Goal: Task Accomplishment & Management: Manage account settings

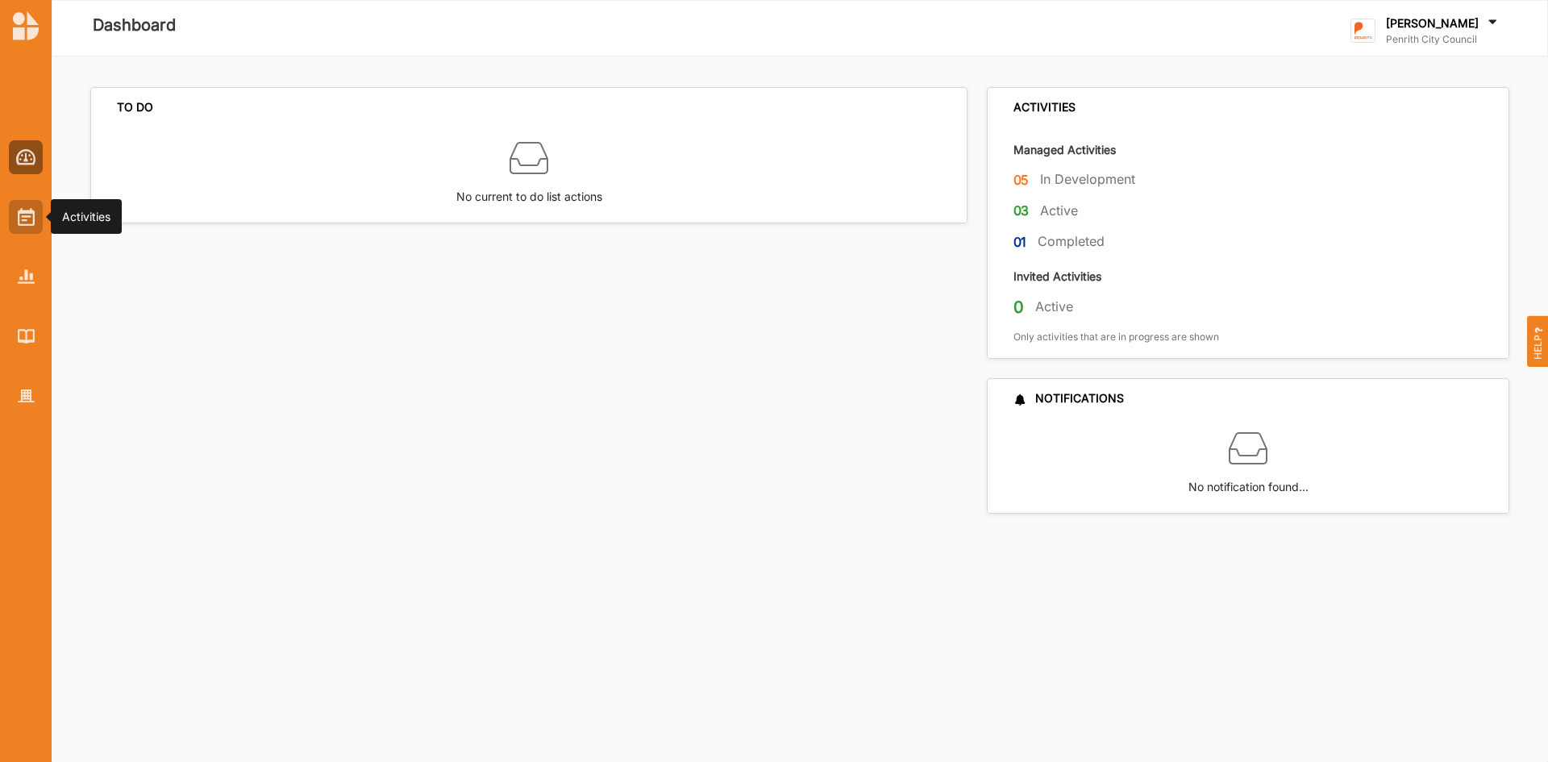
click at [23, 226] on img at bounding box center [26, 217] width 17 height 18
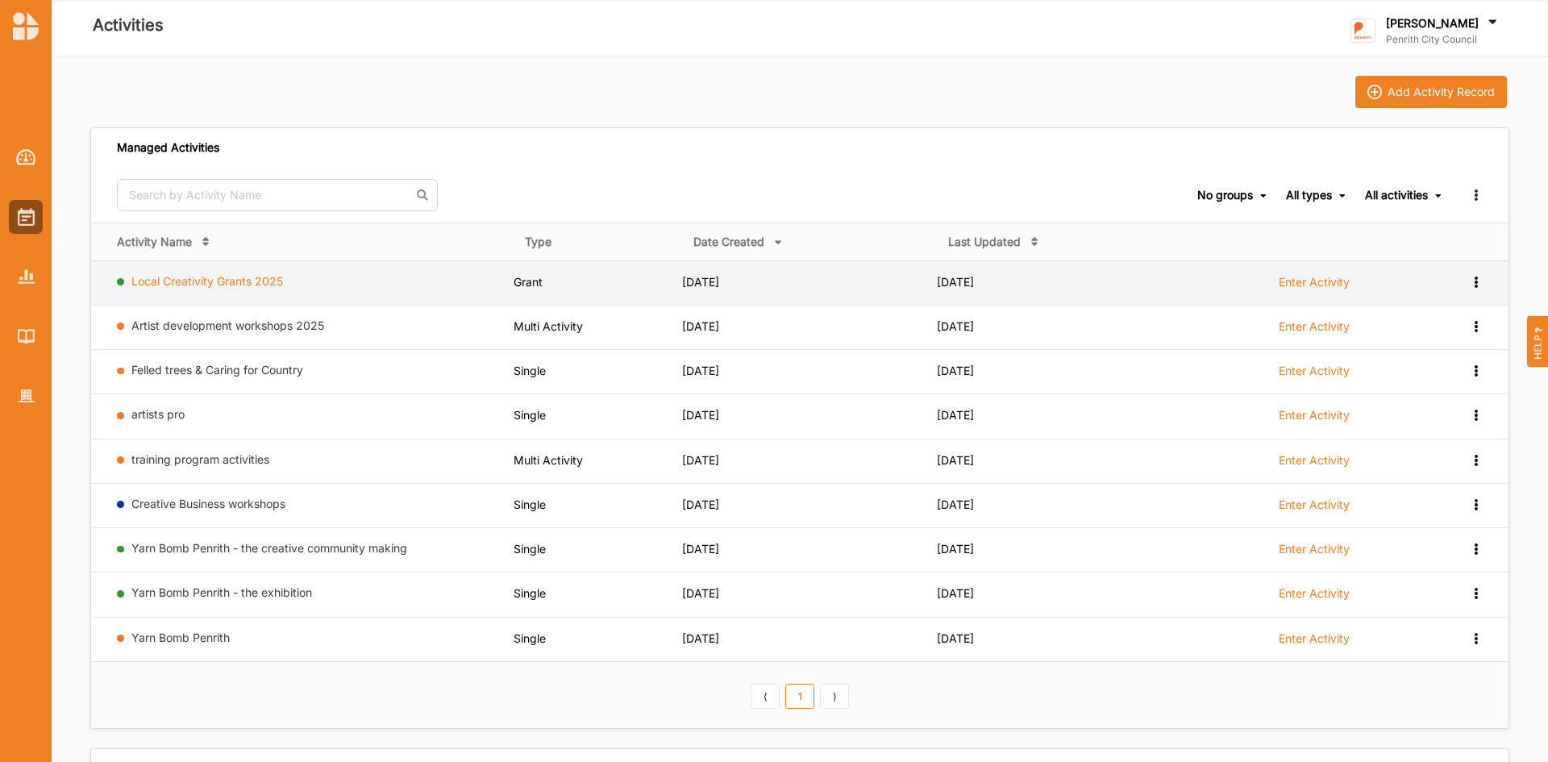
click at [243, 280] on link "Local Creativity Grants 2025" at bounding box center [207, 281] width 152 height 14
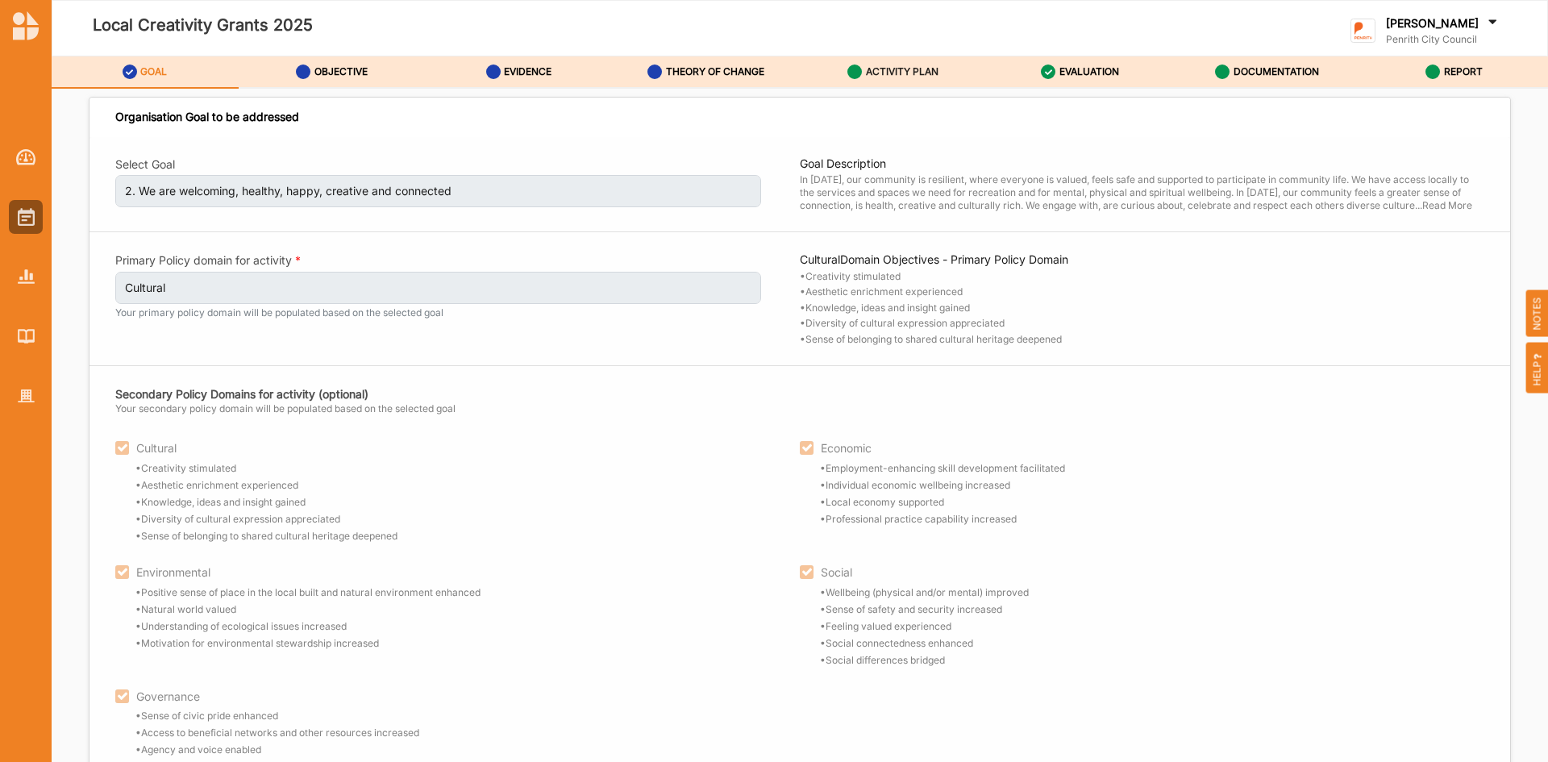
click at [893, 73] on label "ACTIVITY PLAN" at bounding box center [902, 71] width 73 height 13
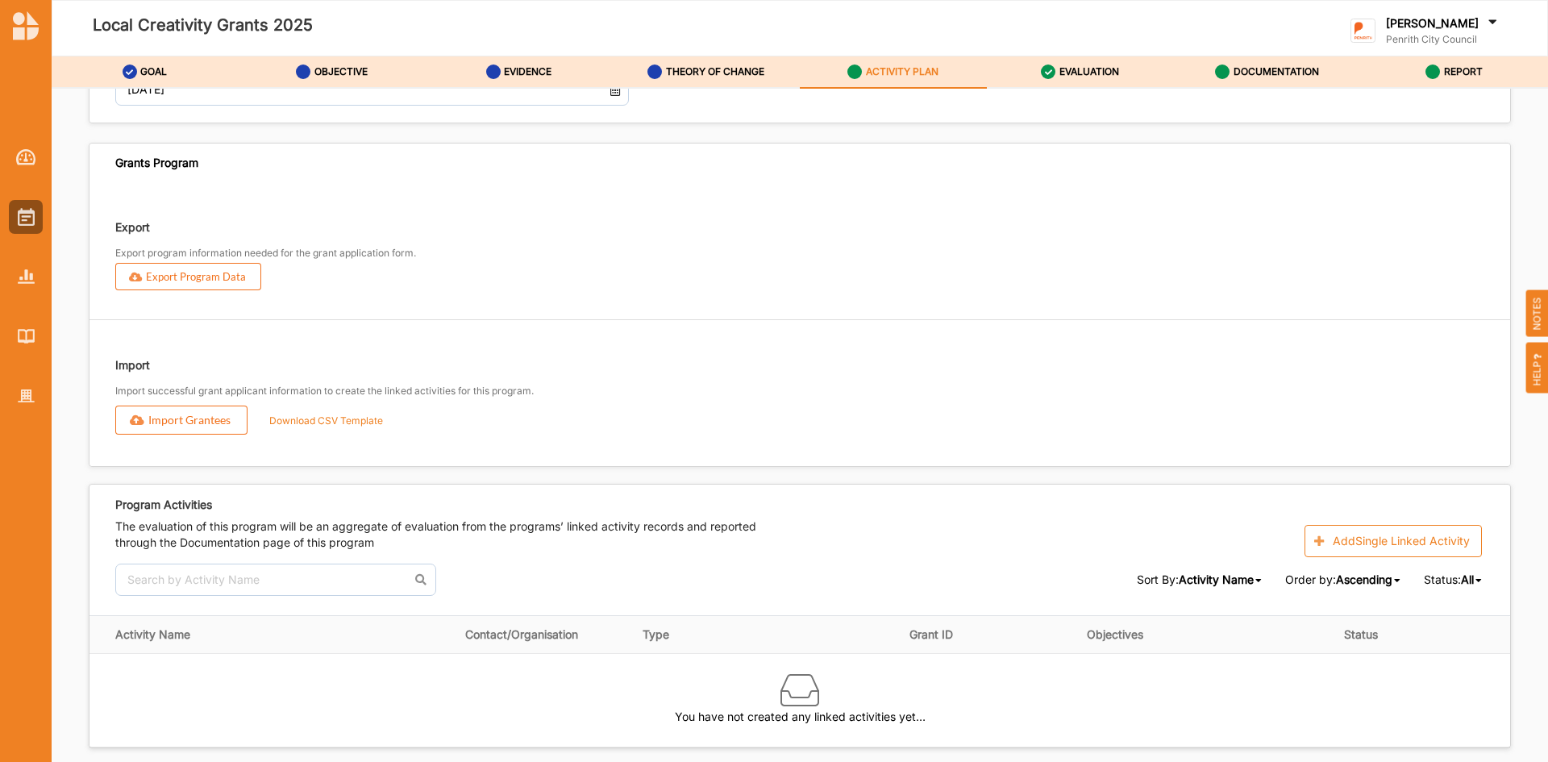
scroll to position [1650, 0]
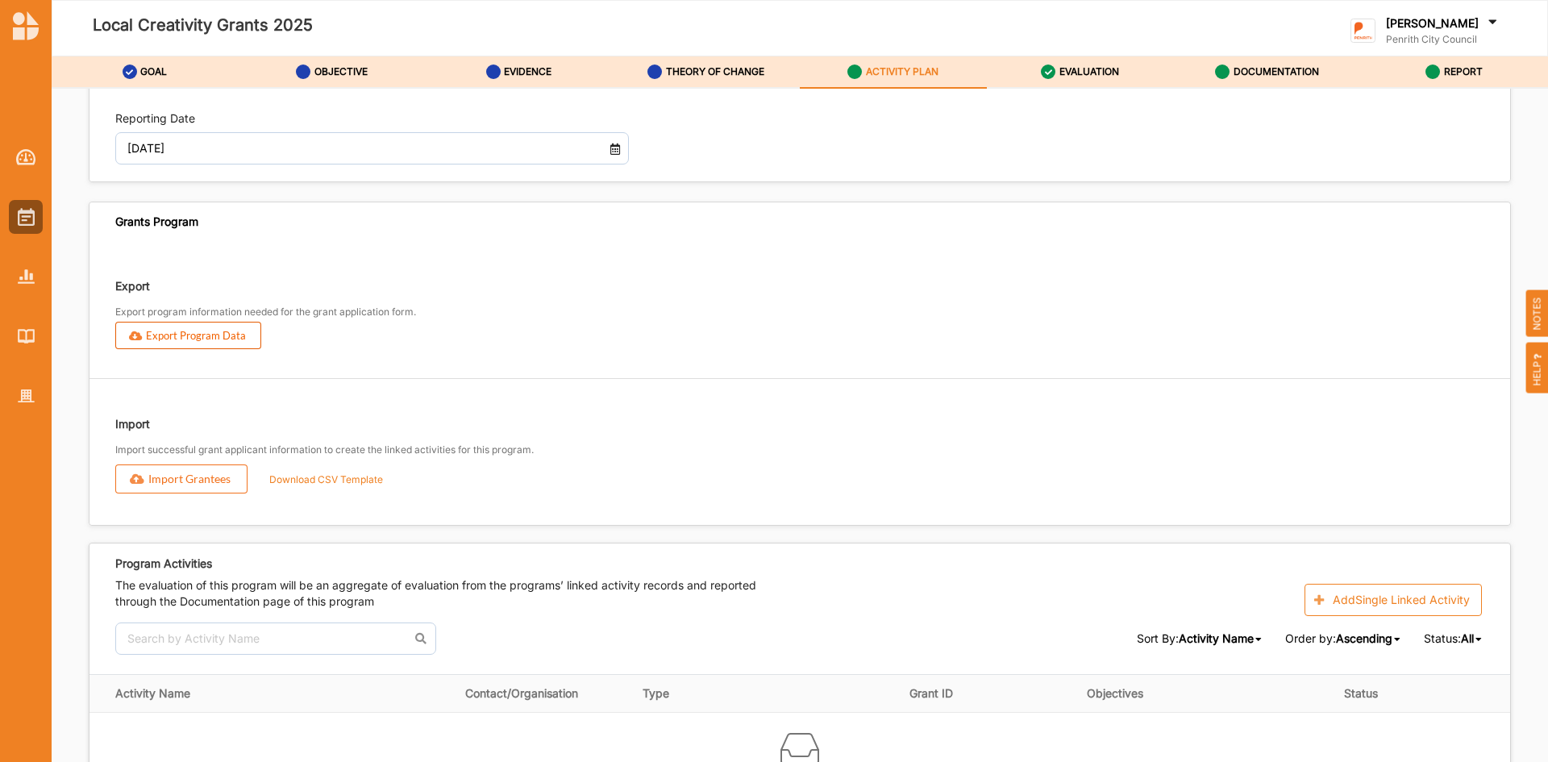
click at [166, 331] on button "Export Program Data" at bounding box center [188, 335] width 146 height 27
click at [358, 475] on label "Download CSV Template" at bounding box center [326, 480] width 152 height 26
click at [189, 481] on button "Import Grantees" at bounding box center [181, 478] width 132 height 29
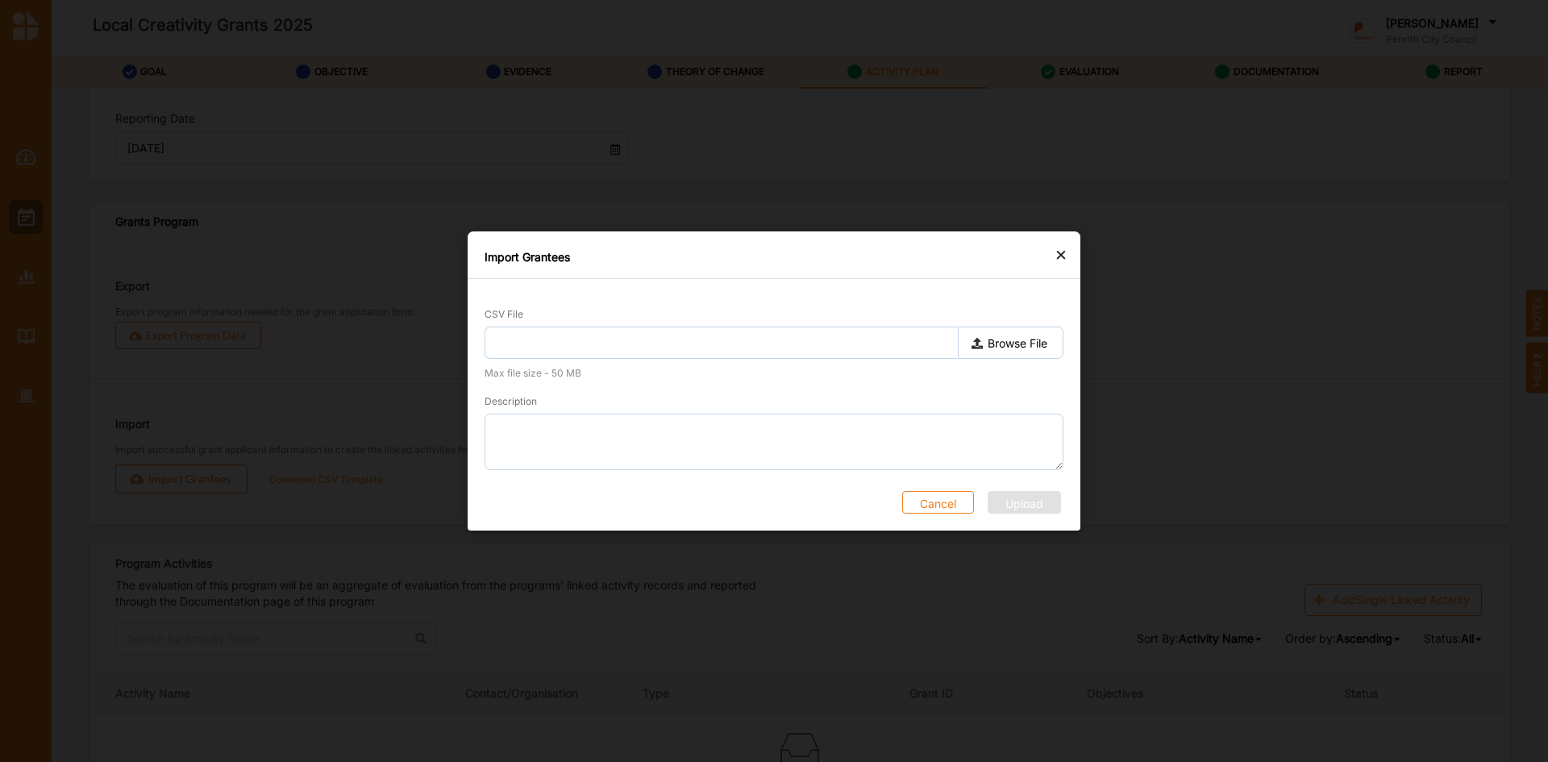
click at [985, 343] on label "Browse File" at bounding box center [1011, 343] width 106 height 32
click at [0, 0] on input "Browse File" at bounding box center [0, 0] width 0 height 0
type input "grantees-template.csv"
click at [1027, 497] on button "Upload" at bounding box center [1025, 502] width 72 height 23
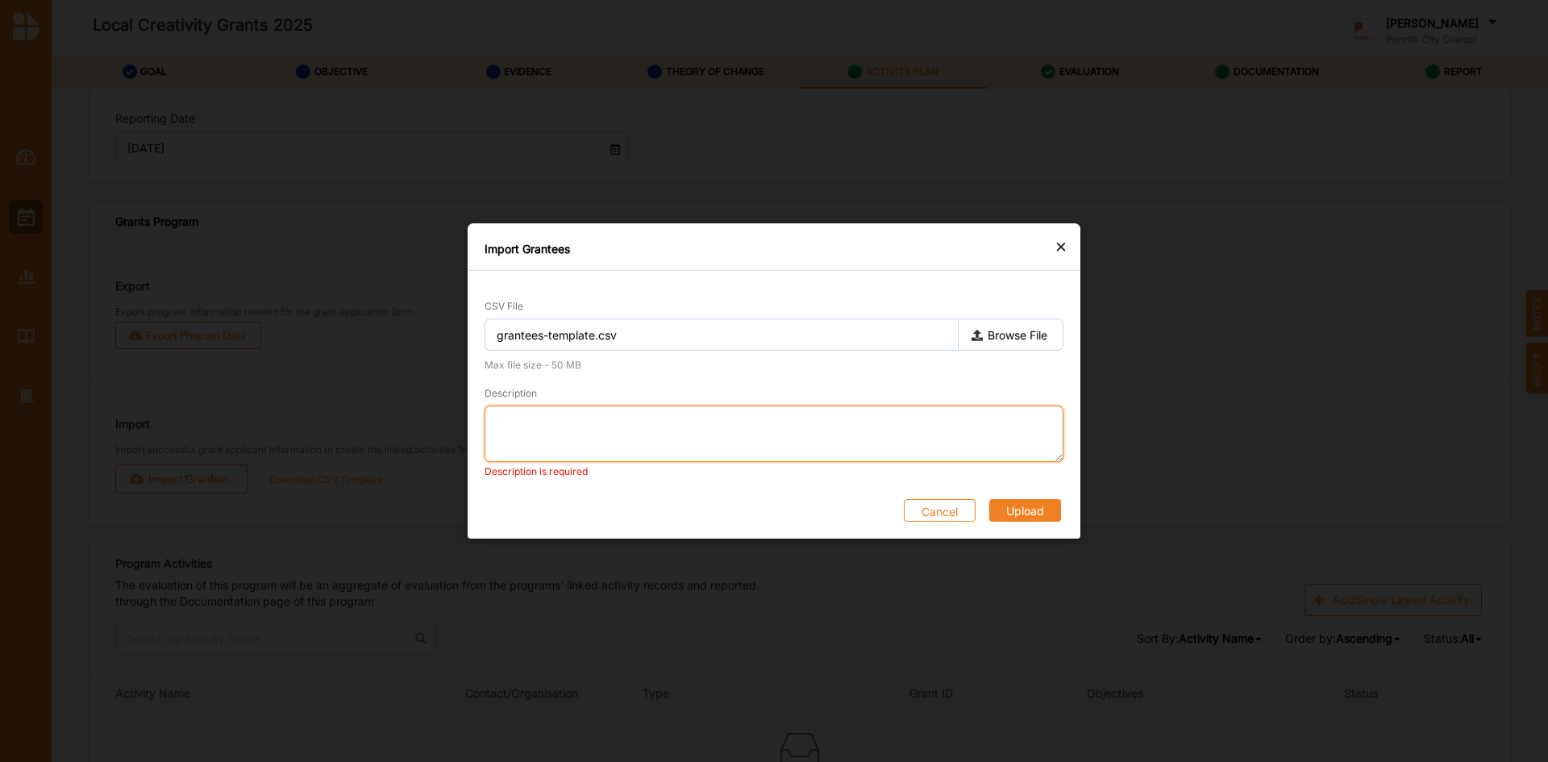
click at [598, 434] on textarea "Description" at bounding box center [774, 434] width 579 height 56
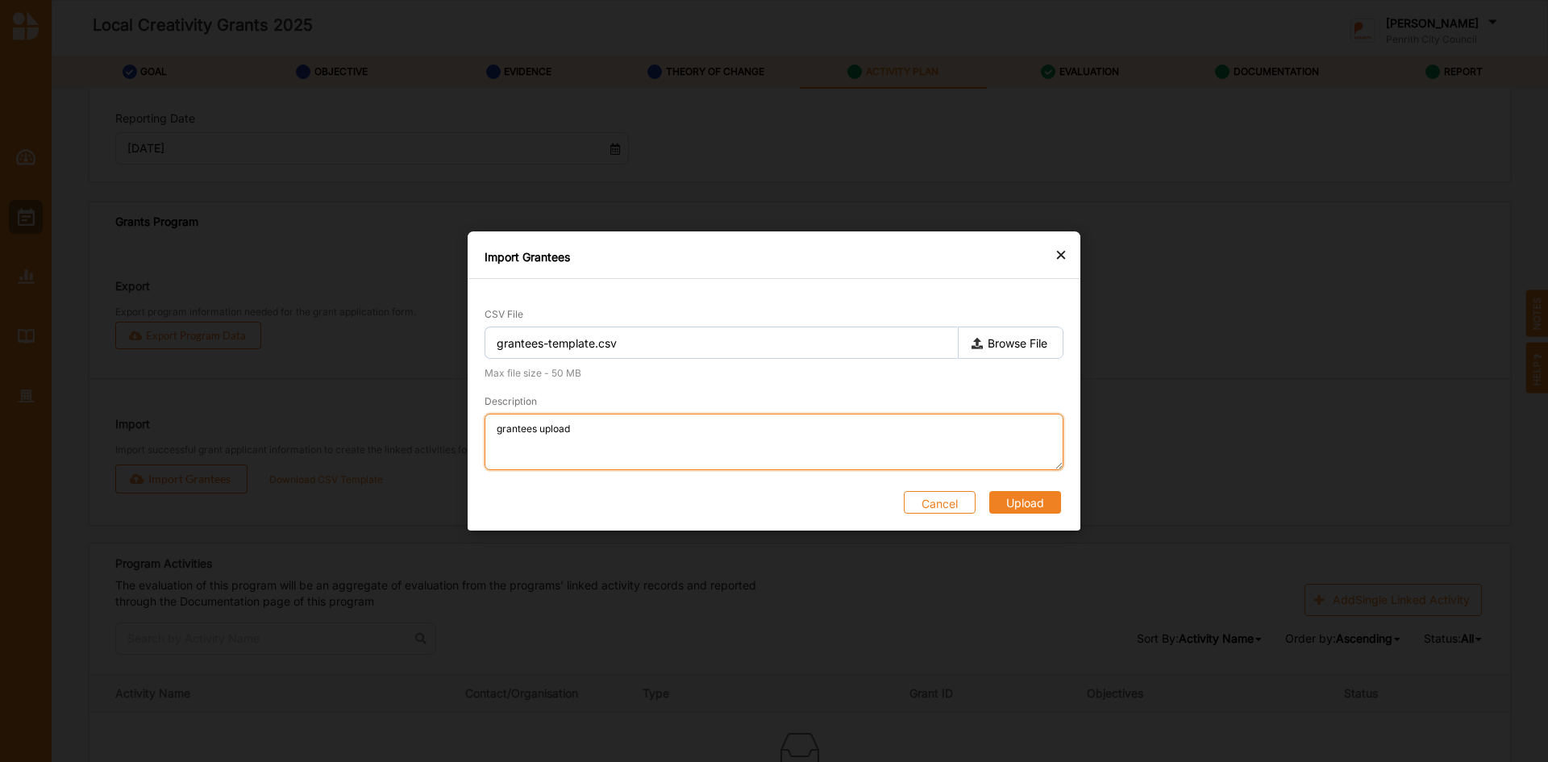
type textarea "grantees upload"
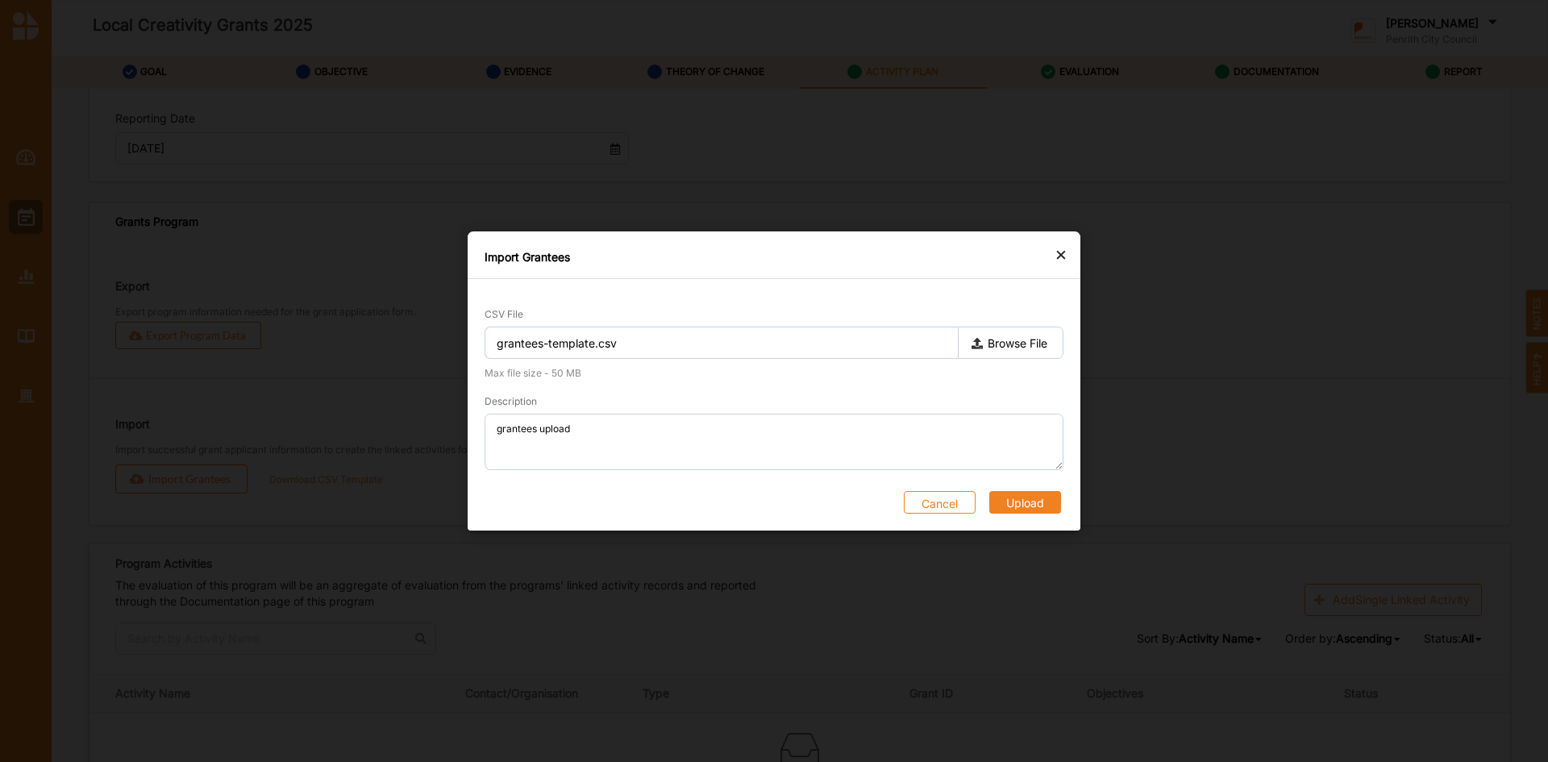
click at [1027, 500] on button "Upload" at bounding box center [1025, 502] width 72 height 23
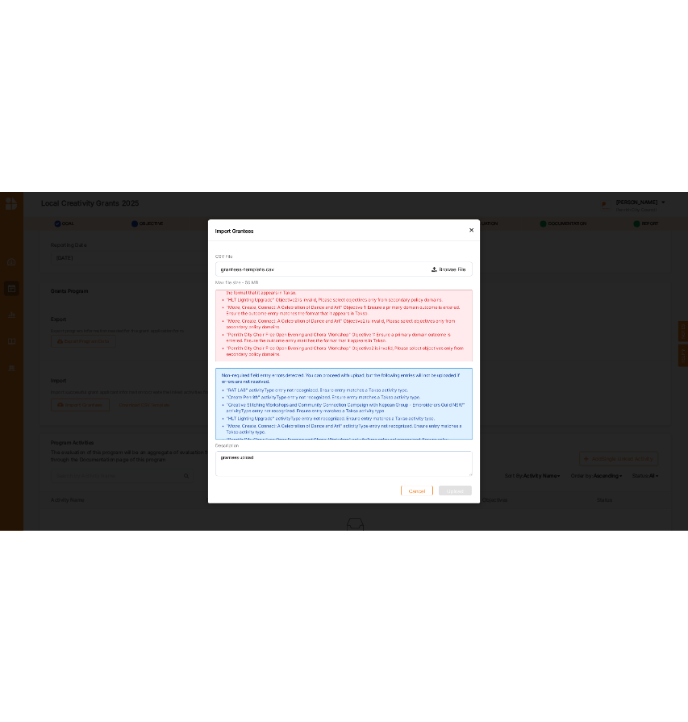
scroll to position [0, 0]
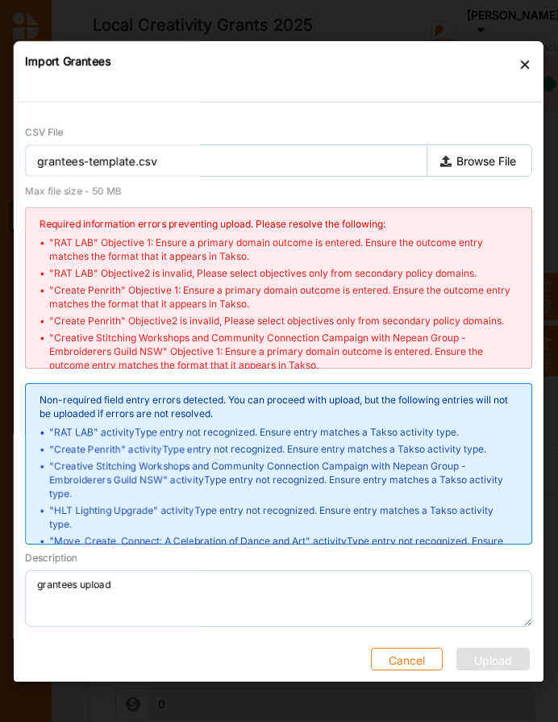
click at [535, 66] on div "Import Grantees" at bounding box center [279, 73] width 530 height 57
click at [518, 67] on div "×" at bounding box center [524, 62] width 13 height 19
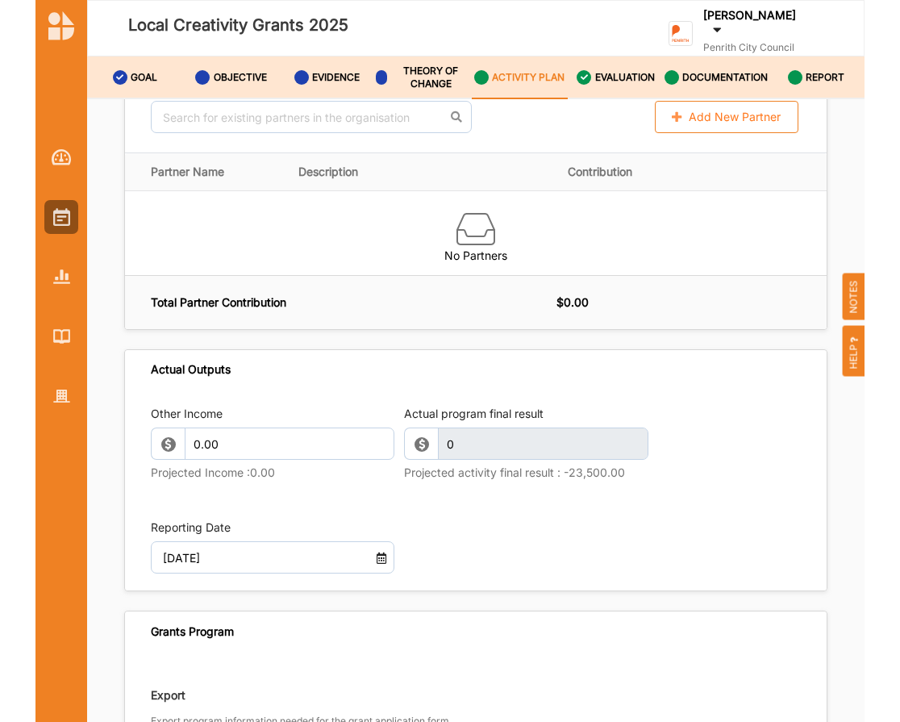
scroll to position [1176, 0]
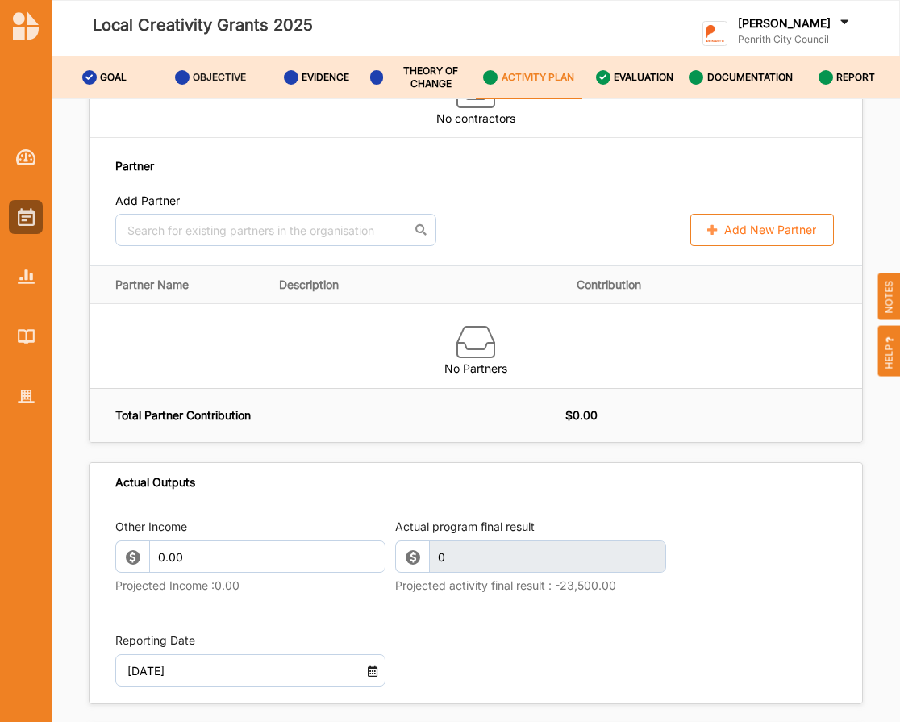
click at [232, 77] on label "OBJECTIVE" at bounding box center [219, 77] width 53 height 13
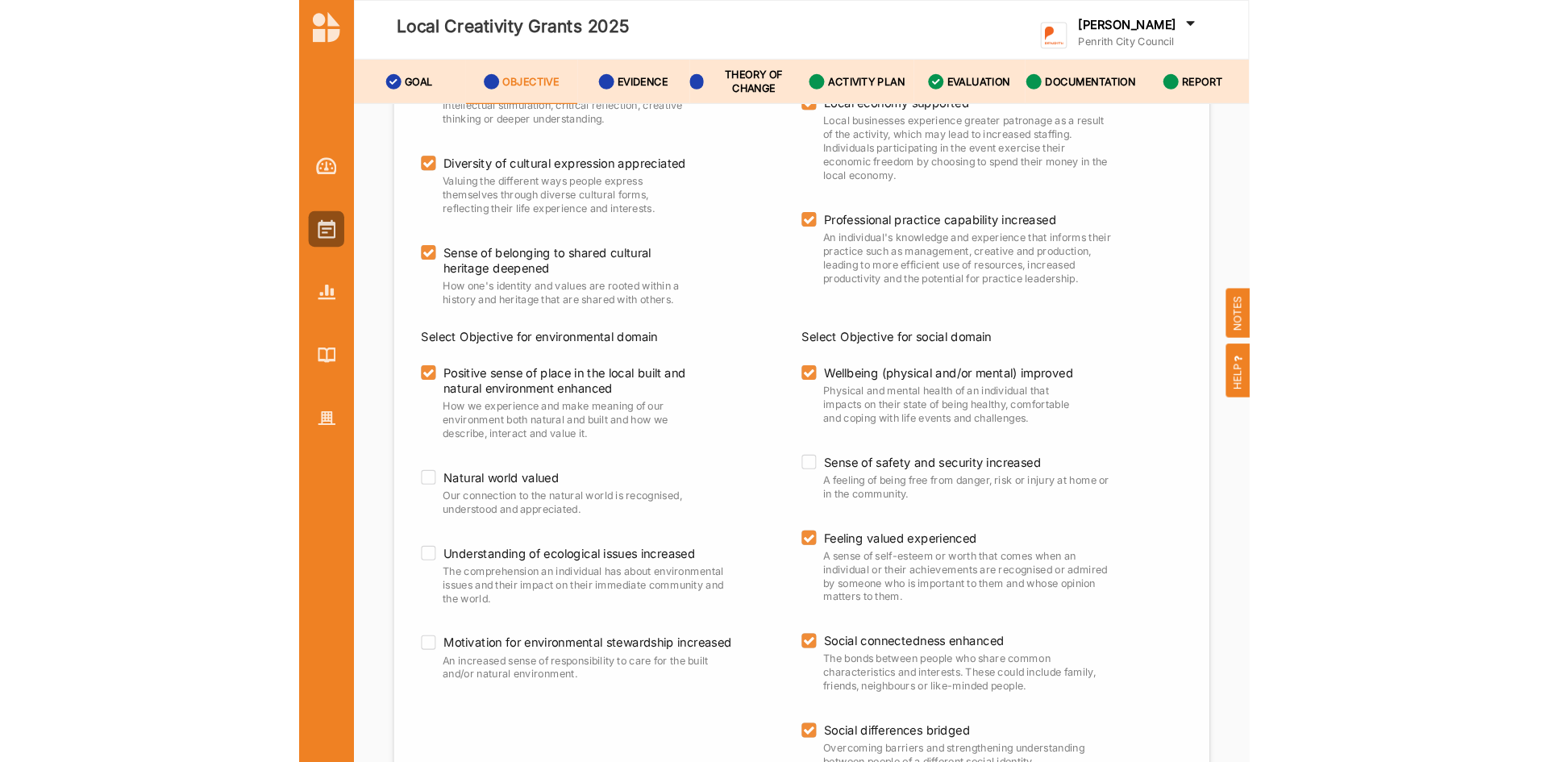
scroll to position [345, 0]
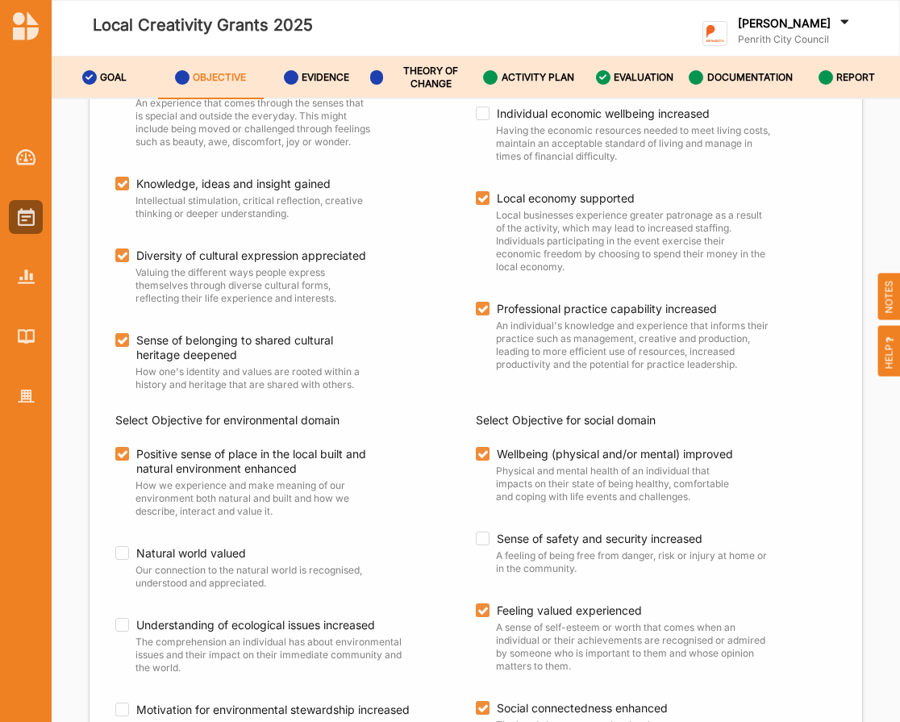
click at [613, 27] on div at bounding box center [623, 28] width 106 height 77
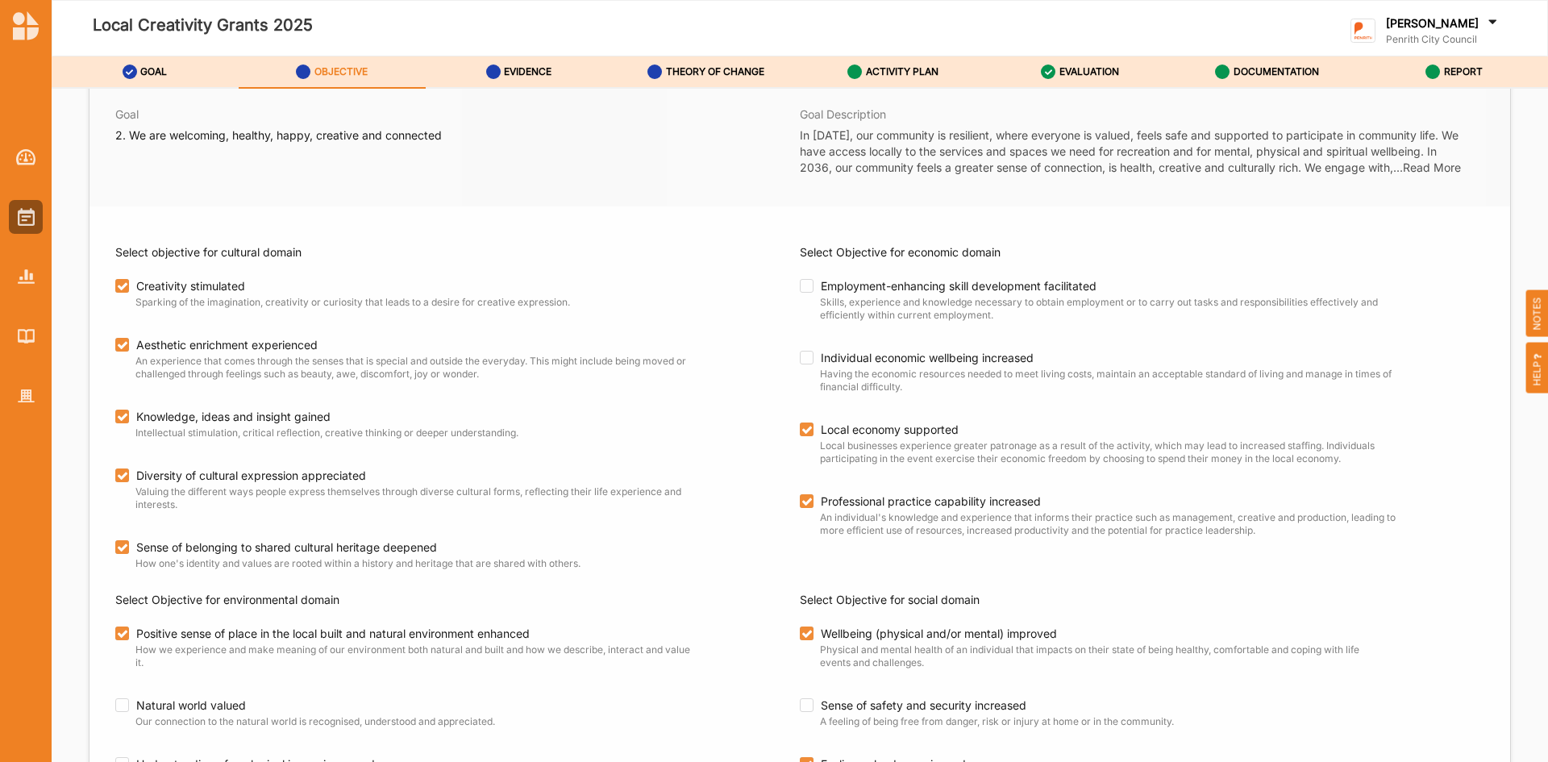
scroll to position [0, 0]
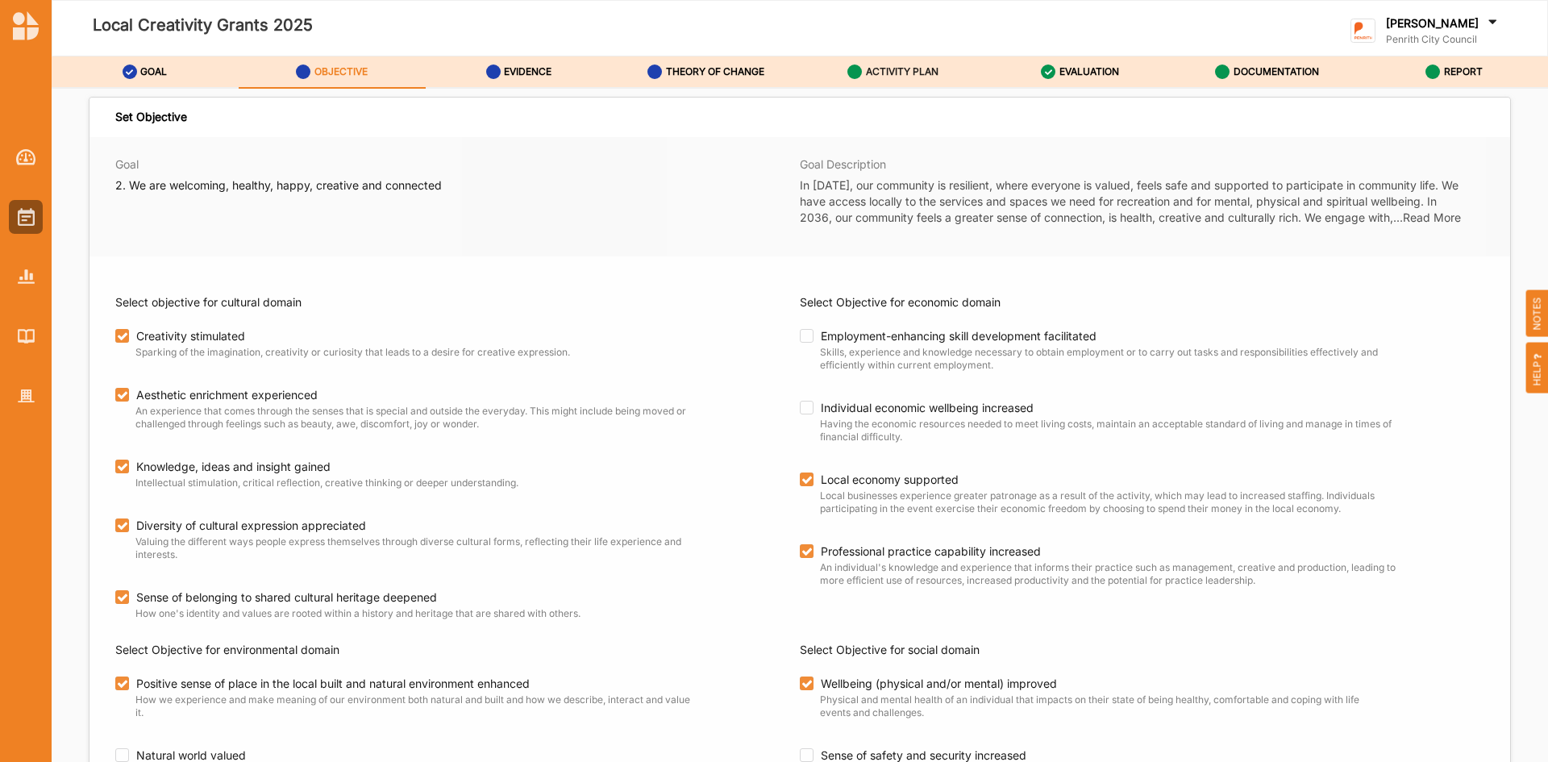
click at [880, 67] on label "ACTIVITY PLAN" at bounding box center [902, 71] width 73 height 13
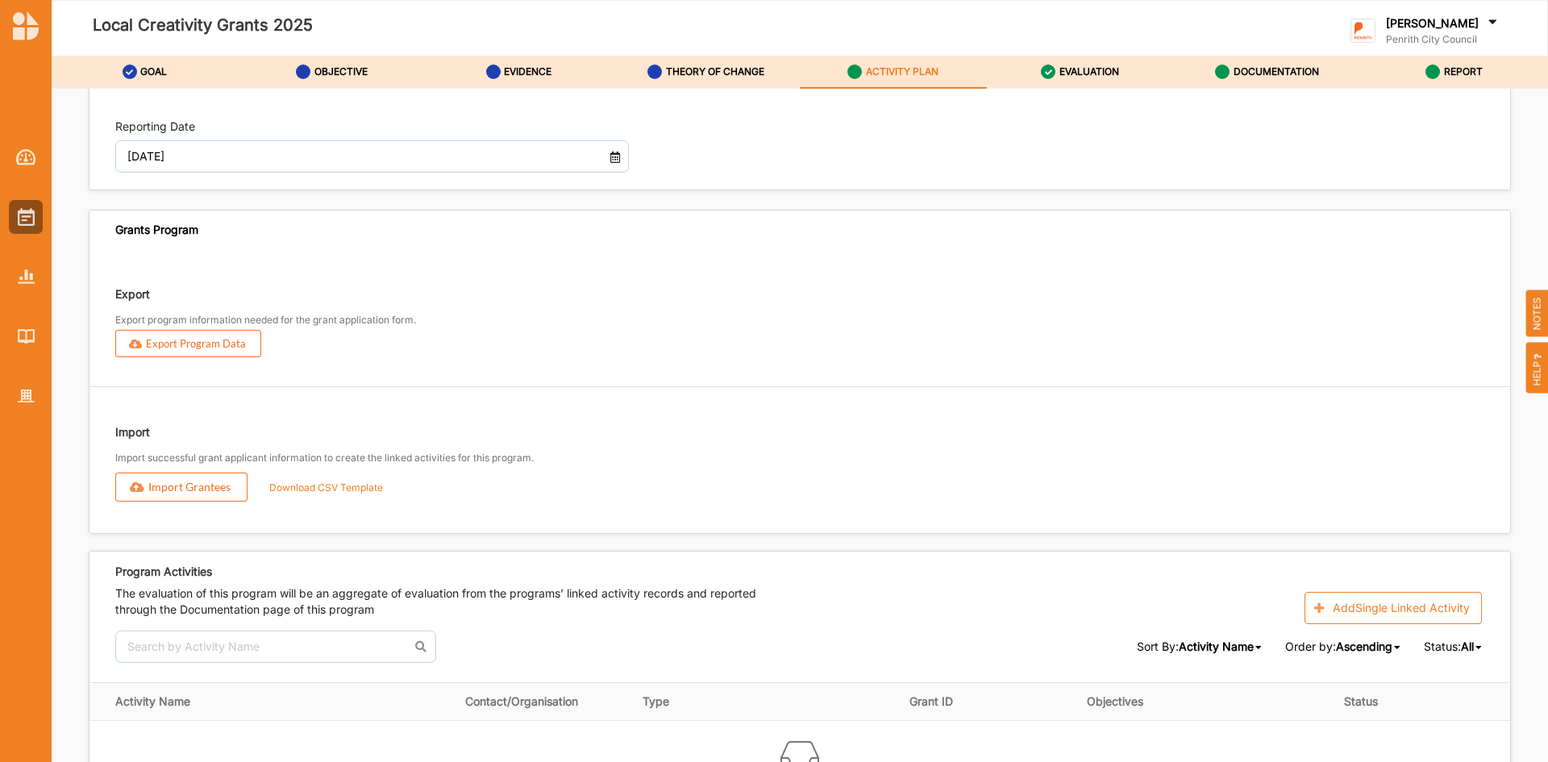
scroll to position [1811, 0]
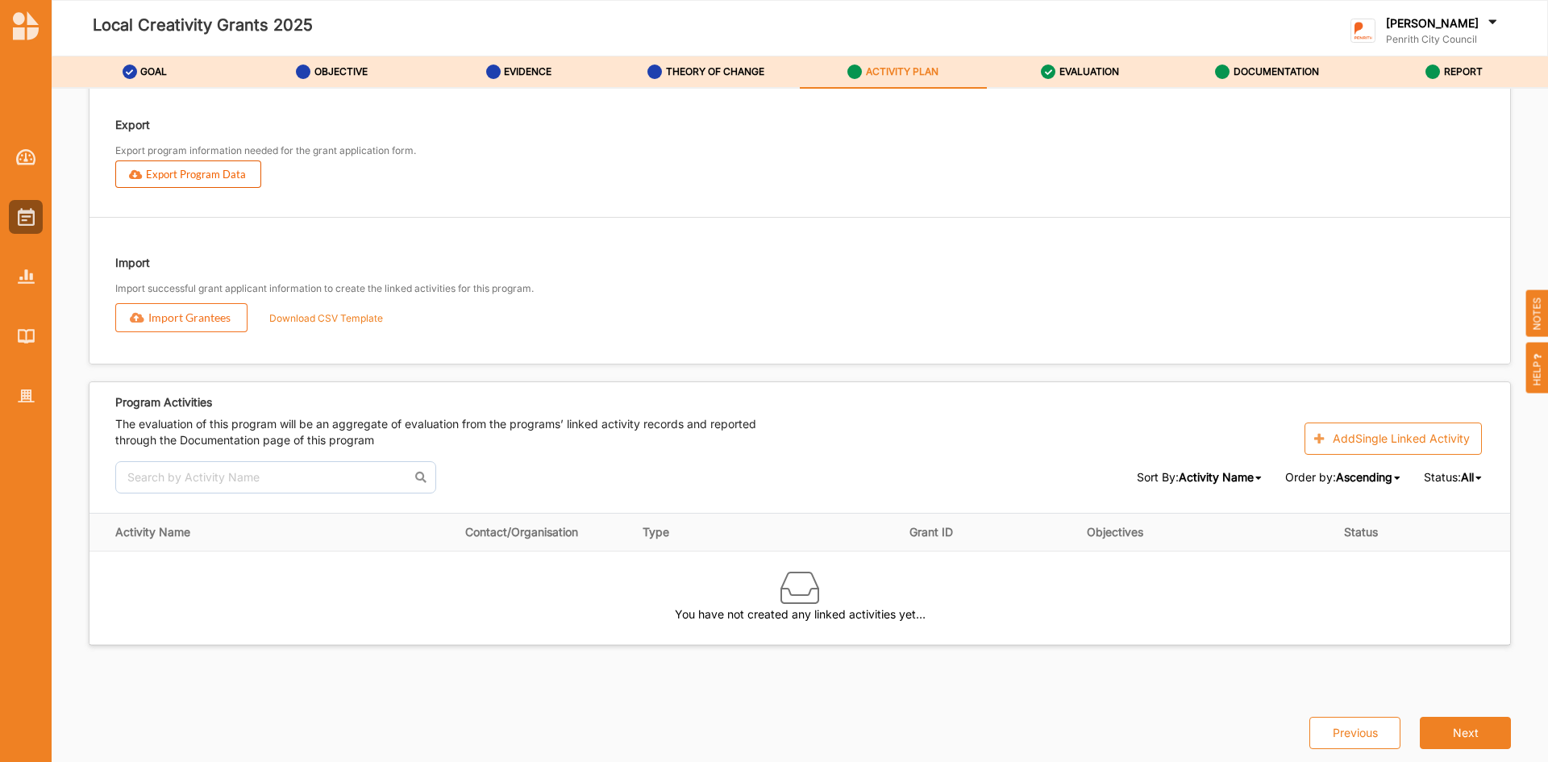
click at [152, 175] on button "Export Program Data" at bounding box center [188, 173] width 146 height 27
click at [175, 173] on button "Export Program Data" at bounding box center [188, 173] width 146 height 27
click at [318, 73] on label "OBJECTIVE" at bounding box center [340, 71] width 53 height 13
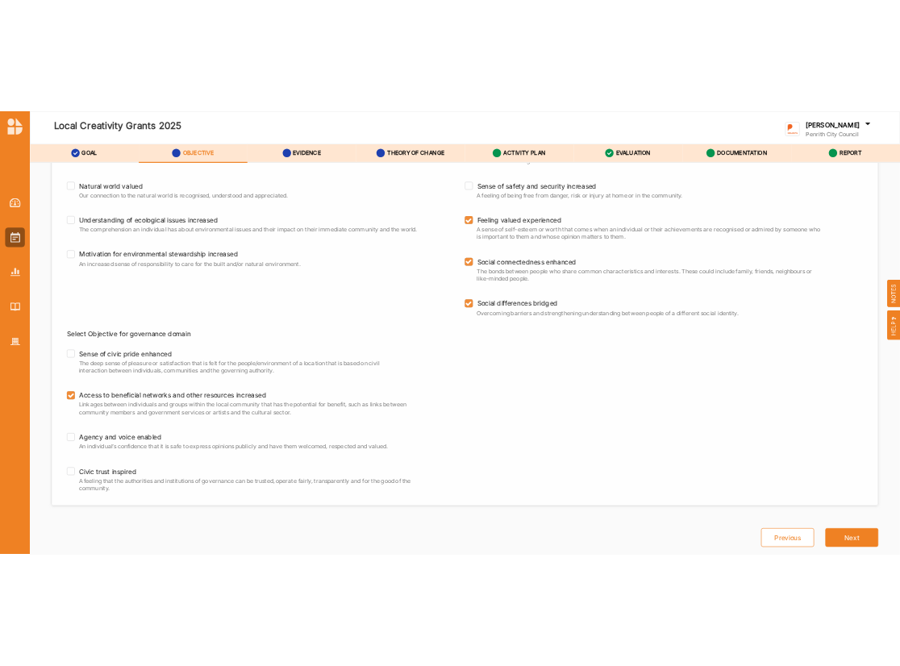
scroll to position [144, 0]
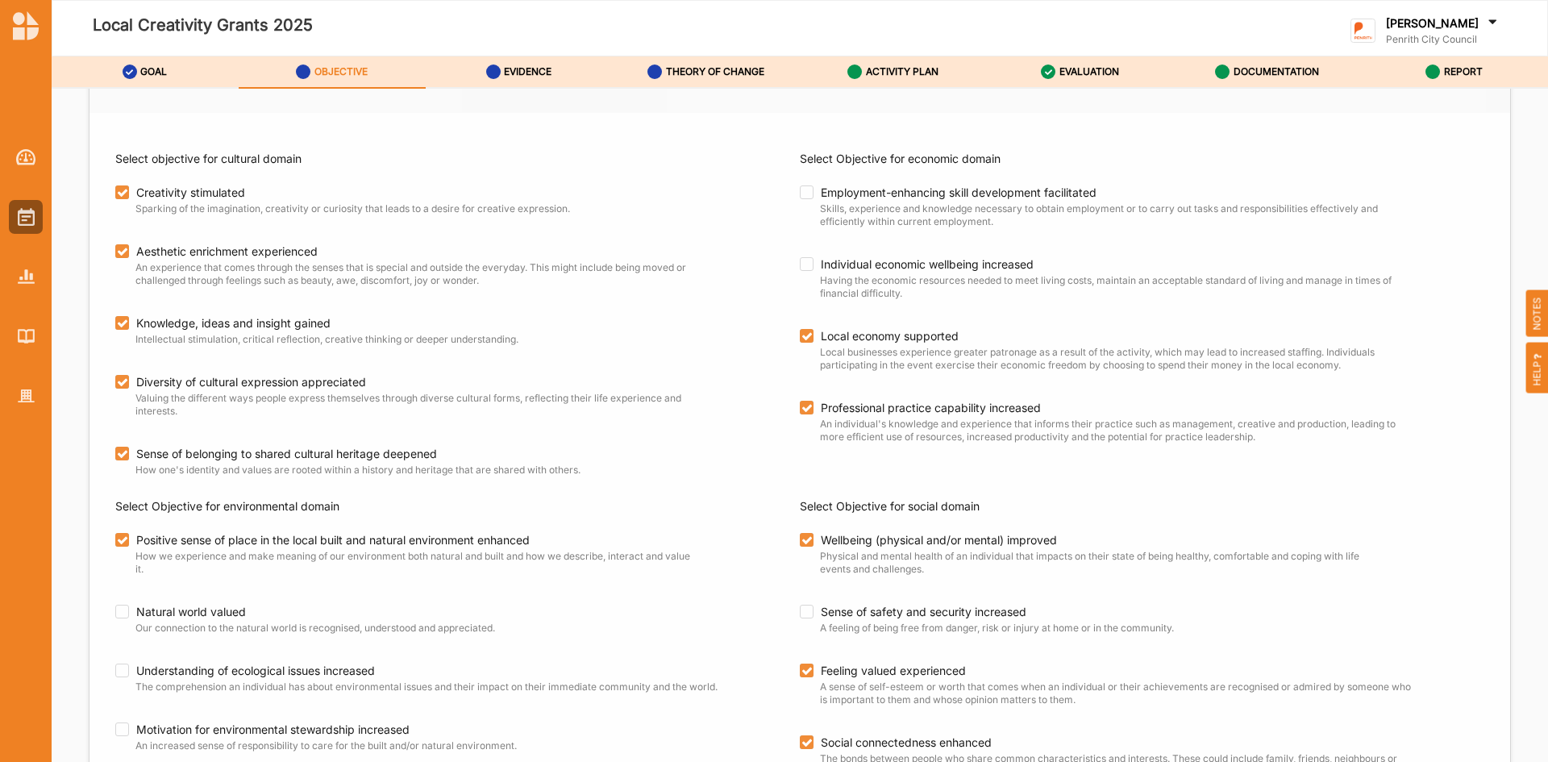
click at [743, 684] on div "Select objective for cultural domain Creativity stimulated Sparking of the imag…" at bounding box center [799, 637] width 1421 height 1048
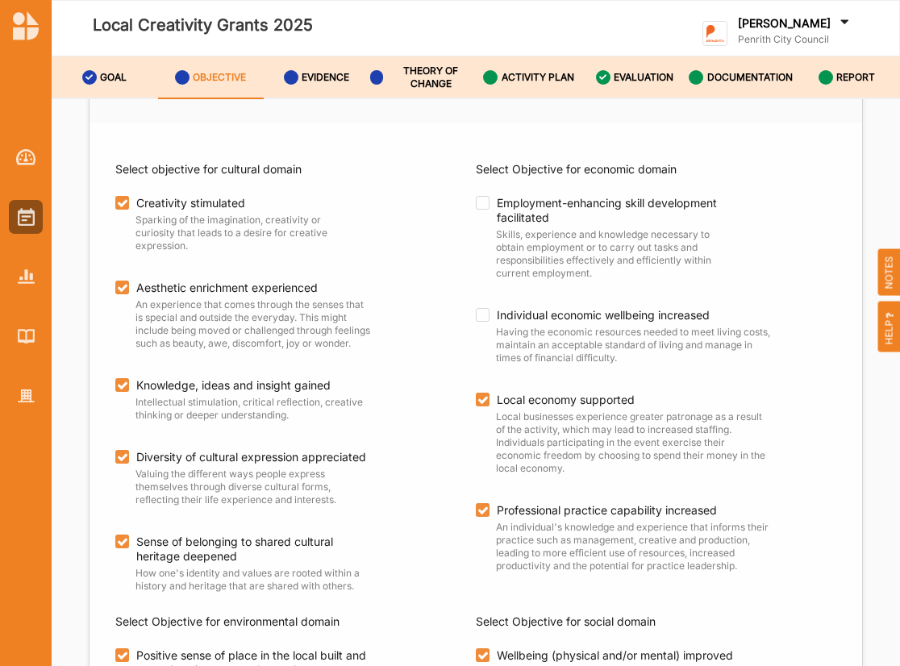
drag, startPoint x: 743, startPoint y: 612, endPoint x: 743, endPoint y: 603, distance: 8.9
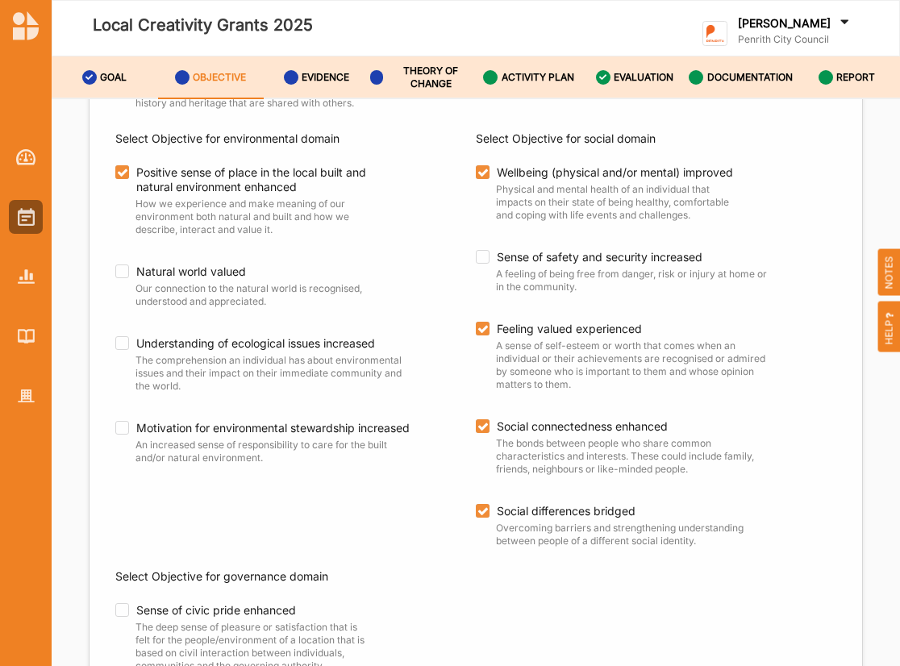
scroll to position [627, 0]
click at [464, 639] on div "Select objective for cultural domain Creativity stimulated Sparking of the imag…" at bounding box center [475, 301] width 772 height 1322
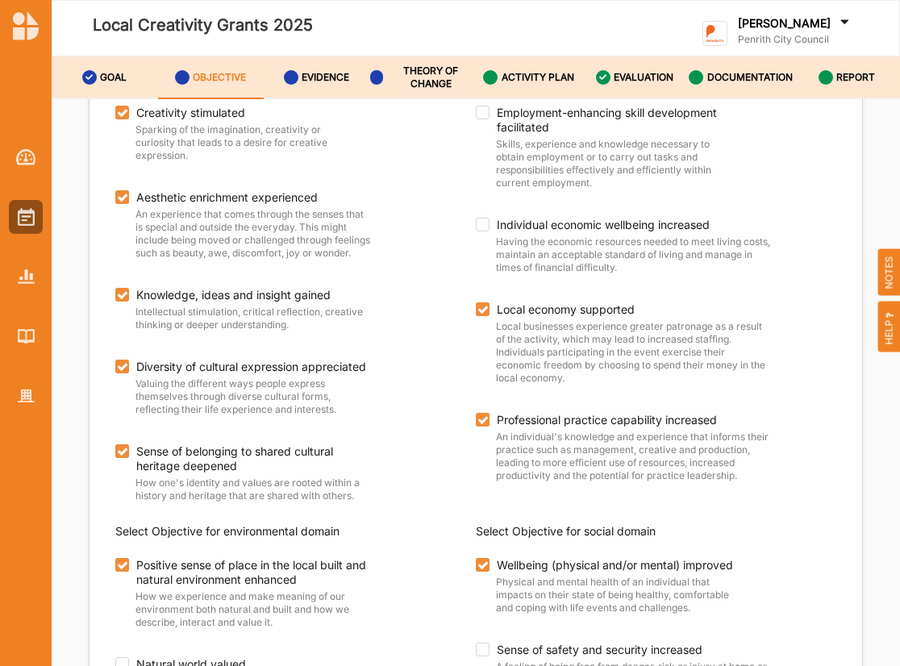
scroll to position [153, 0]
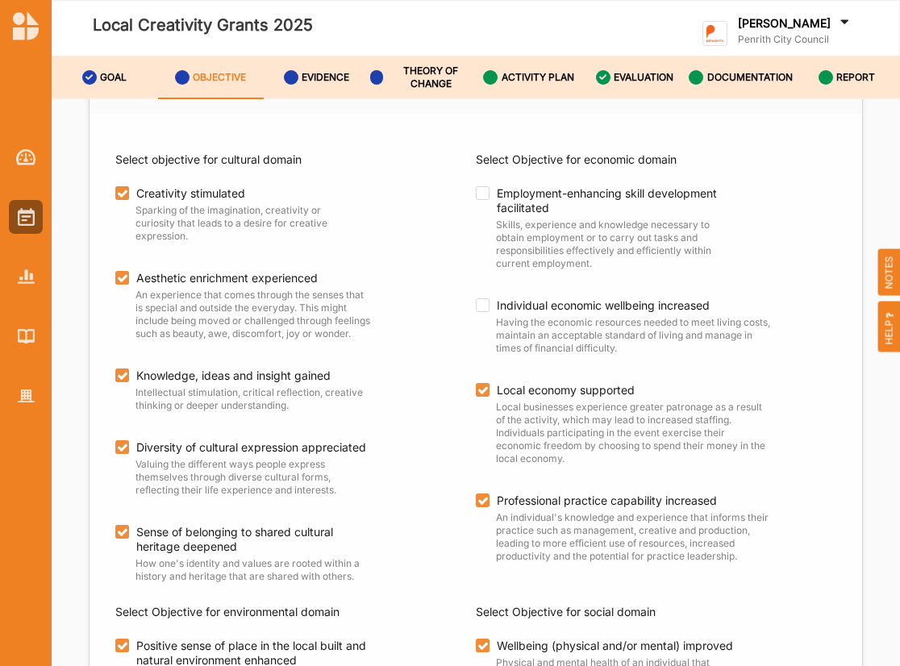
click at [522, 82] on label "ACTIVITY PLAN" at bounding box center [537, 77] width 73 height 13
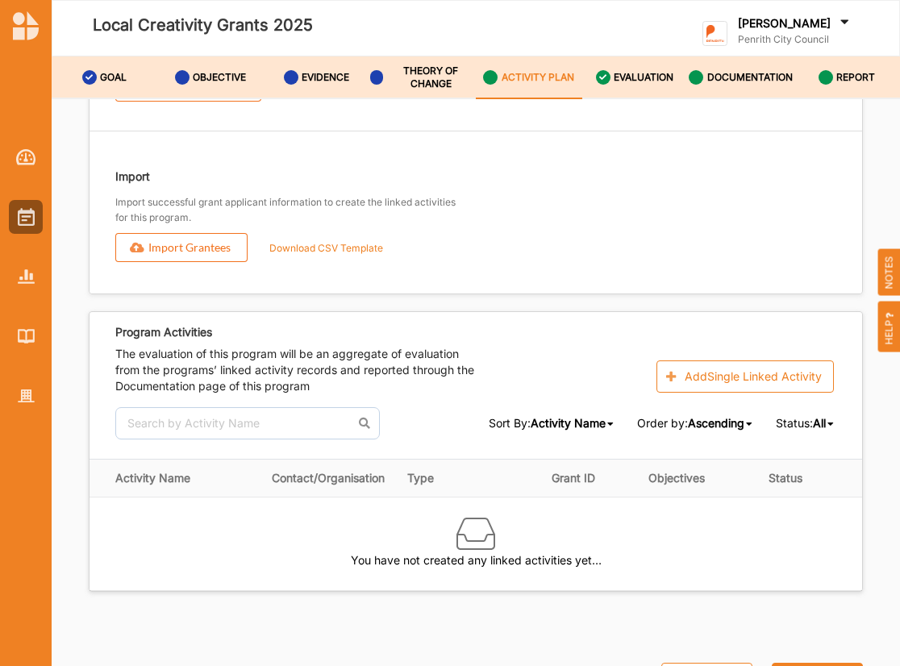
scroll to position [1956, 0]
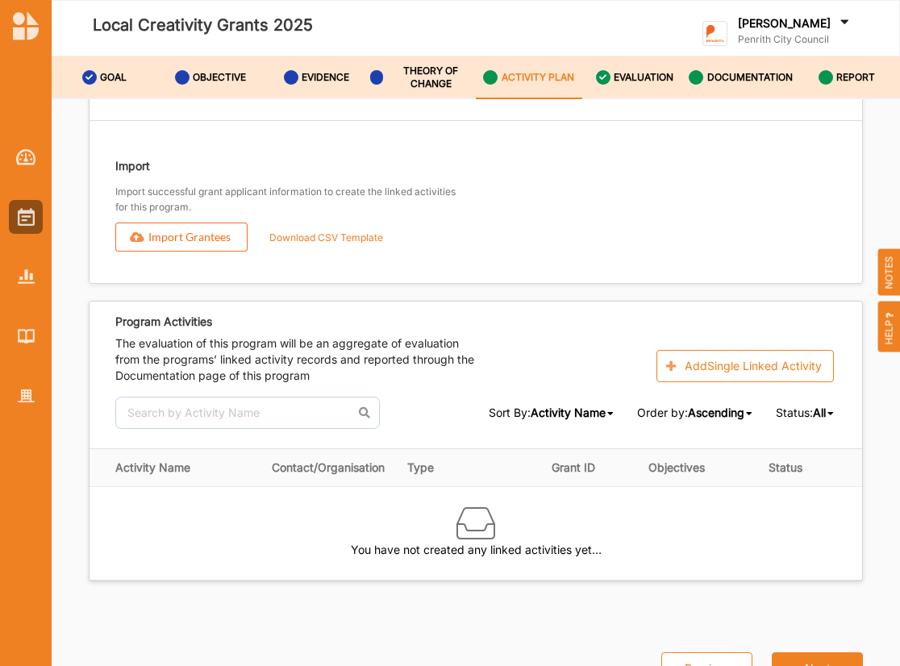
click at [325, 225] on label "Download CSV Template" at bounding box center [326, 238] width 152 height 26
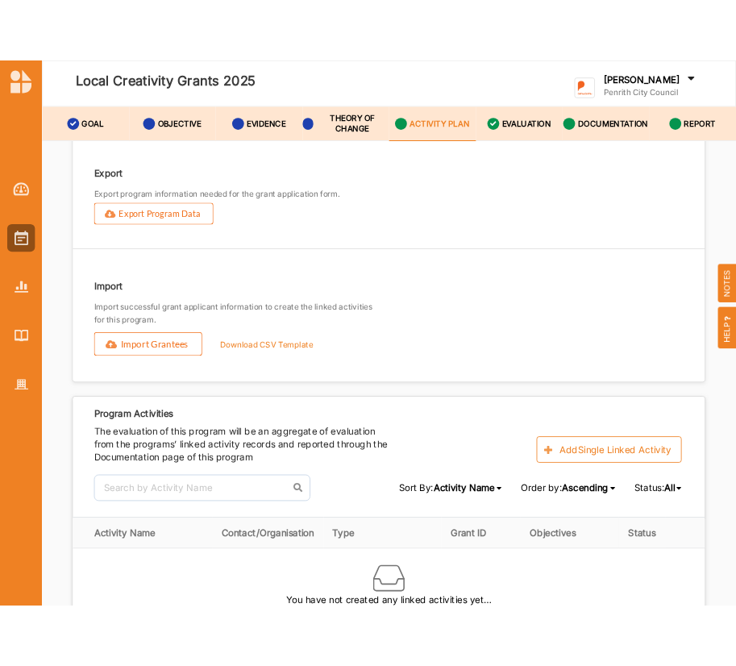
scroll to position [1795, 0]
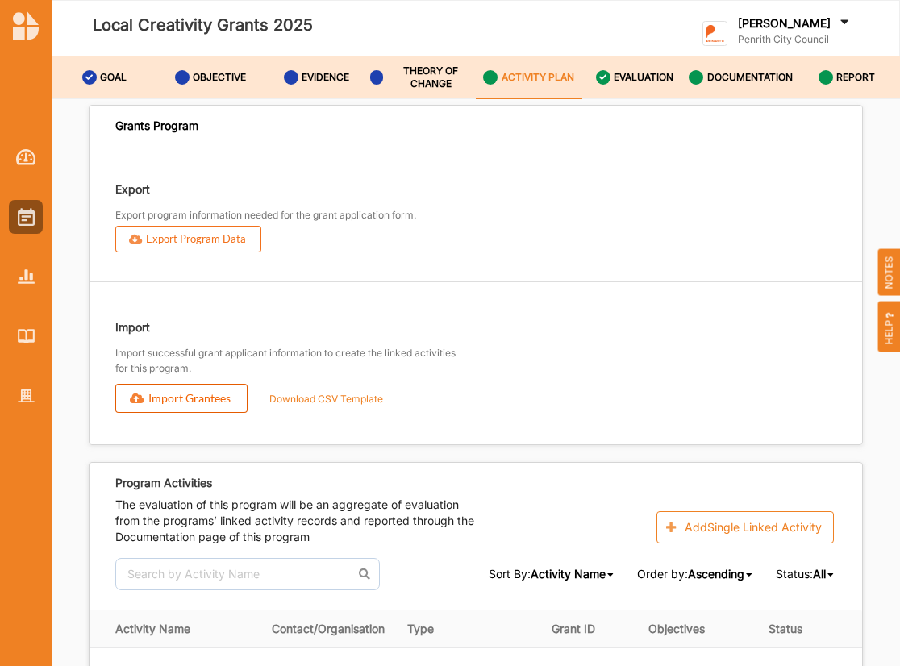
click at [153, 387] on button "Import Grantees" at bounding box center [181, 398] width 132 height 29
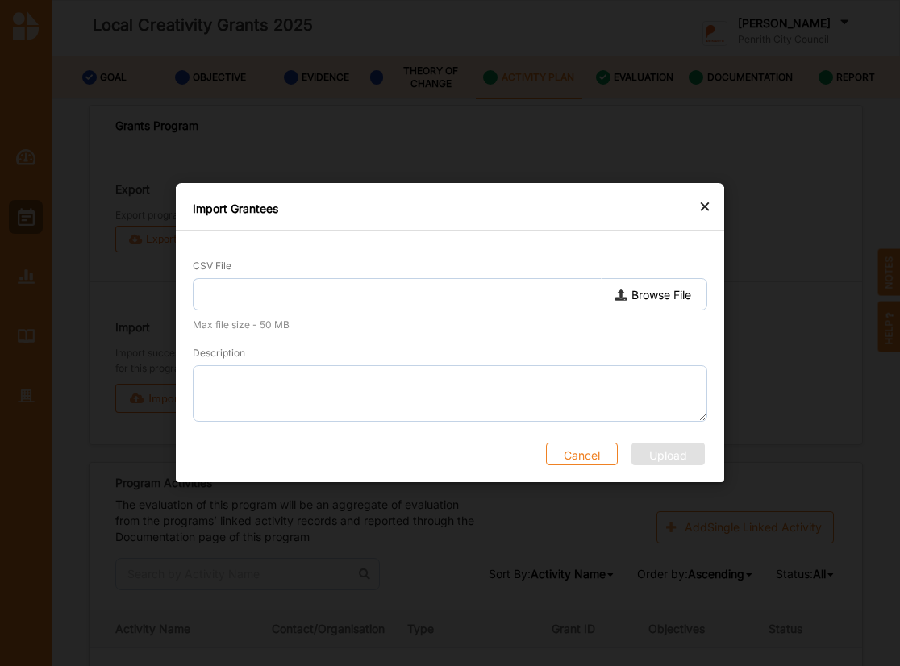
click at [647, 295] on label "Browse File" at bounding box center [654, 295] width 106 height 32
click at [0, 0] on input "Browse File" at bounding box center [0, 0] width 0 height 0
type input "grantees-template.csv"
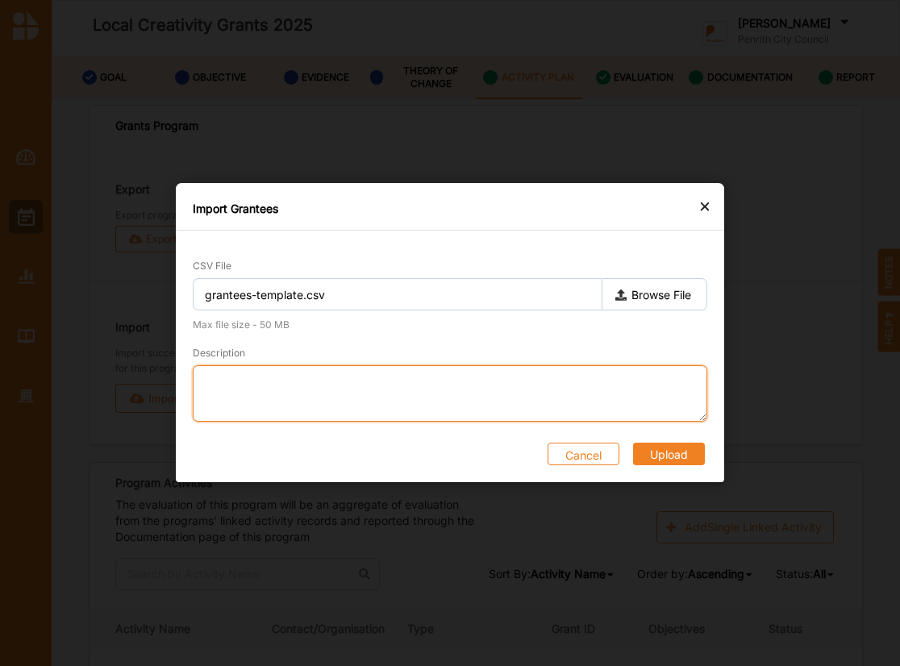
click at [472, 383] on textarea "Description" at bounding box center [450, 394] width 514 height 56
type textarea "grantees upload"
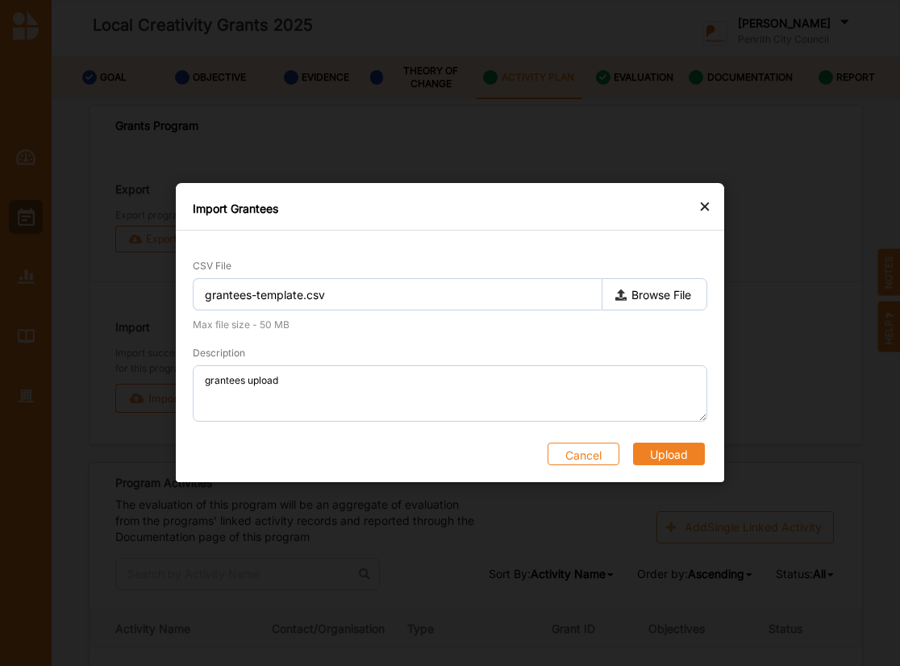
click at [659, 443] on button "Upload" at bounding box center [669, 454] width 72 height 23
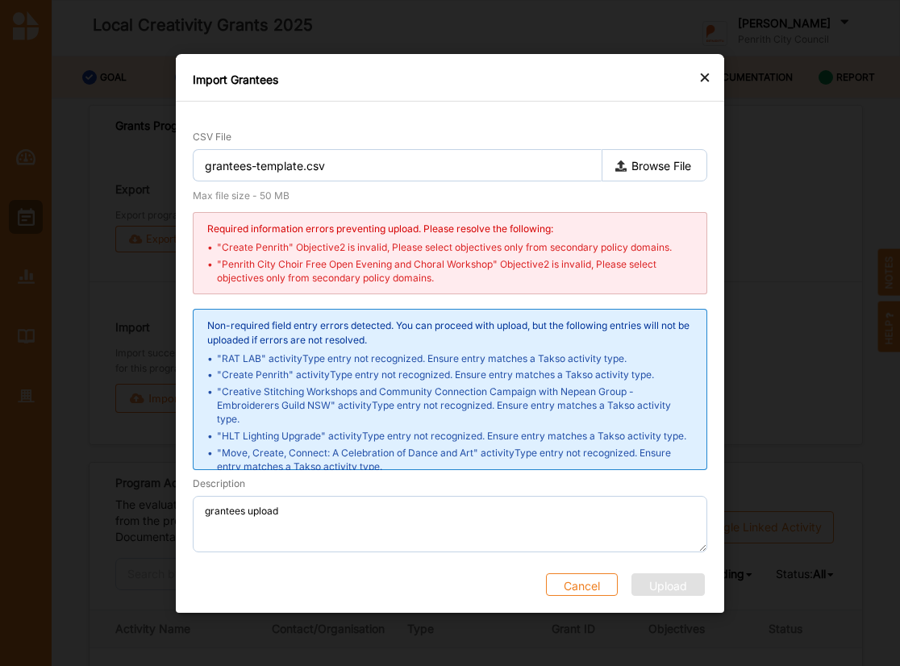
drag, startPoint x: 339, startPoint y: 377, endPoint x: 353, endPoint y: 360, distance: 21.7
click at [339, 377] on li ""Create Penrith" activityType entry not recognized. Ensure entry matches a Taks…" at bounding box center [455, 375] width 476 height 14
click at [364, 188] on div "CSV File grantees-template.csv Browse File Max file size - 50 MB Required infor…" at bounding box center [450, 302] width 514 height 345
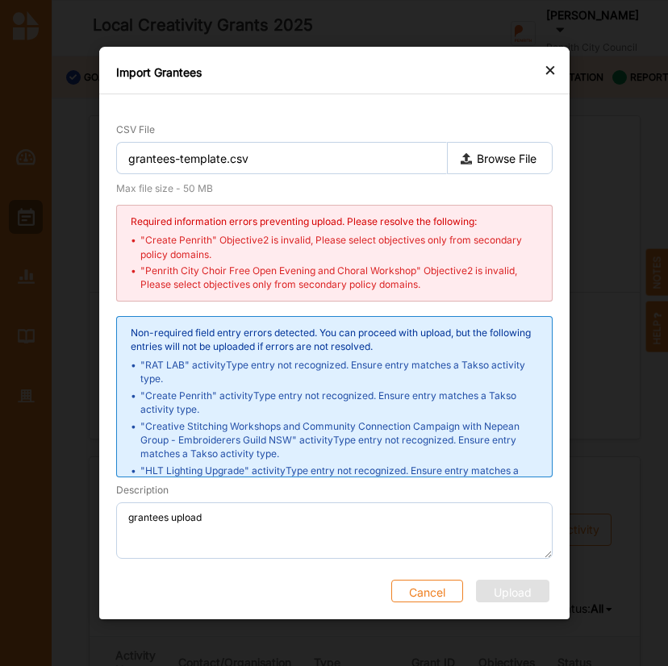
scroll to position [2036, 0]
click at [376, 269] on li ""Penrith City Choir Free Open Evening and Choral Workshop" Objective2 is invali…" at bounding box center [338, 277] width 397 height 27
click at [340, 81] on div "Import Grantees" at bounding box center [334, 73] width 470 height 44
click at [552, 72] on div "×" at bounding box center [549, 69] width 13 height 19
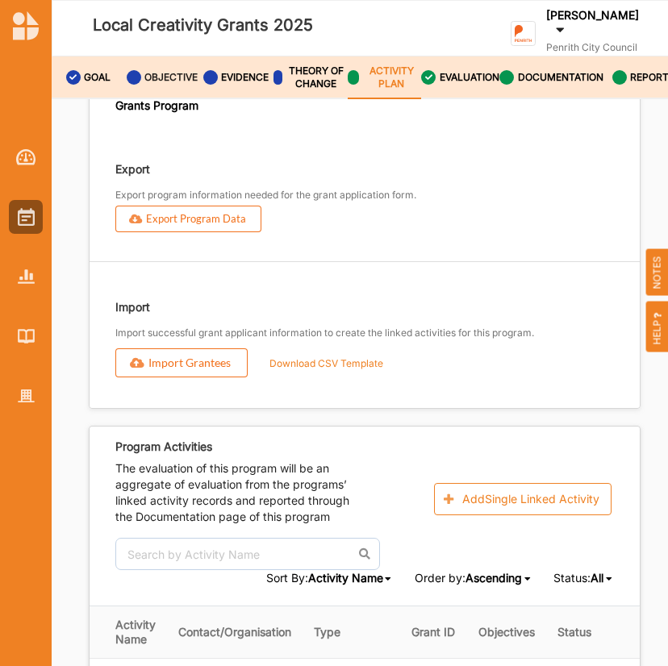
click at [154, 77] on label "OBJECTIVE" at bounding box center [170, 77] width 53 height 13
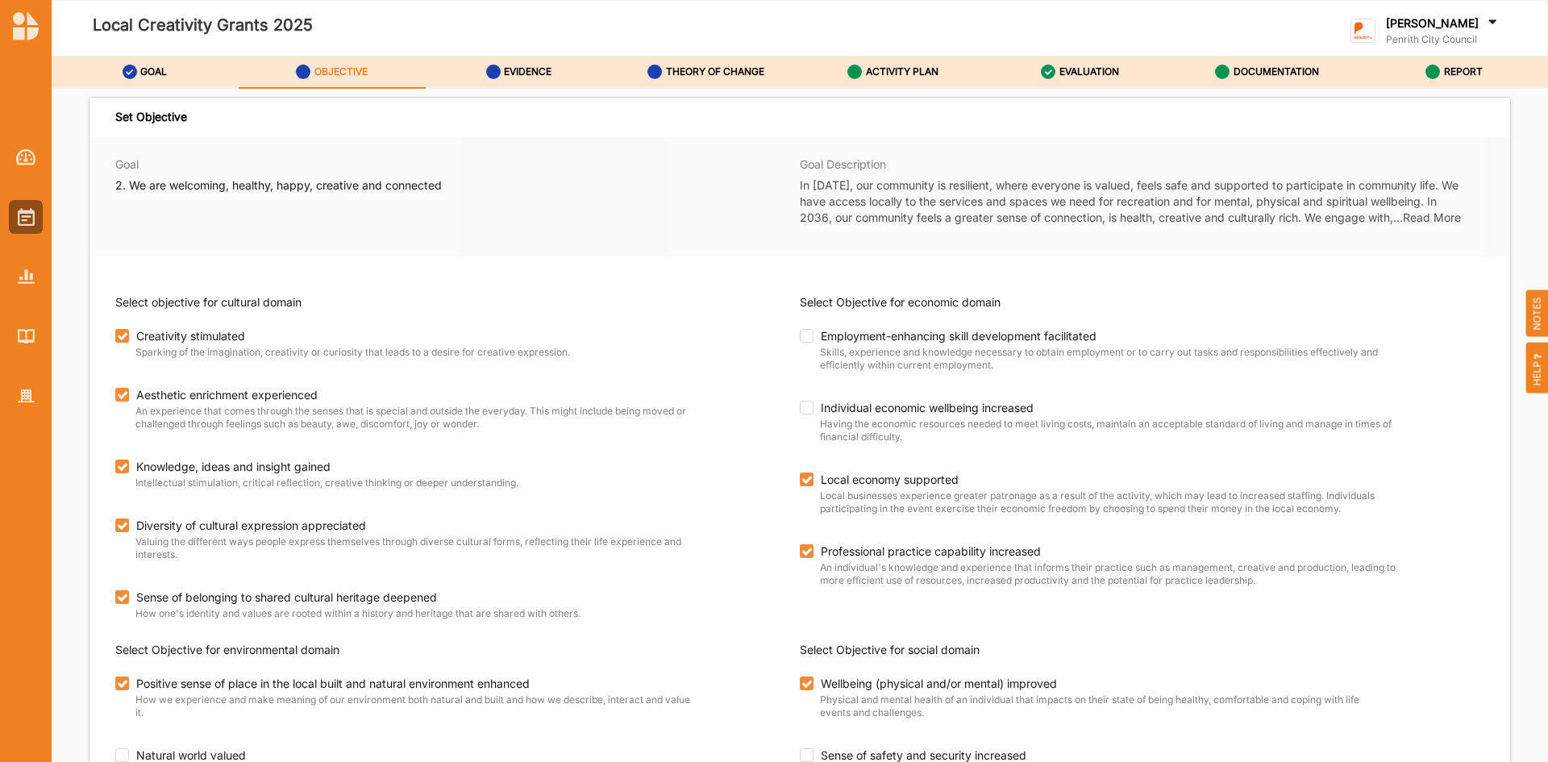
click at [891, 61] on div "ACTIVITY PLAN" at bounding box center [892, 71] width 91 height 29
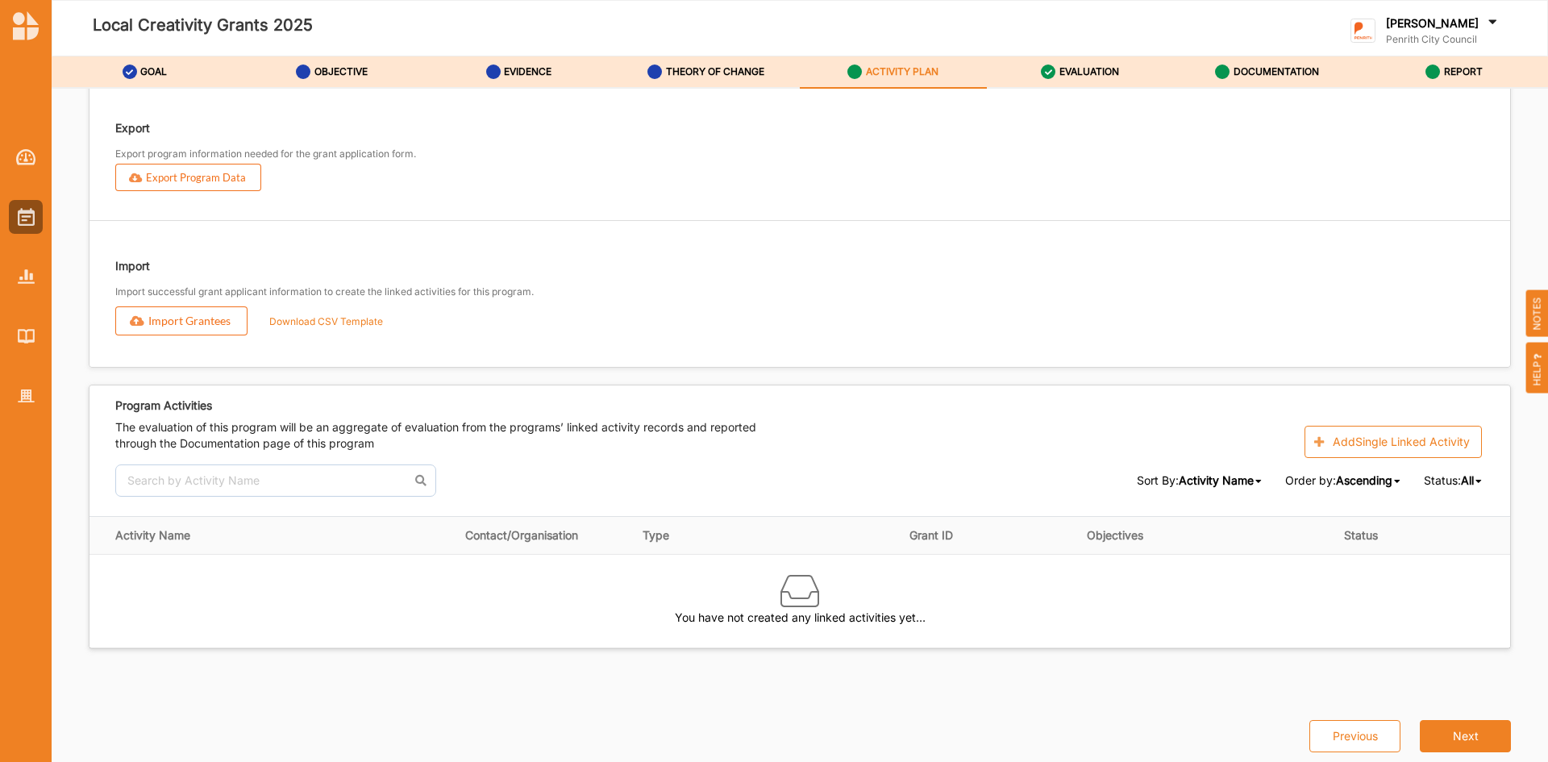
scroll to position [1811, 0]
click at [342, 70] on label "OBJECTIVE" at bounding box center [340, 71] width 53 height 13
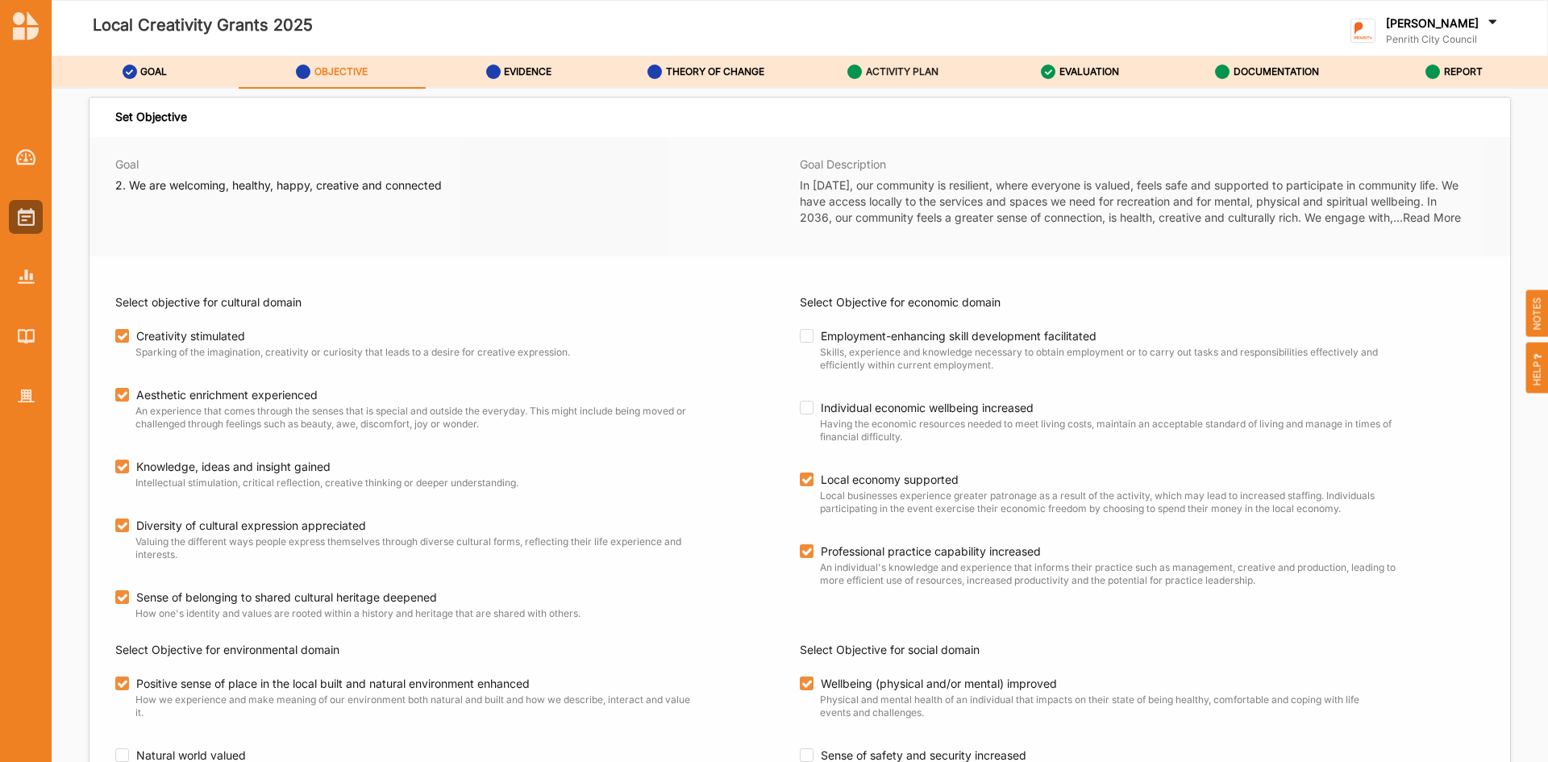
click at [916, 69] on label "ACTIVITY PLAN" at bounding box center [902, 71] width 73 height 13
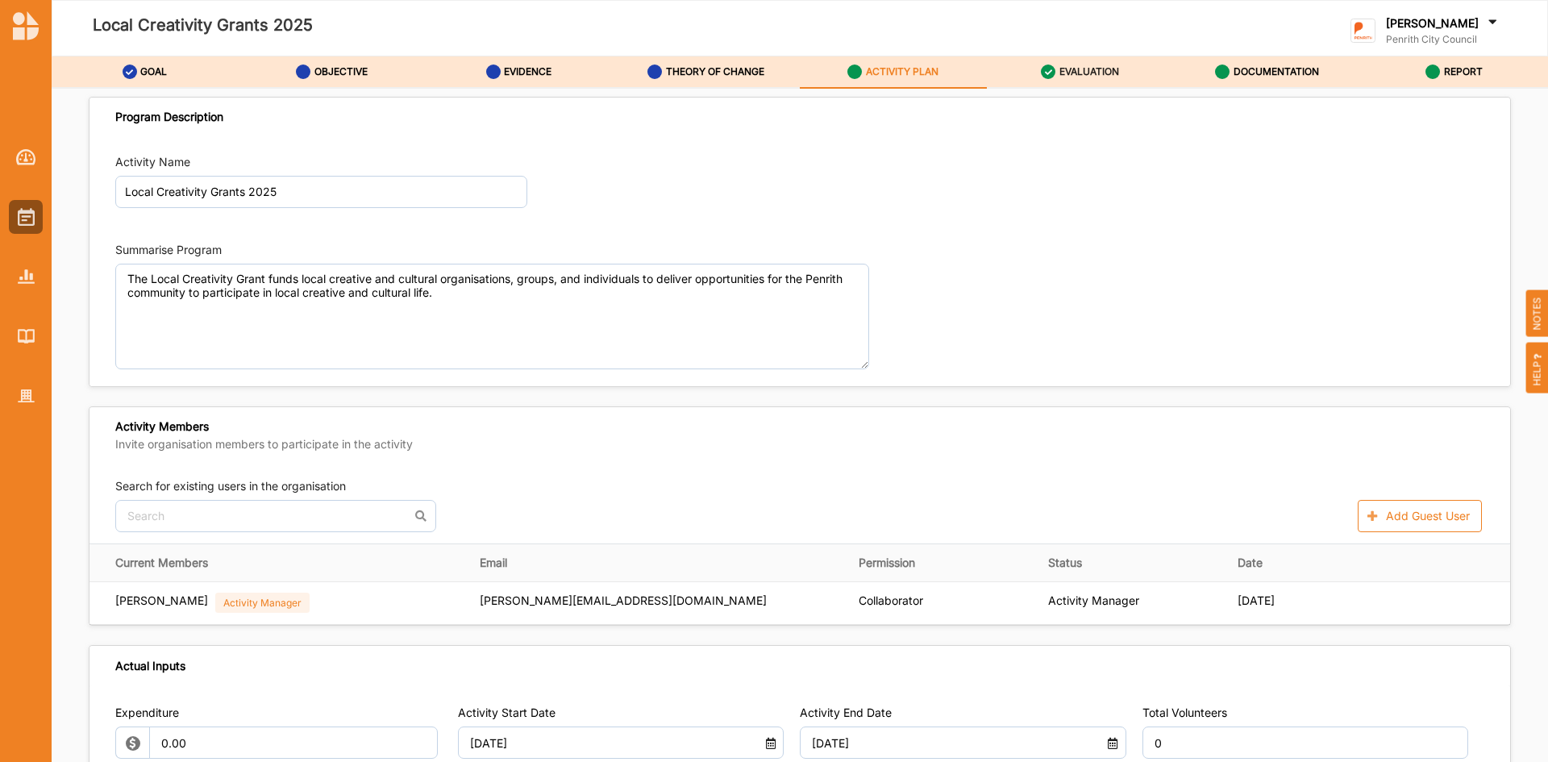
click at [1115, 73] on label "EVALUATION" at bounding box center [1089, 71] width 60 height 13
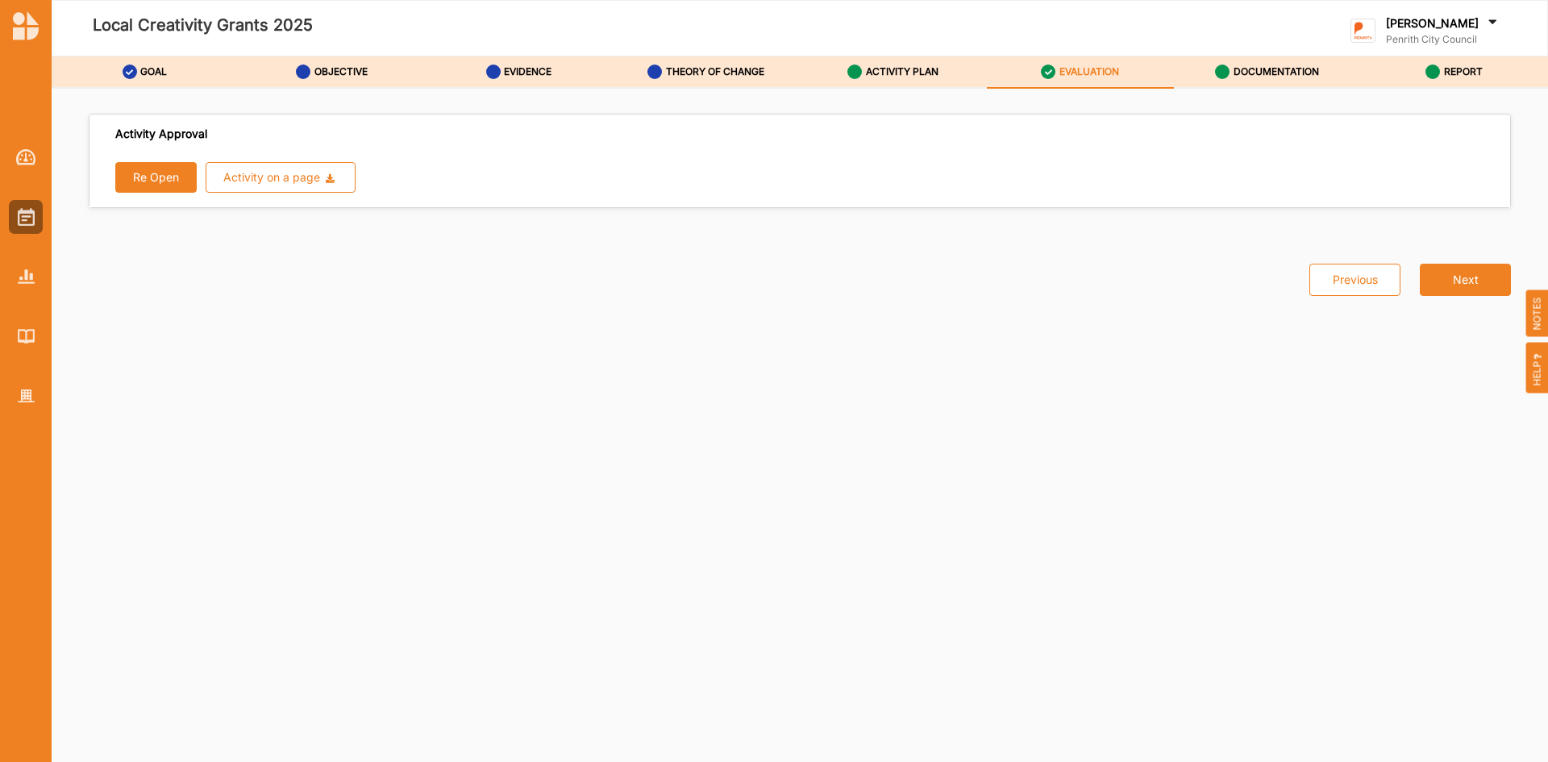
click at [172, 177] on button "Re Open" at bounding box center [155, 177] width 81 height 31
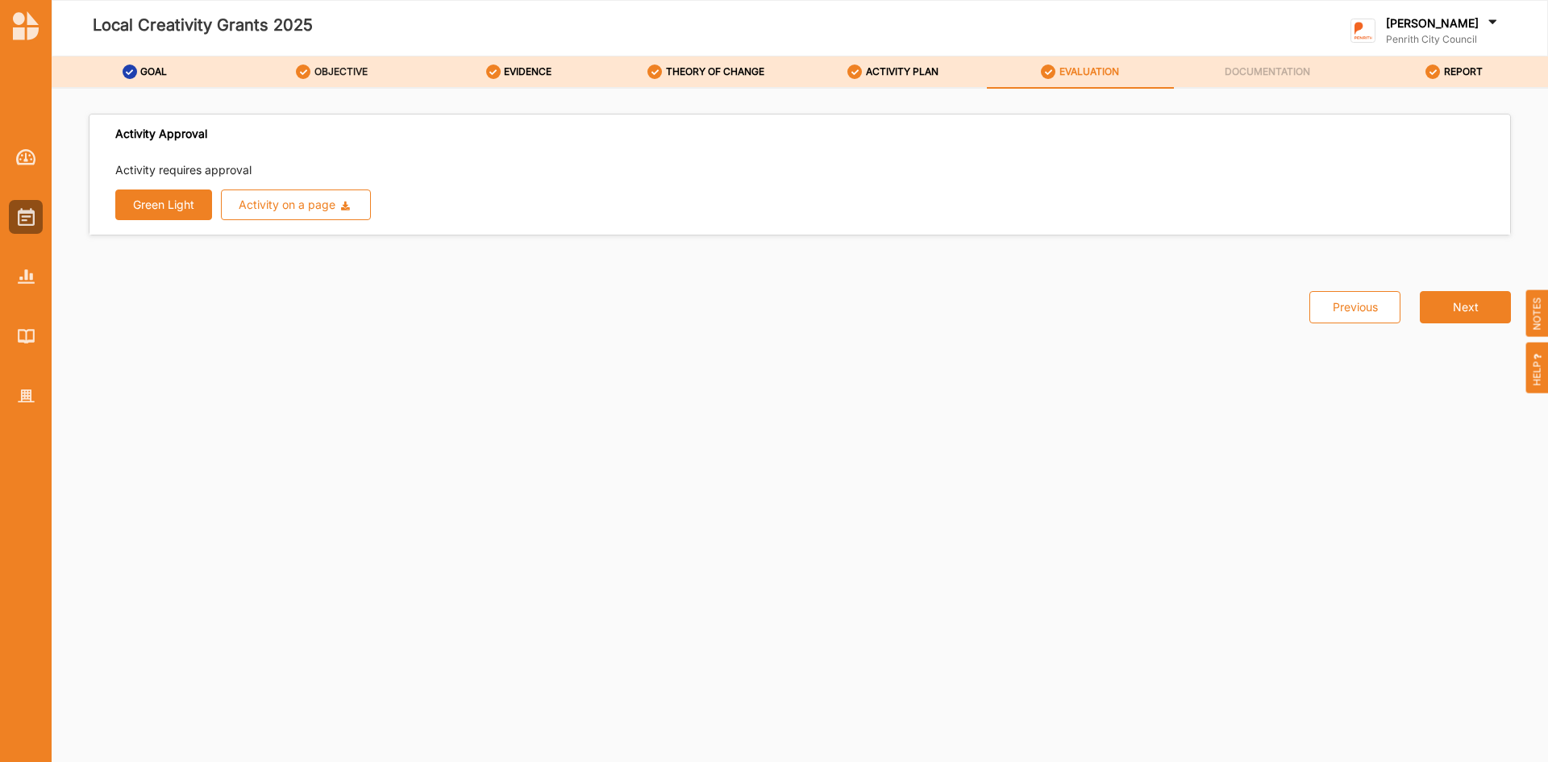
click at [348, 65] on label "OBJECTIVE" at bounding box center [340, 71] width 53 height 13
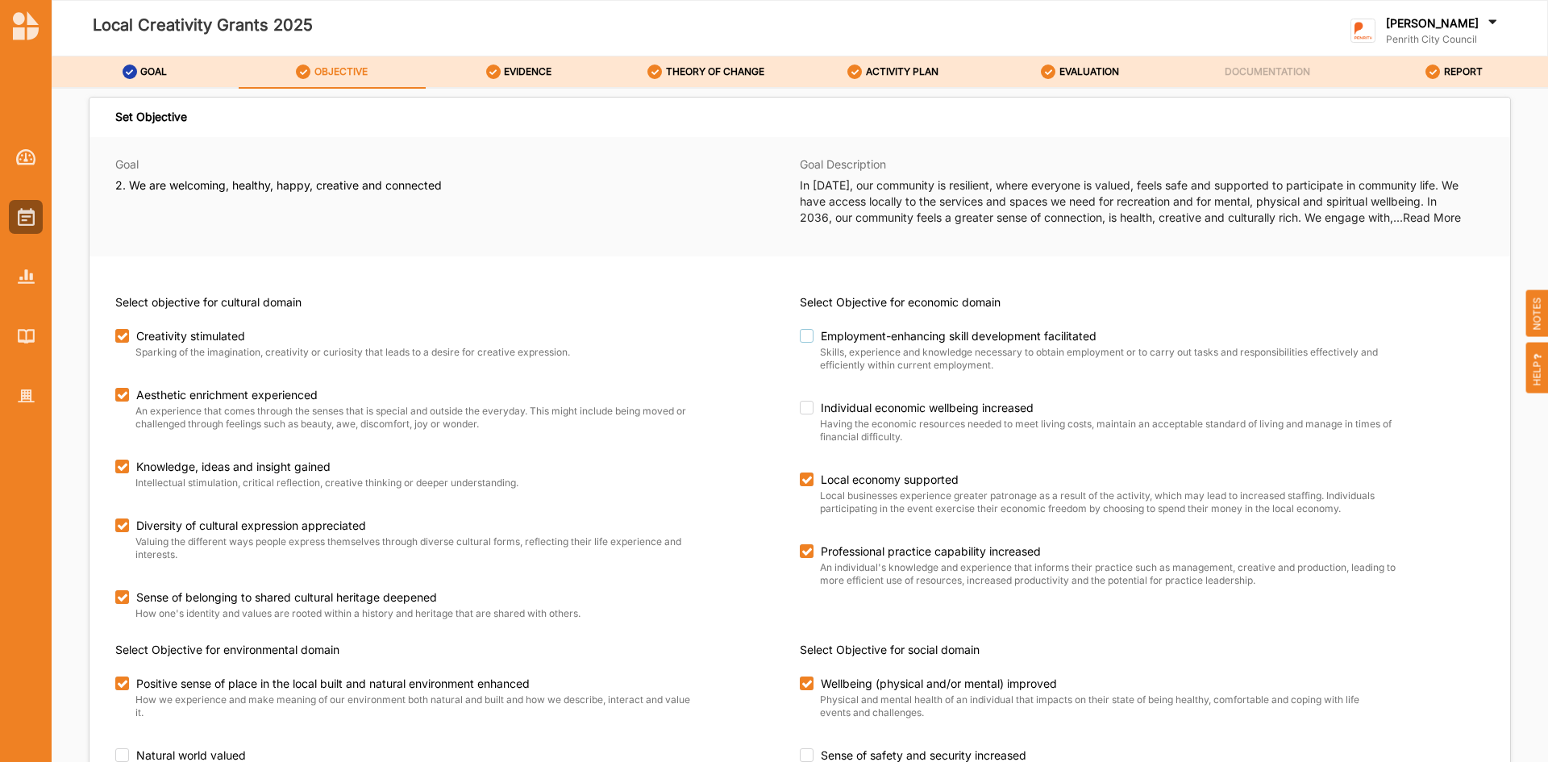
click at [803, 334] on label "Employment-enhancing skill development facilitated" at bounding box center [1090, 336] width 581 height 15
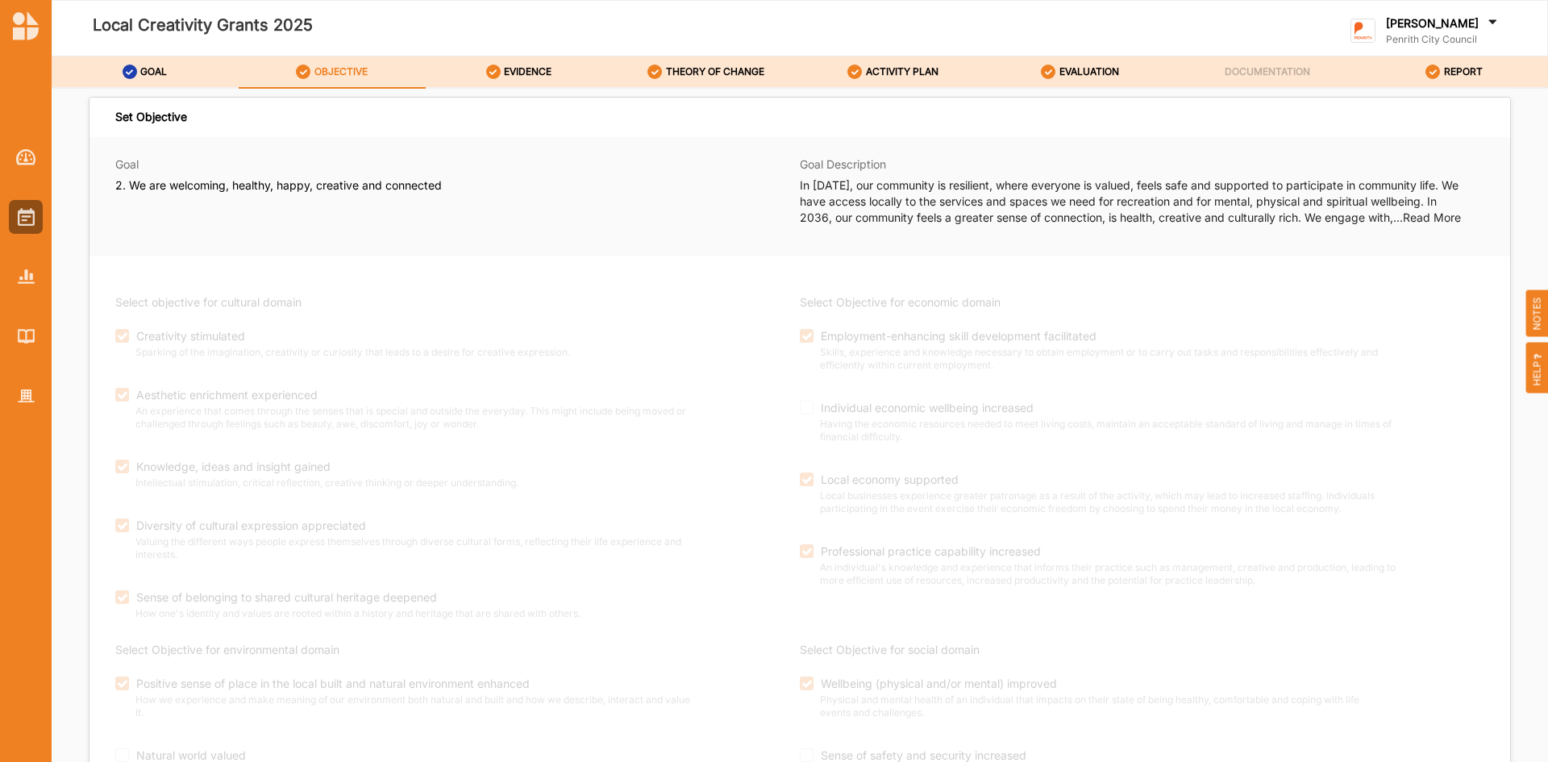
checkbox input "true"
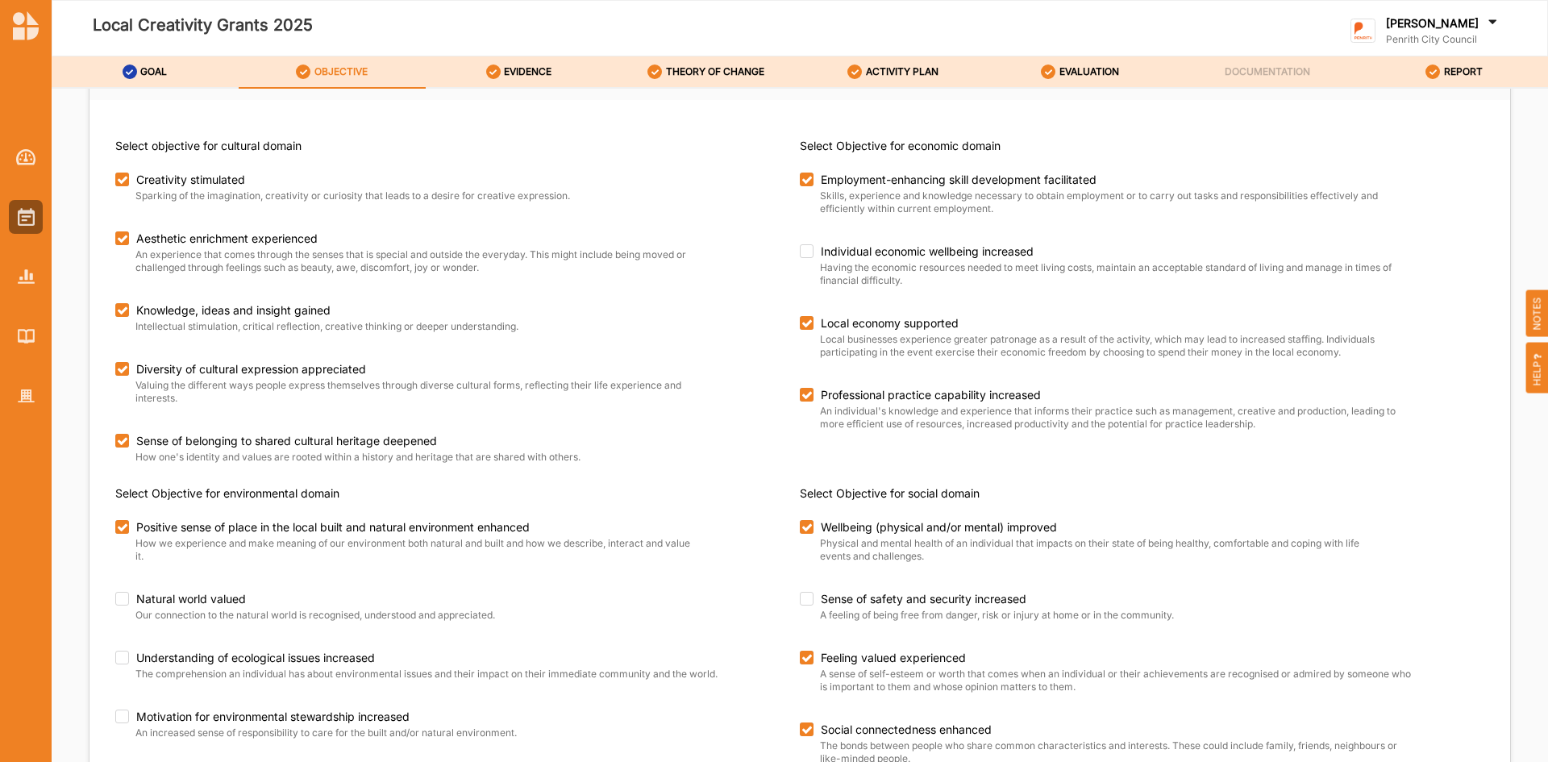
scroll to position [161, 0]
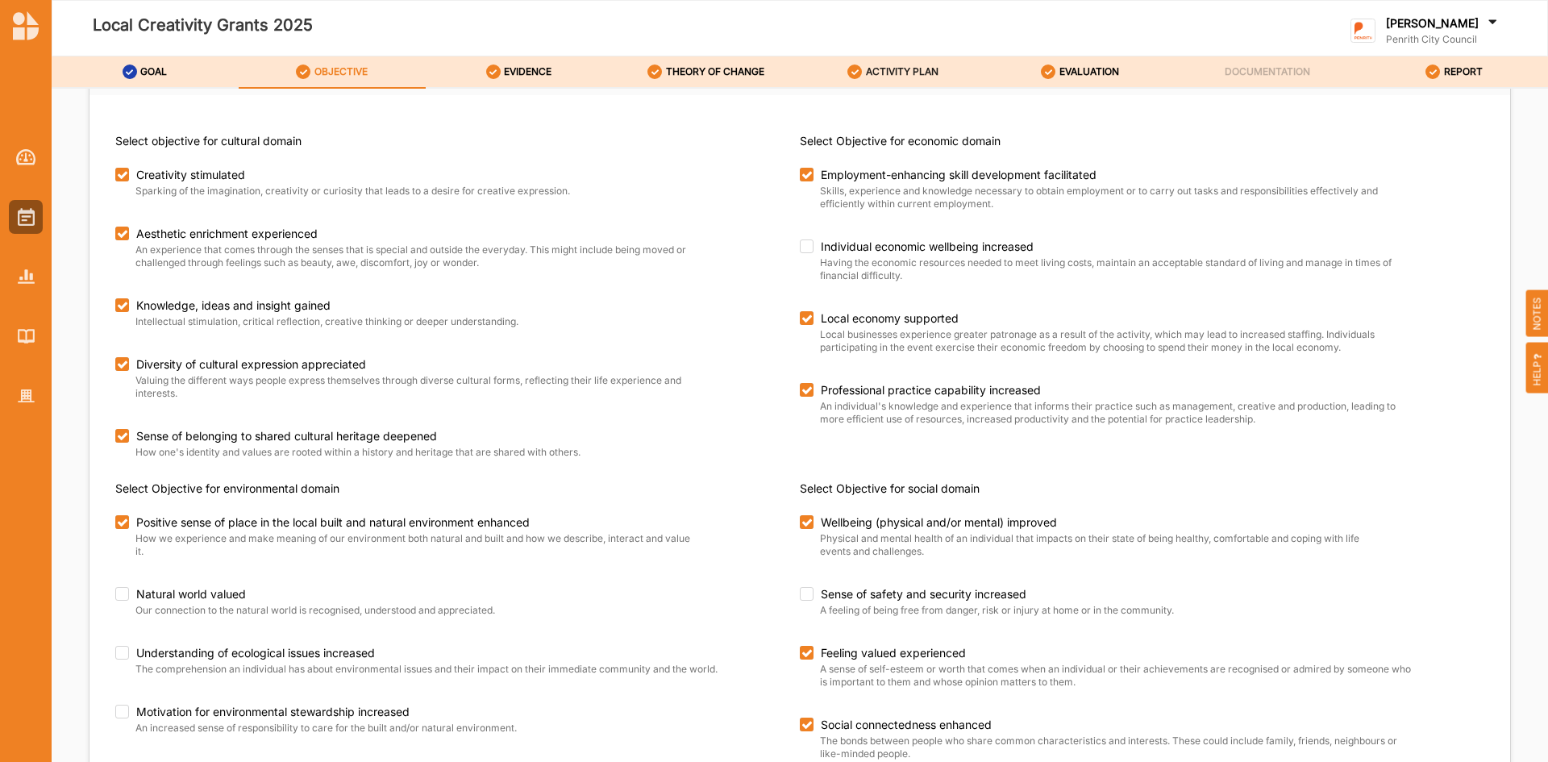
click at [922, 65] on label "ACTIVITY PLAN" at bounding box center [902, 71] width 73 height 13
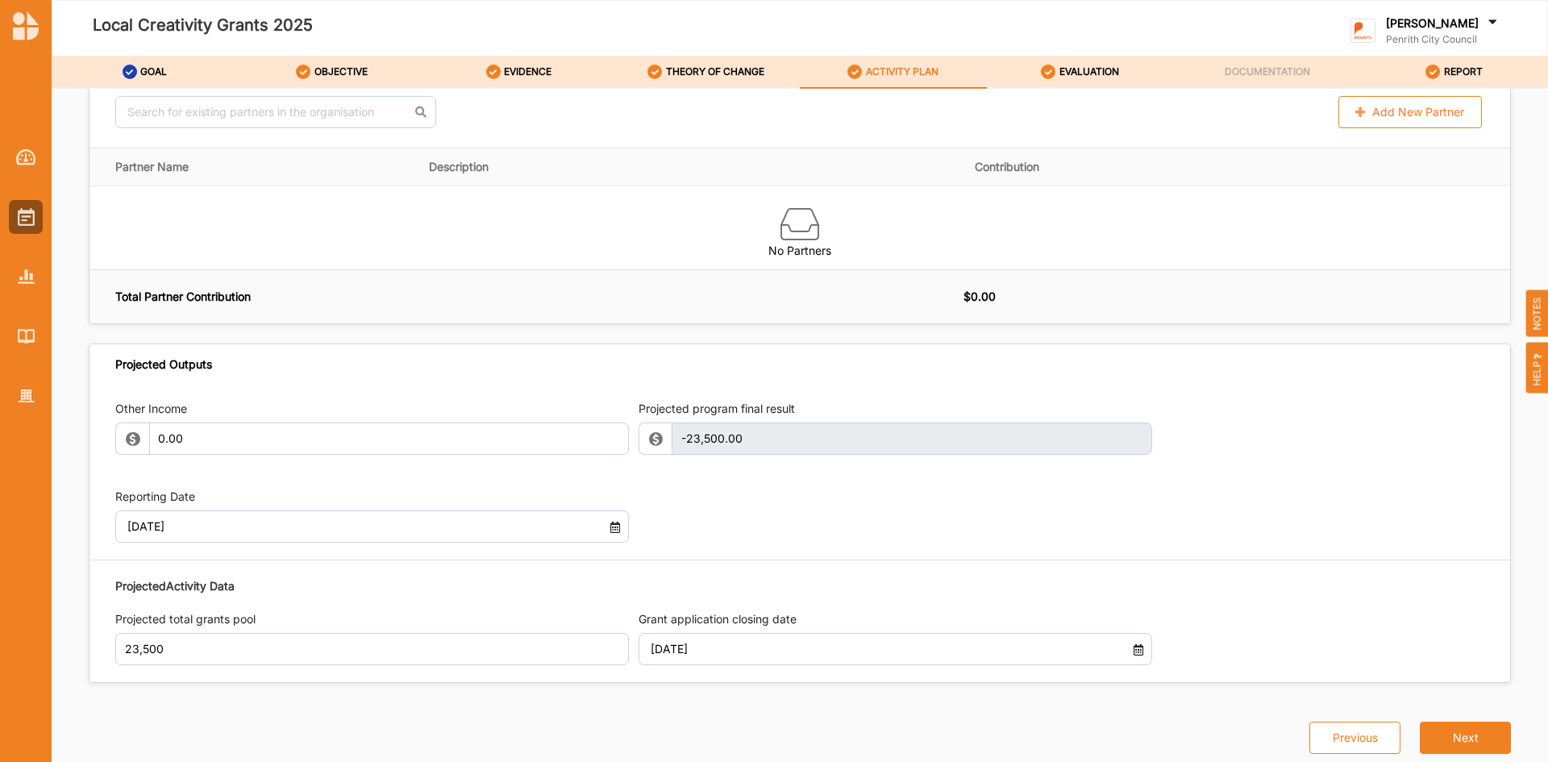
scroll to position [1225, 0]
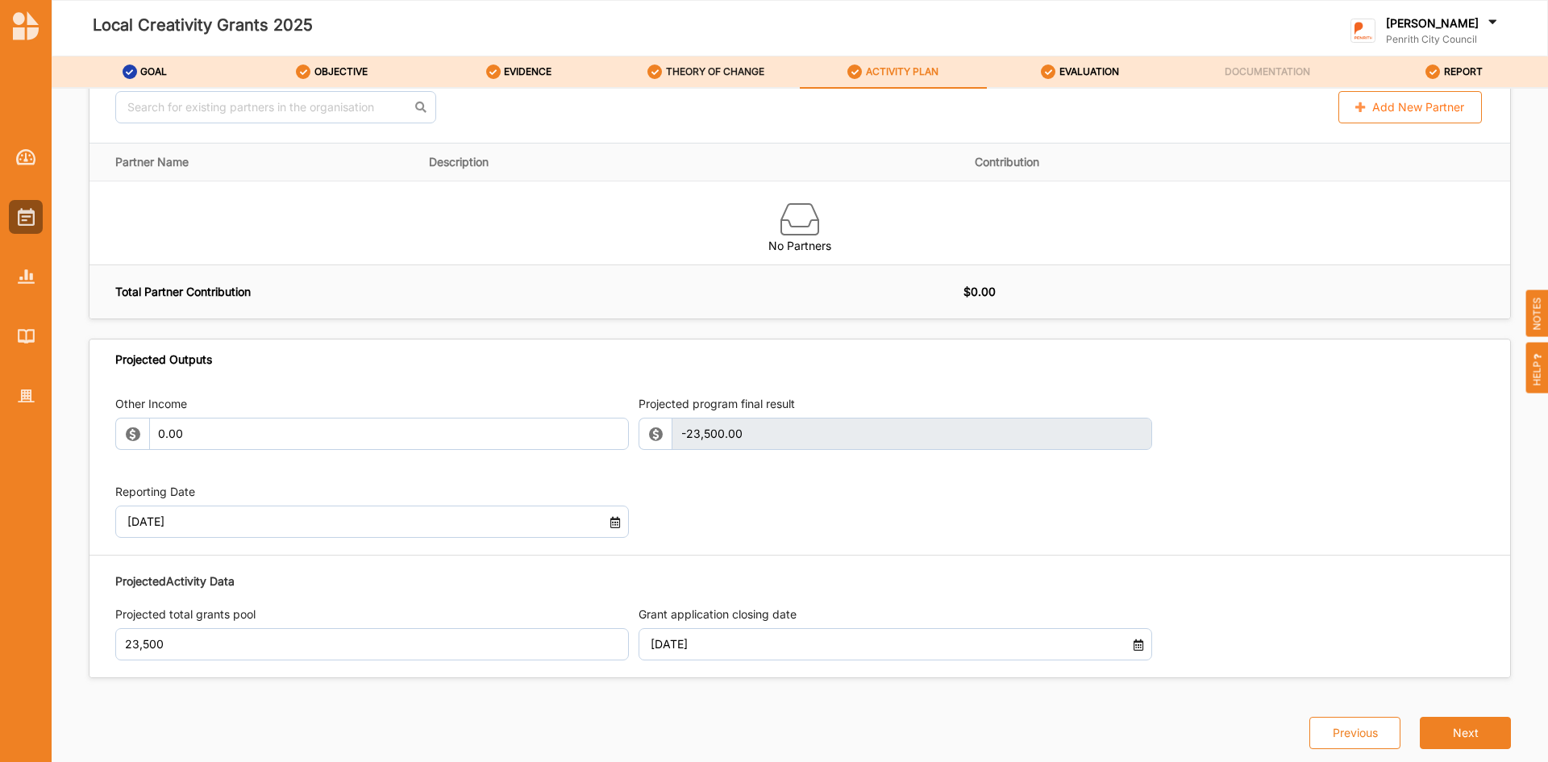
click at [732, 73] on label "THEORY OF CHANGE" at bounding box center [715, 71] width 98 height 13
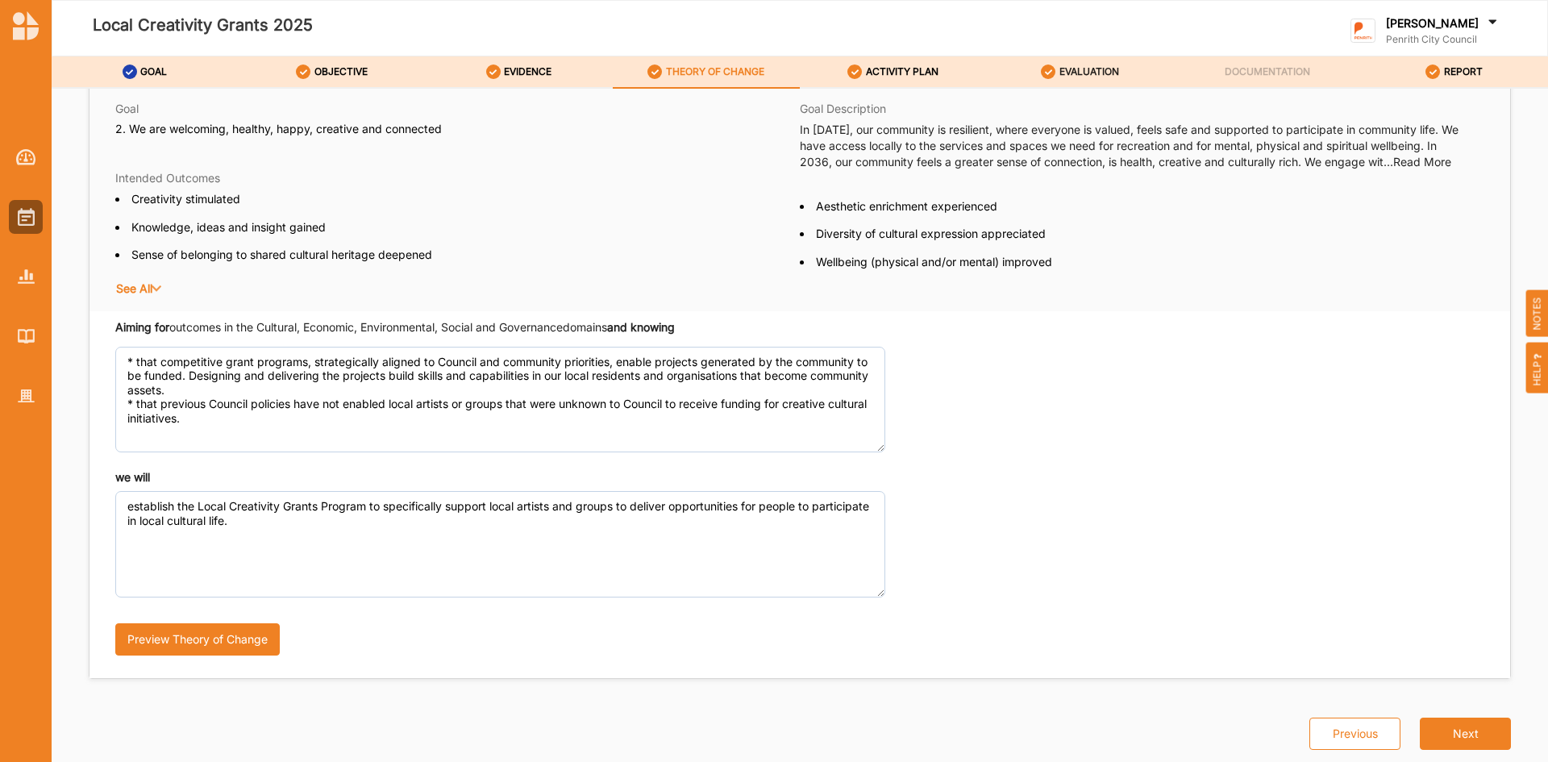
click at [1100, 69] on label "EVALUATION" at bounding box center [1089, 71] width 60 height 13
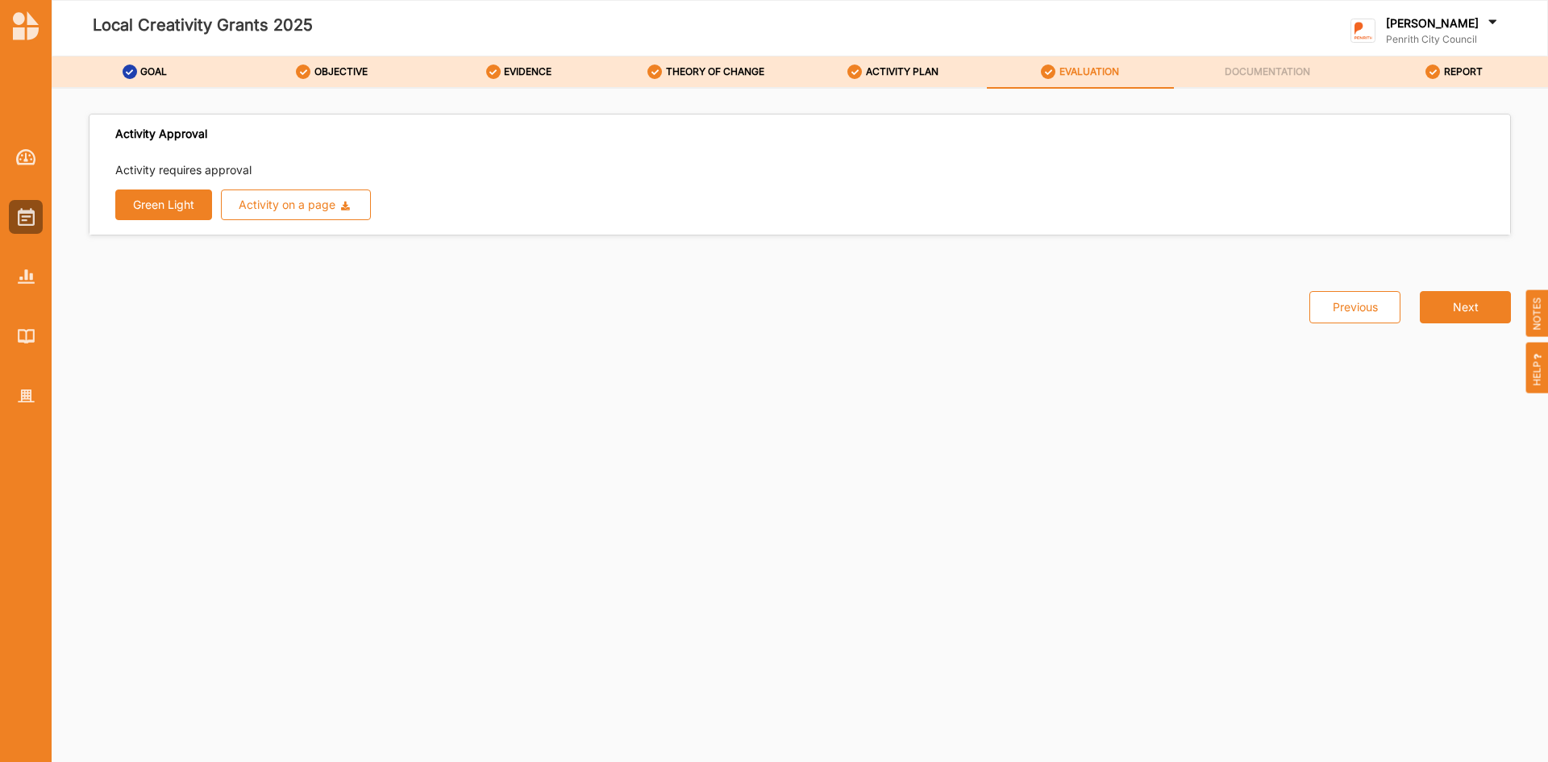
click at [161, 200] on button "Green Light" at bounding box center [163, 204] width 97 height 31
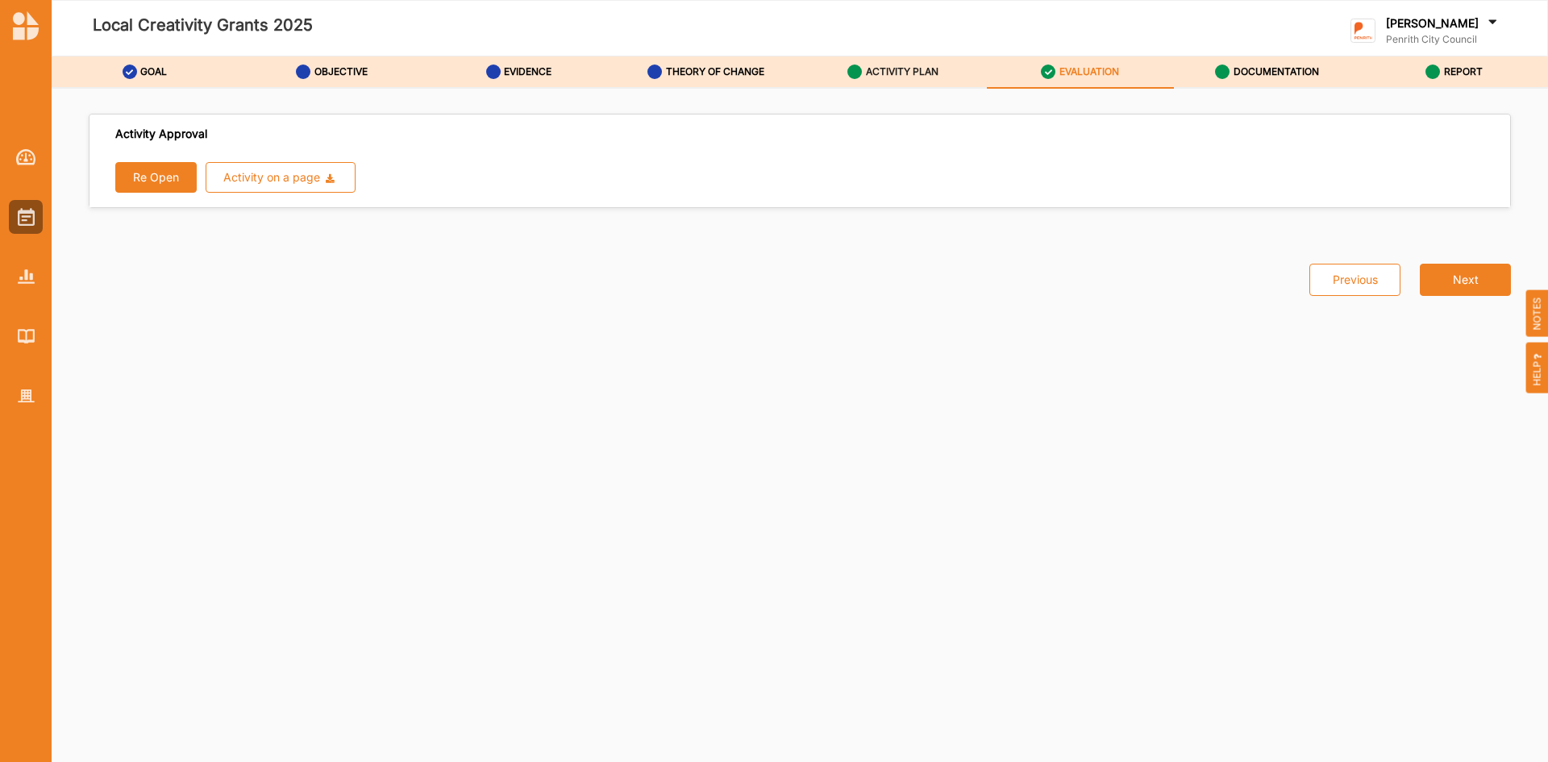
click at [884, 61] on div "ACTIVITY PLAN" at bounding box center [892, 71] width 91 height 29
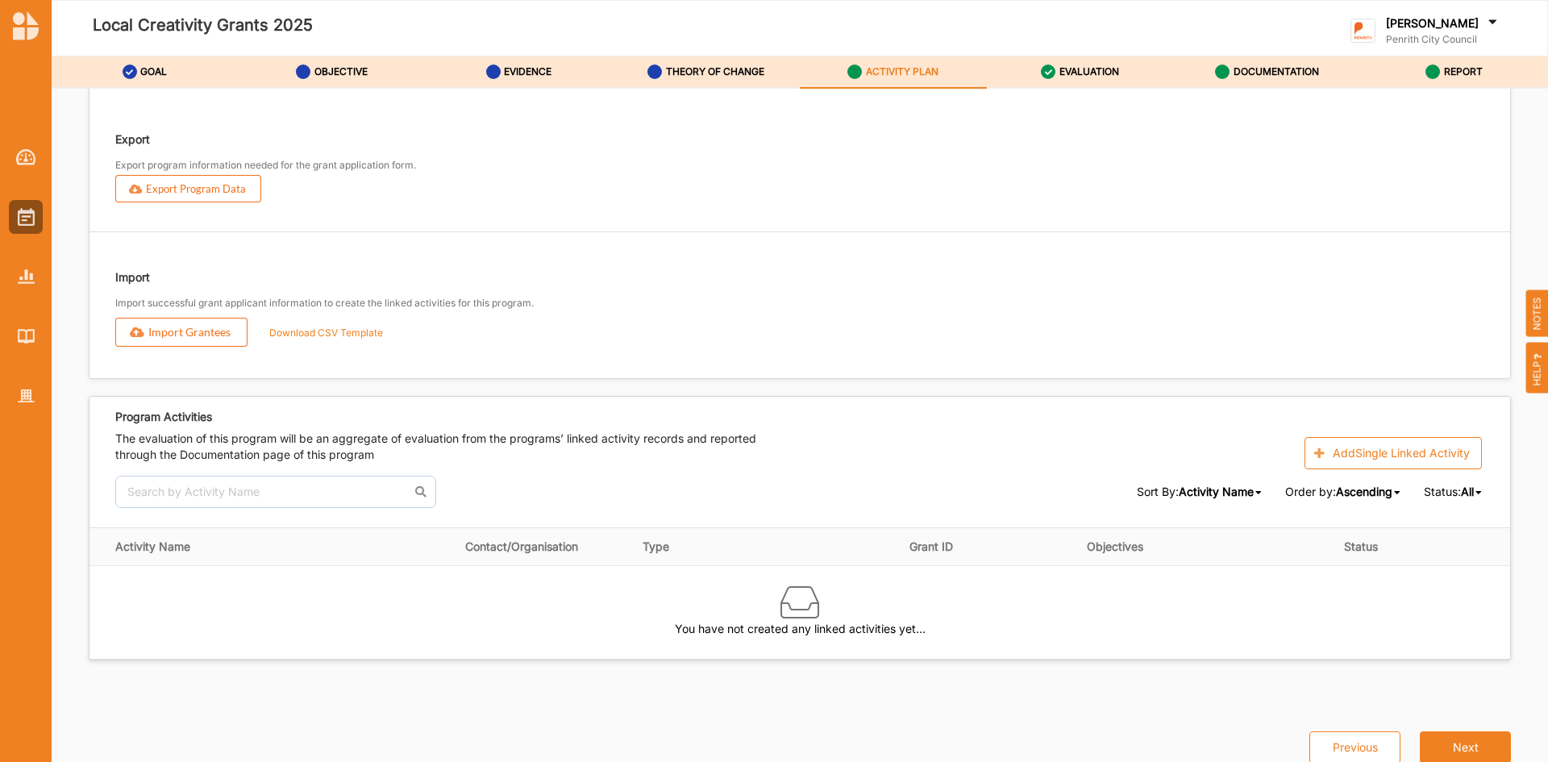
scroll to position [1811, 0]
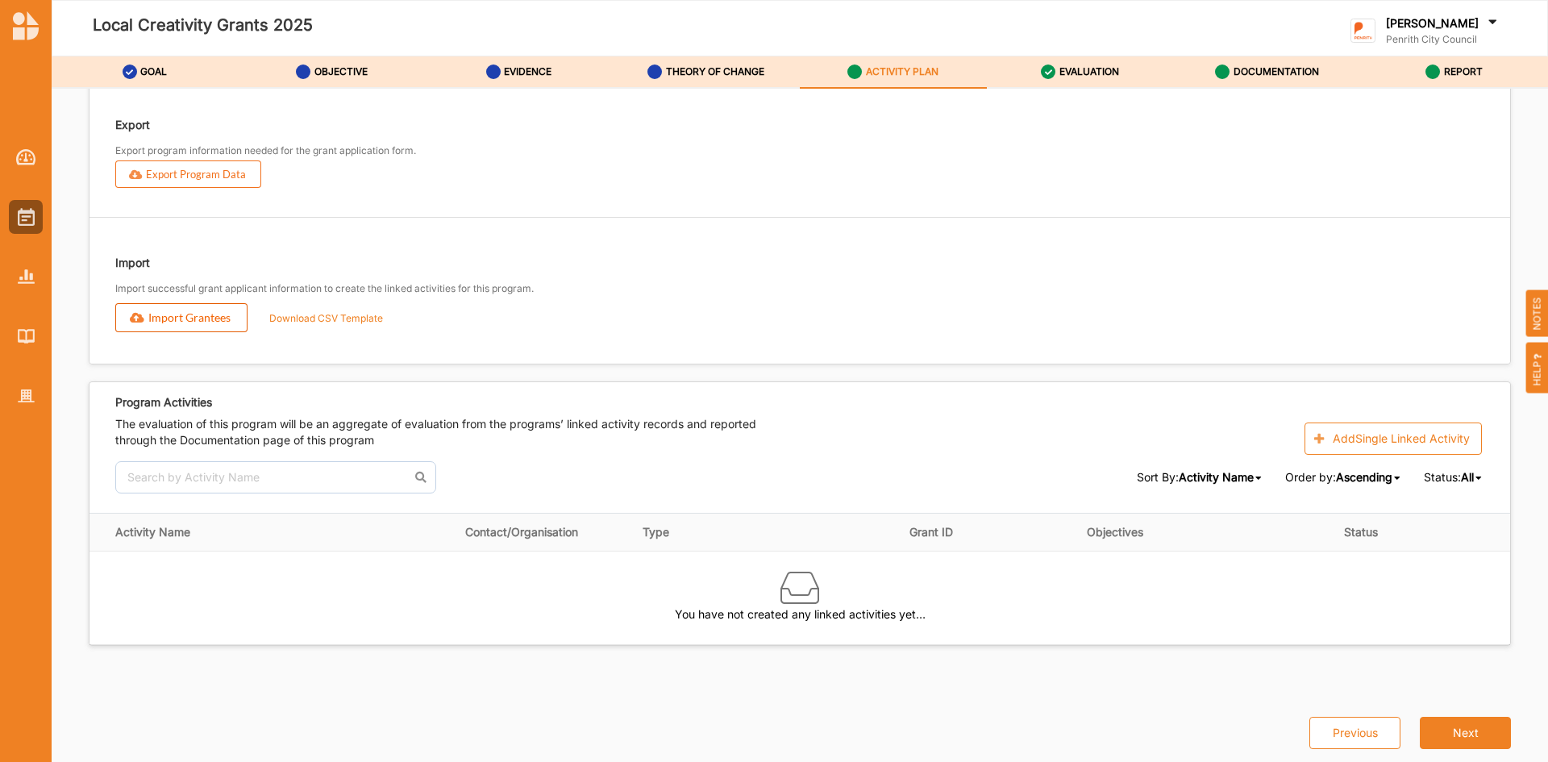
click at [192, 316] on button "Import Grantees" at bounding box center [181, 317] width 132 height 29
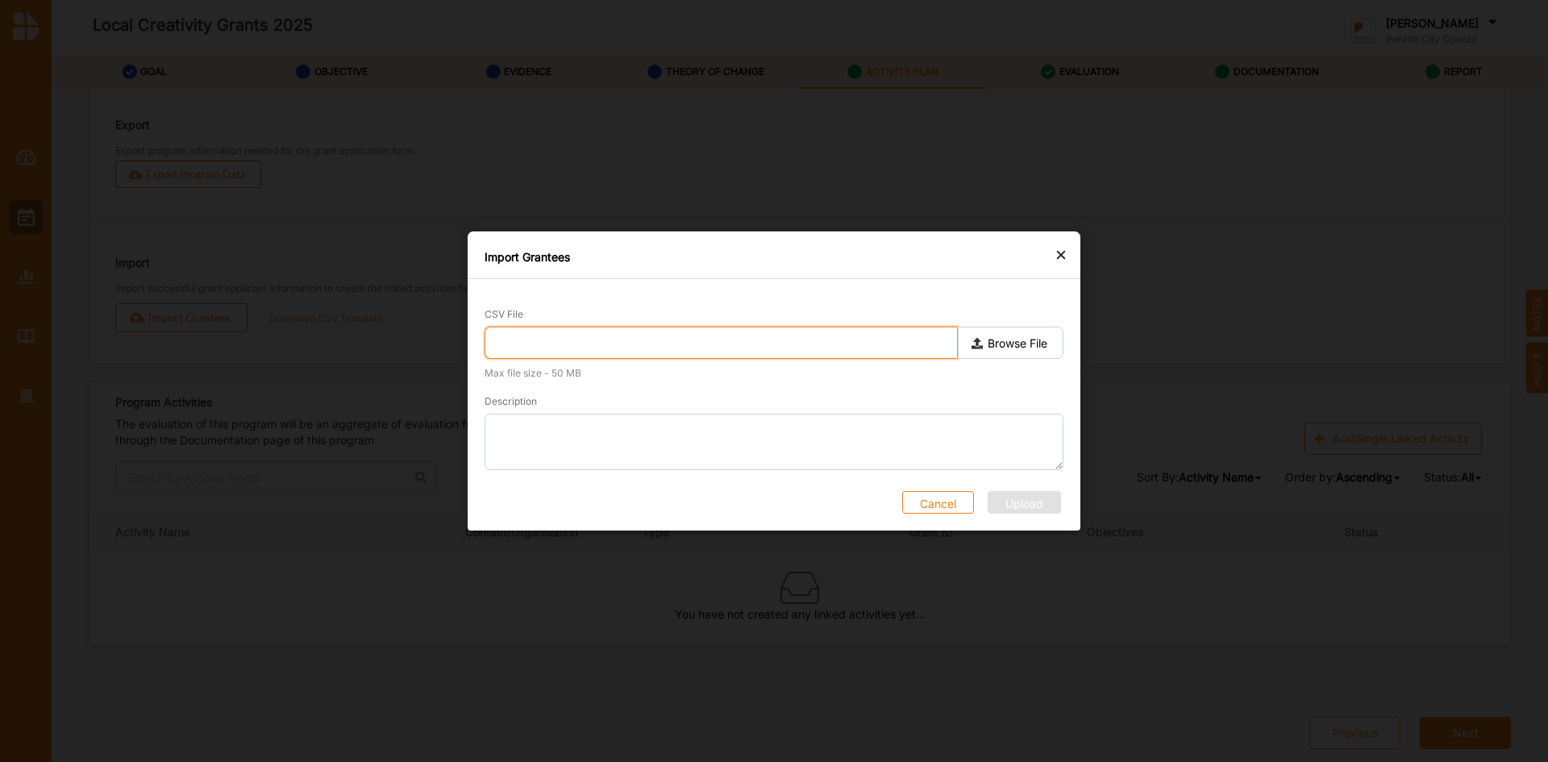
click at [887, 343] on input "text" at bounding box center [721, 343] width 473 height 32
click at [1007, 346] on label "Browse File" at bounding box center [1011, 343] width 106 height 32
click at [0, 0] on input "Browse File" at bounding box center [0, 0] width 0 height 0
type input "grantees-template.csv"
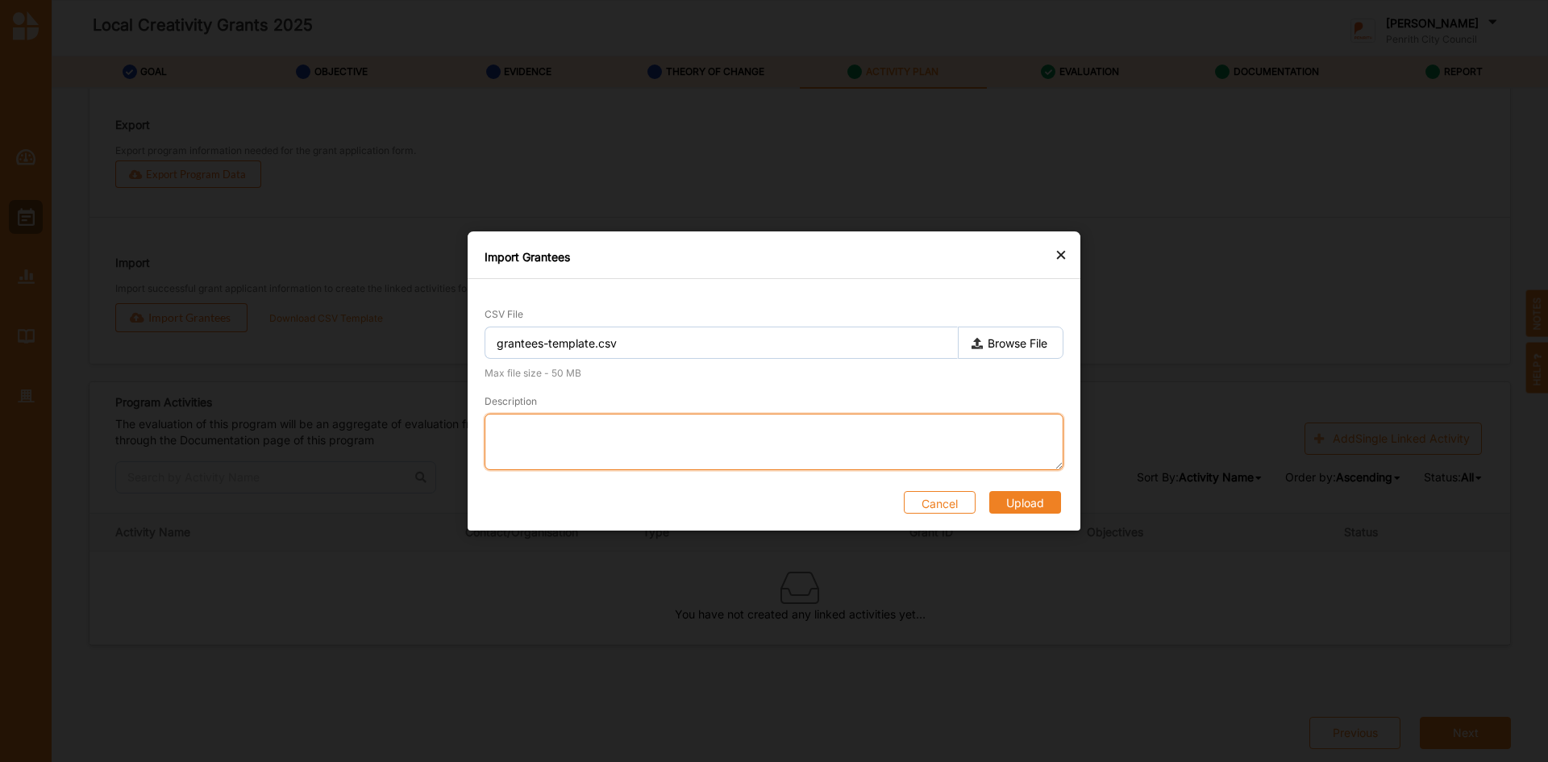
click at [739, 427] on textarea "Description" at bounding box center [774, 442] width 579 height 56
type textarea "grantees upload"
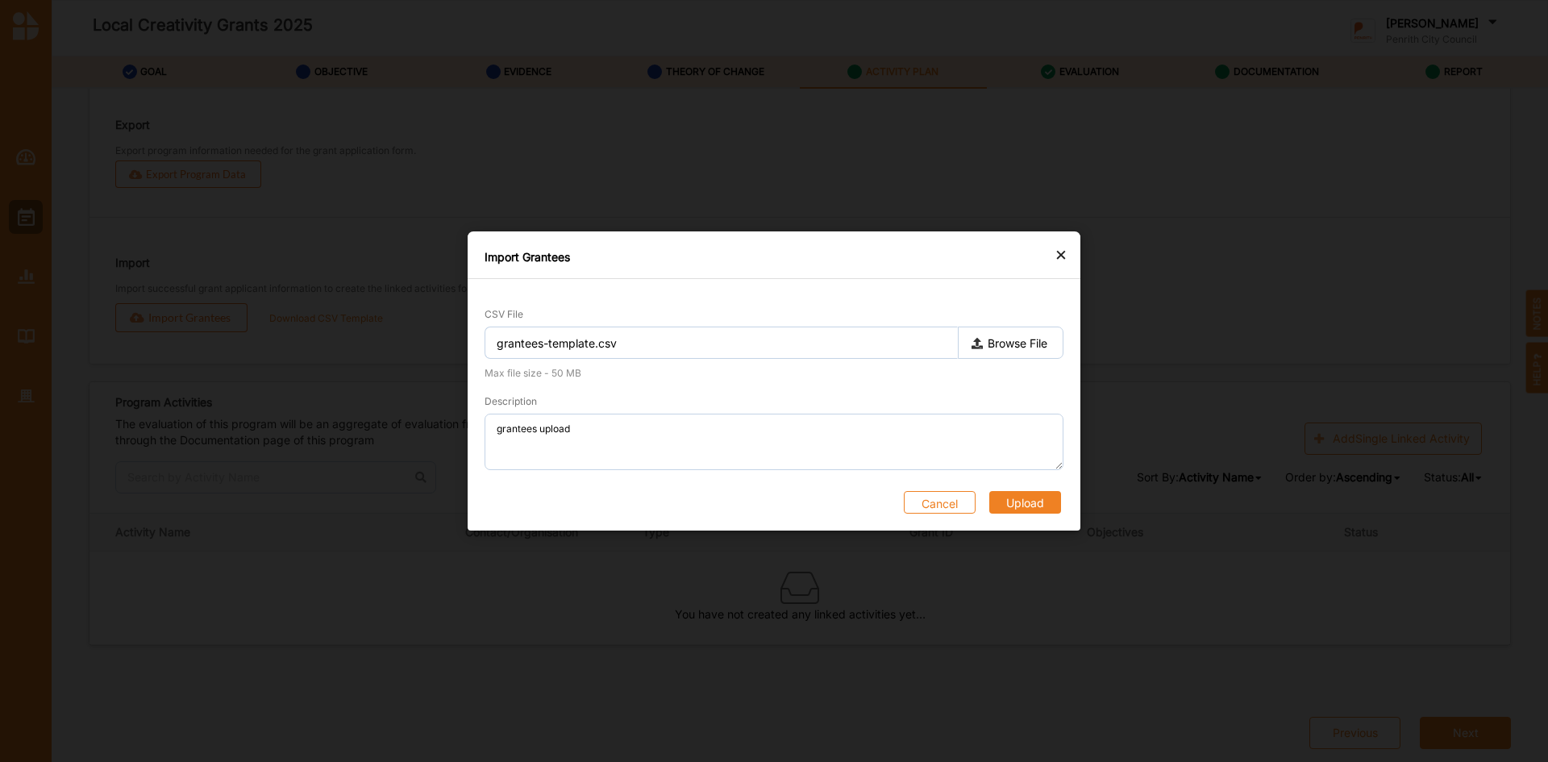
click at [1046, 498] on button "Upload" at bounding box center [1025, 502] width 72 height 23
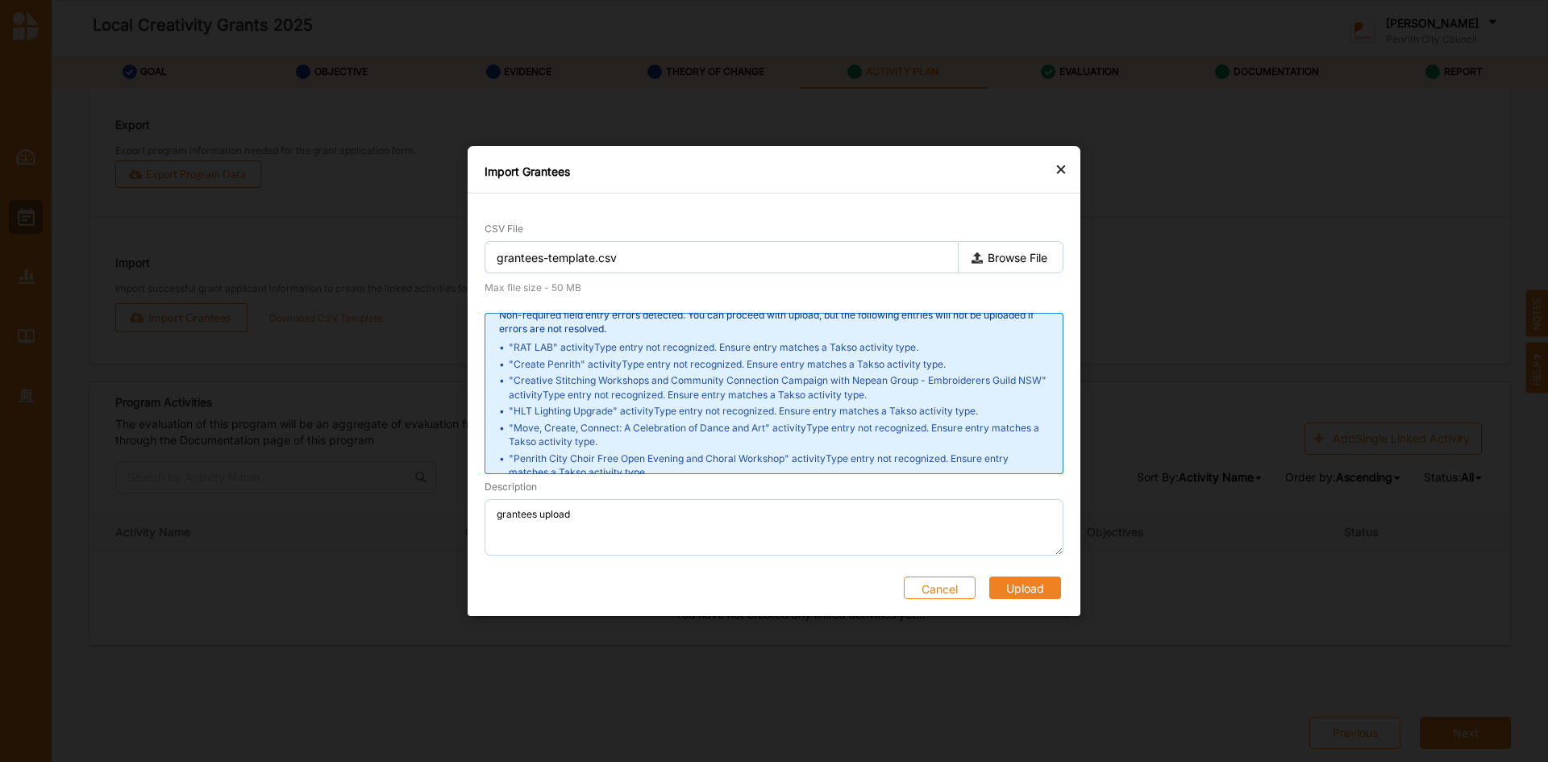
scroll to position [29, 0]
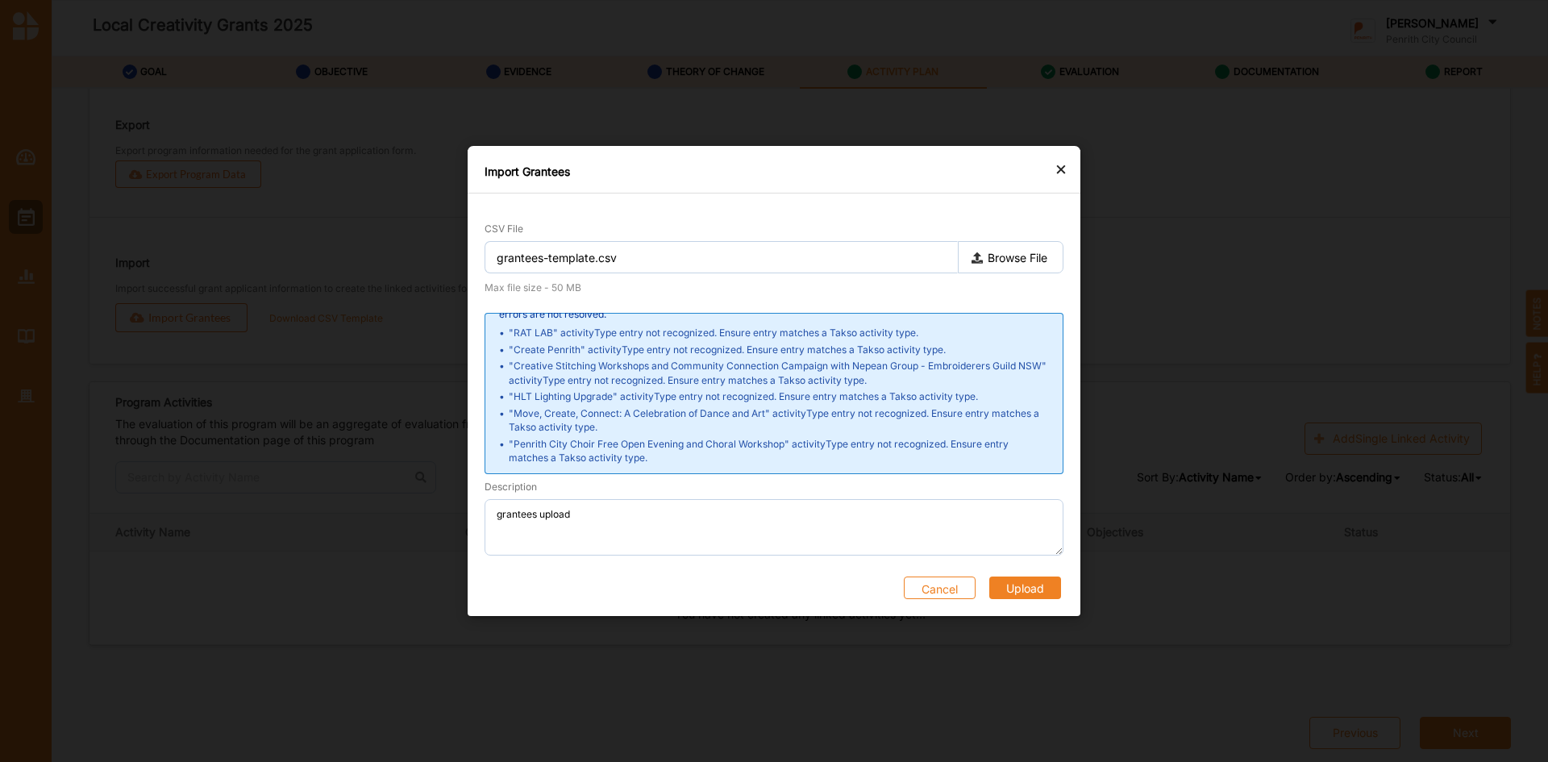
click at [938, 587] on button "Cancel" at bounding box center [940, 587] width 72 height 23
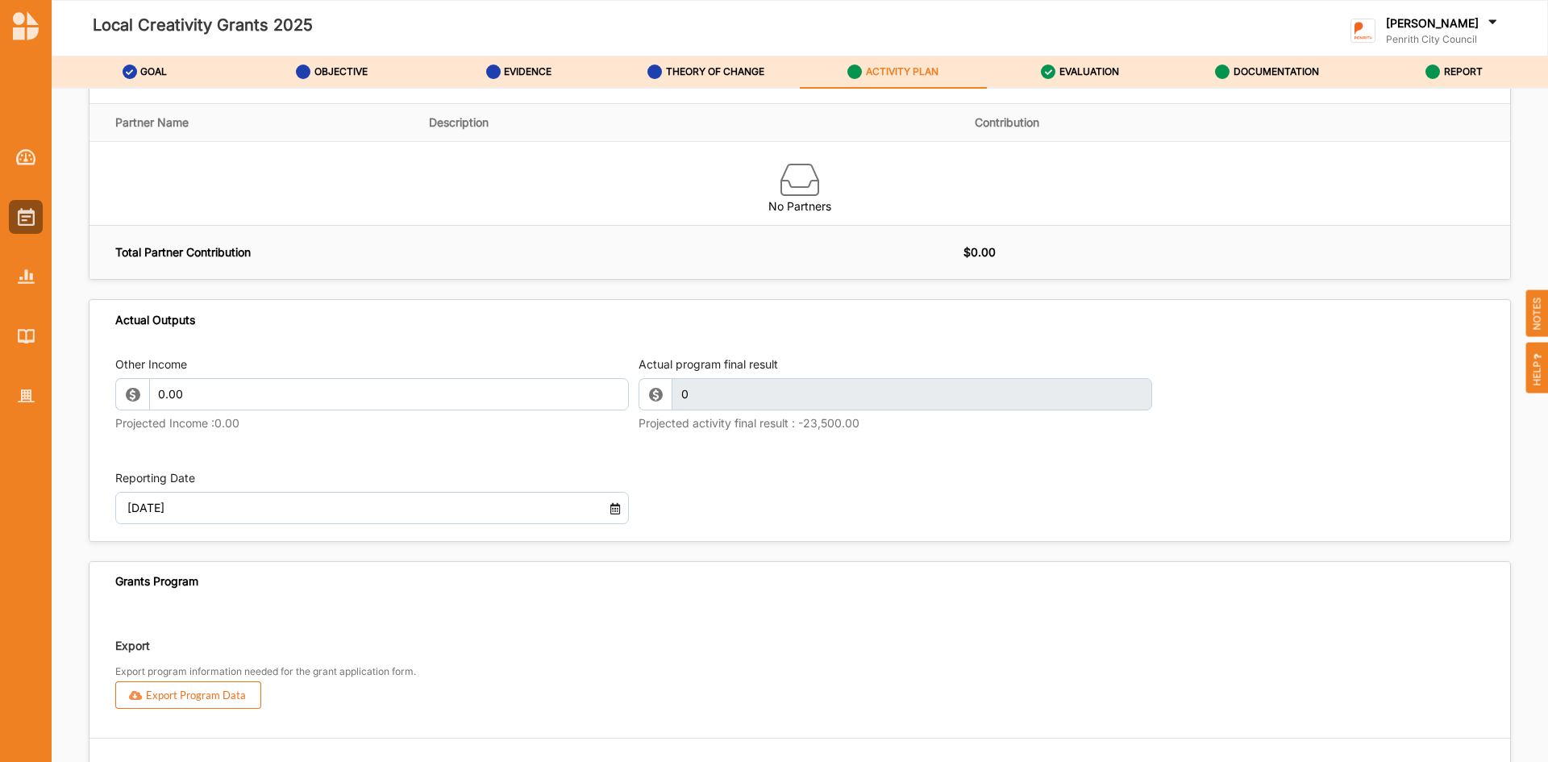
scroll to position [1811, 0]
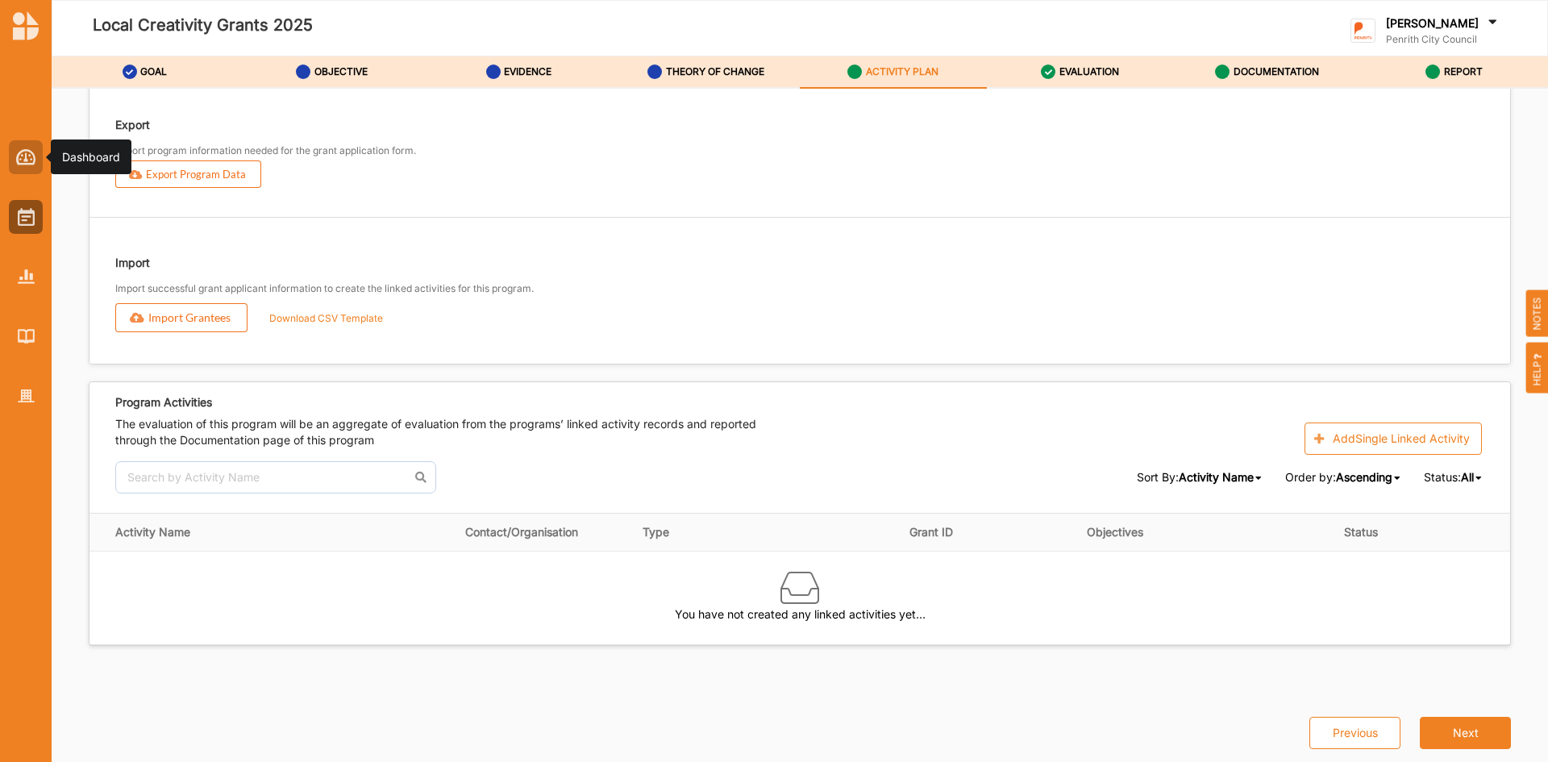
click at [21, 156] on img at bounding box center [26, 157] width 20 height 16
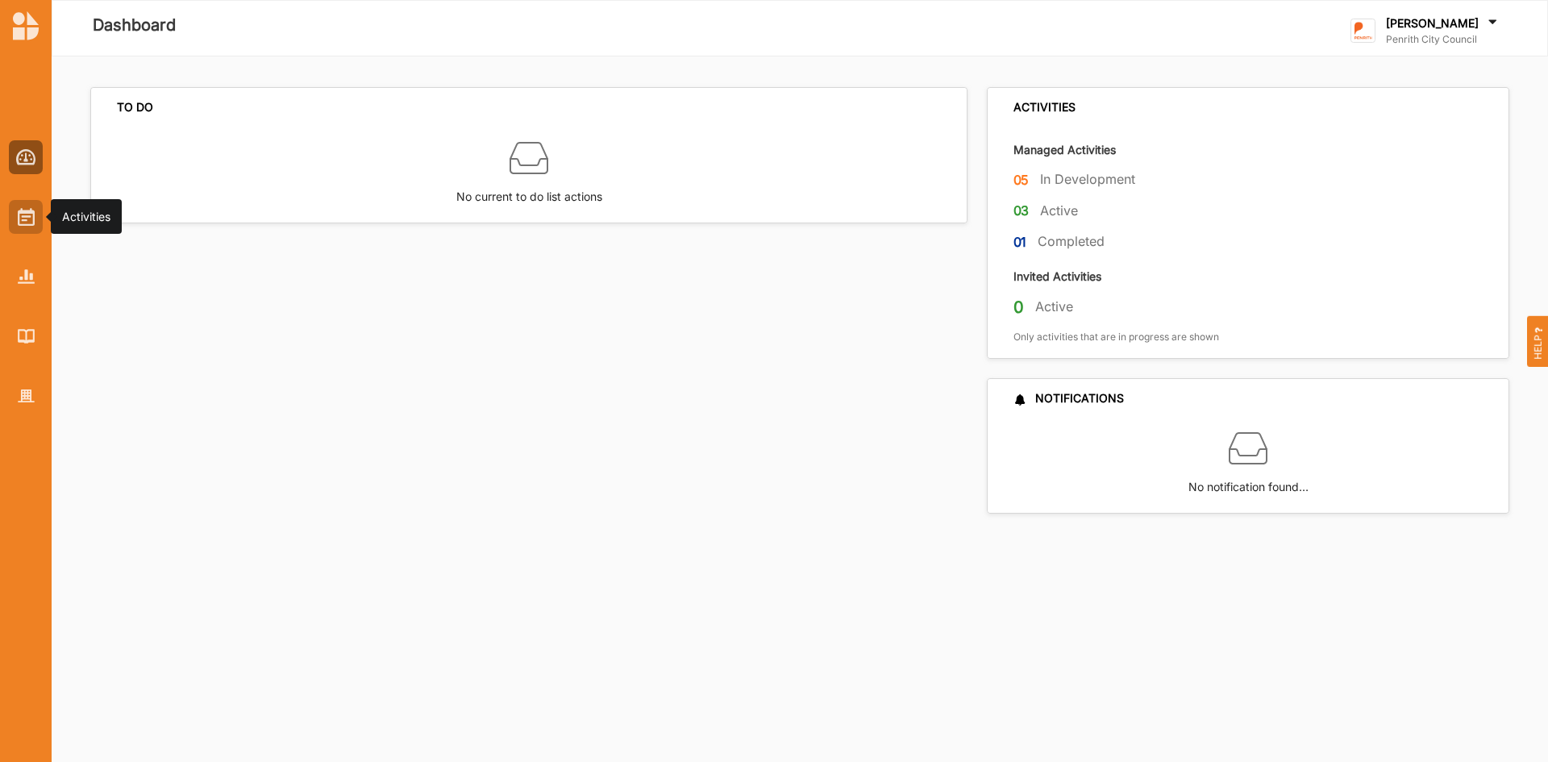
click at [27, 216] on img at bounding box center [26, 217] width 17 height 18
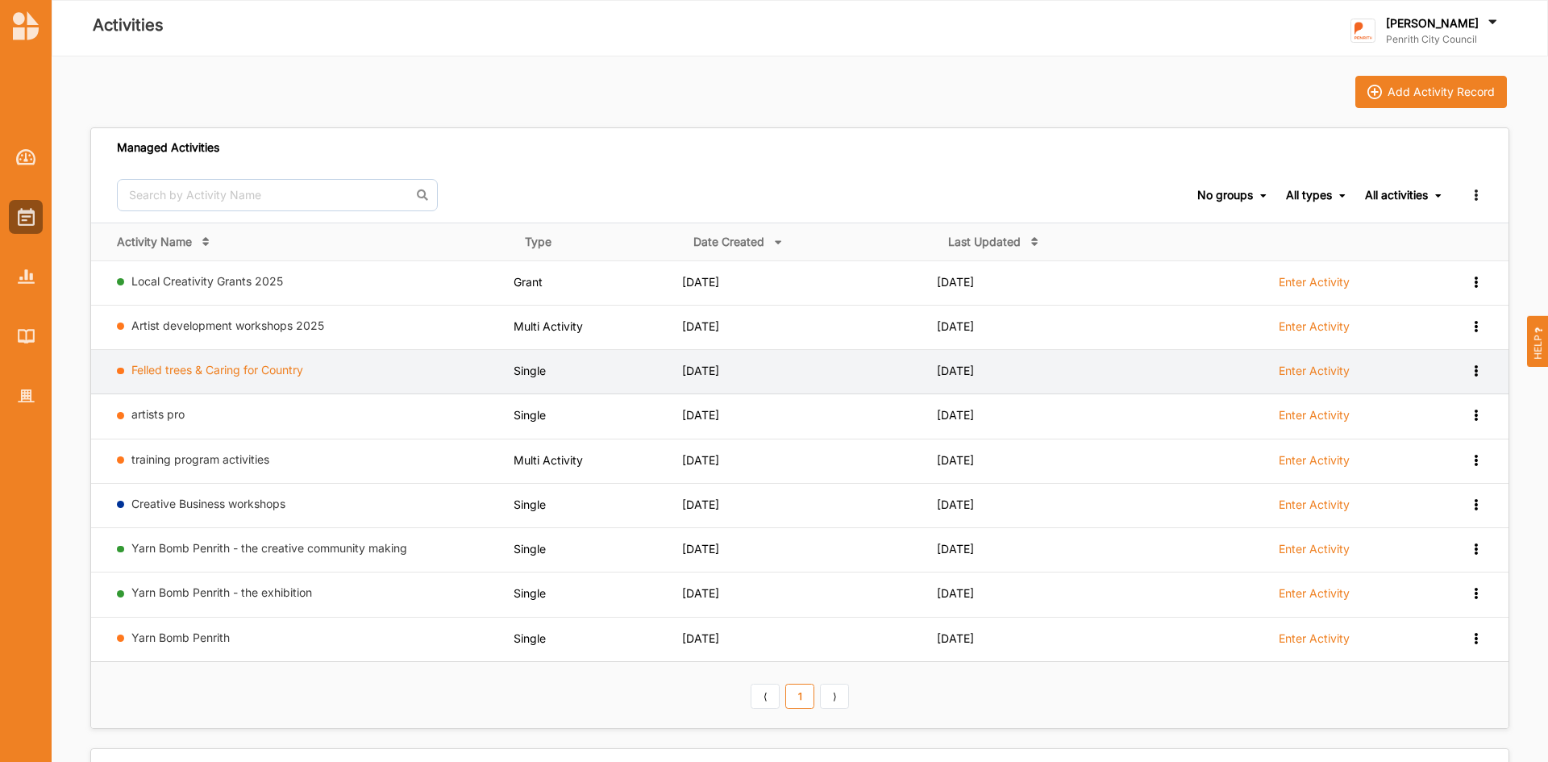
click at [154, 372] on link "Felled trees & Caring for Country" at bounding box center [217, 370] width 172 height 14
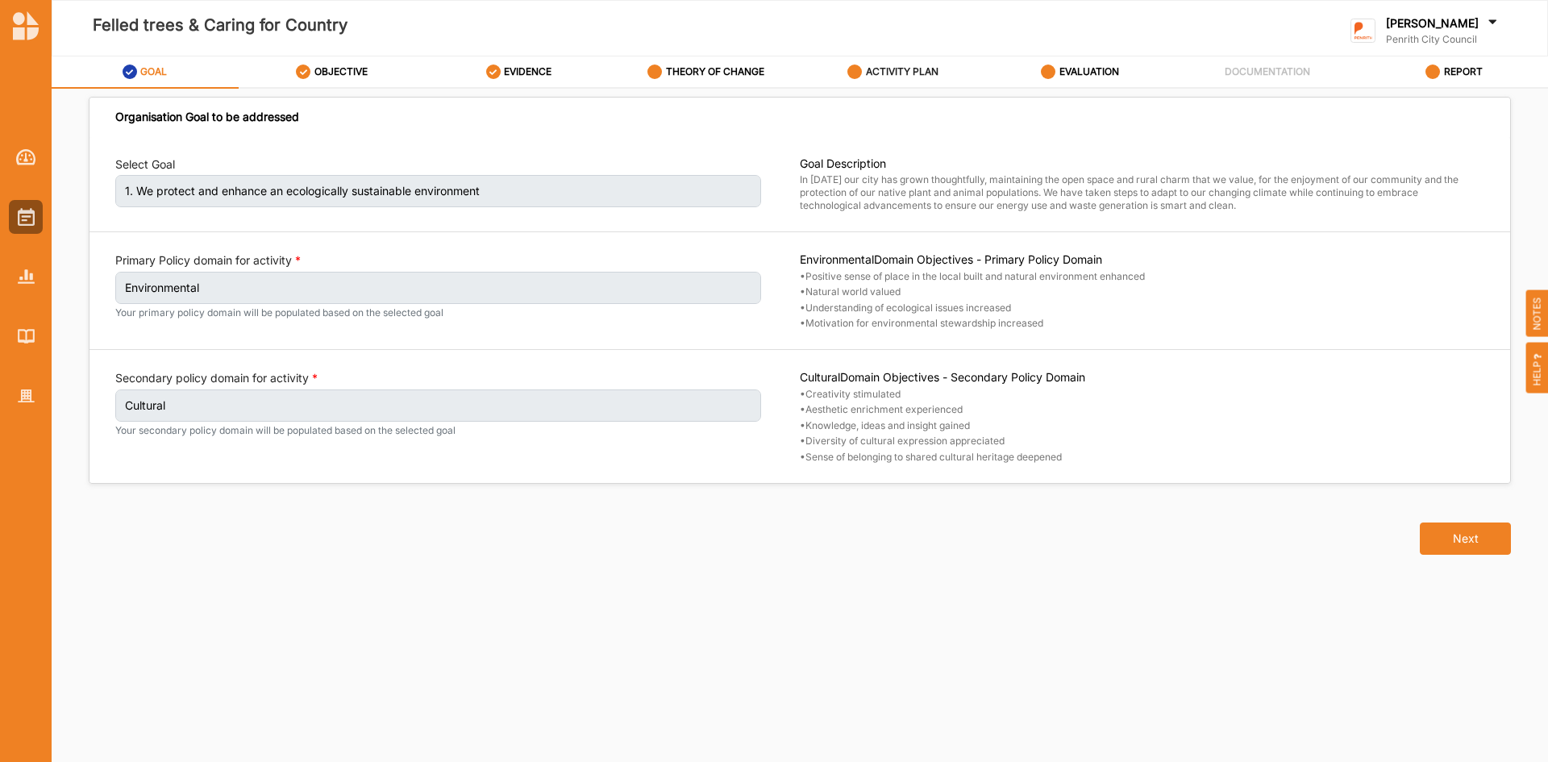
click at [903, 70] on label "ACTIVITY PLAN" at bounding box center [902, 71] width 73 height 13
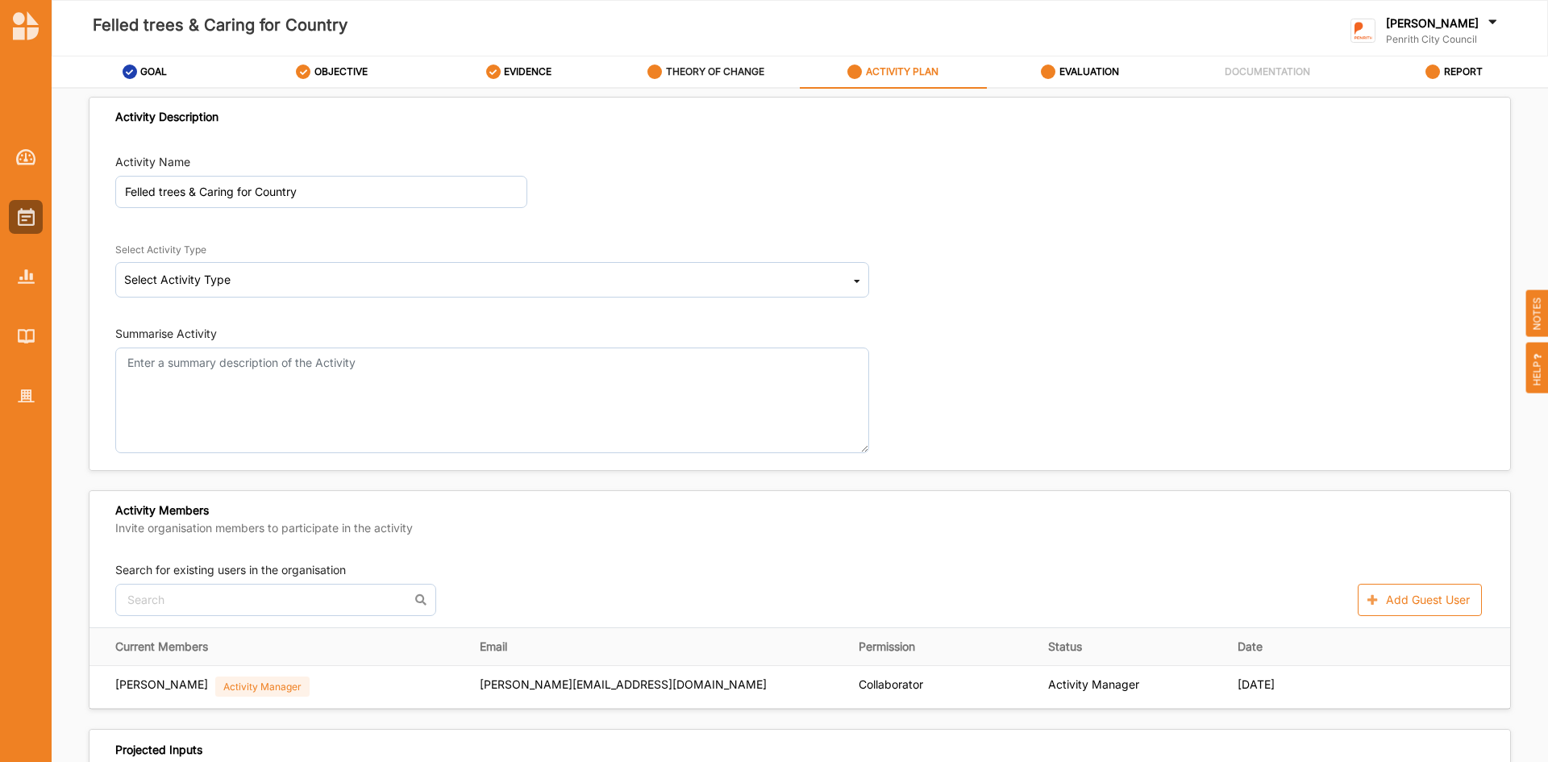
click at [726, 72] on label "THEORY OF CHANGE" at bounding box center [715, 71] width 98 height 13
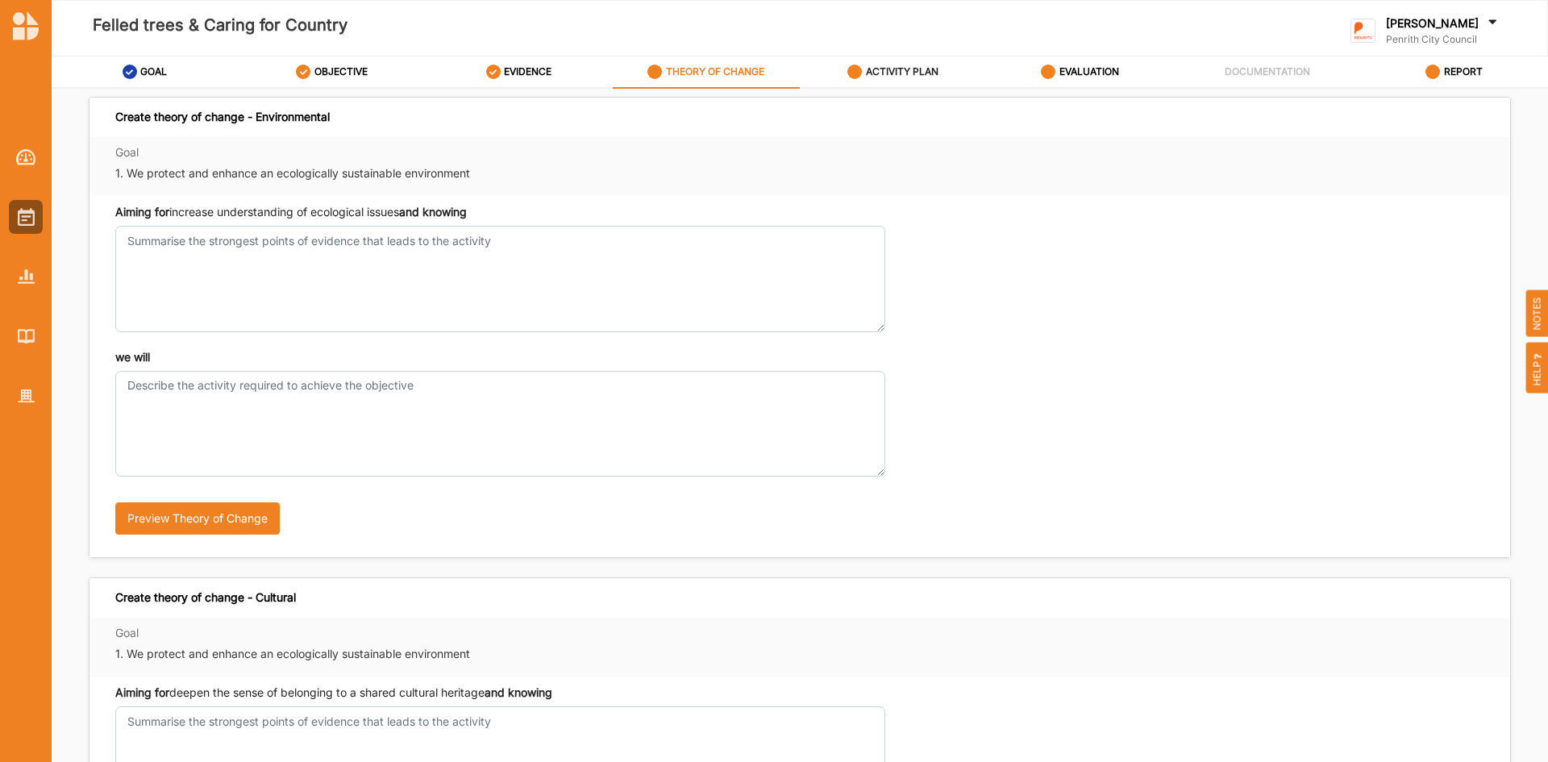
click at [888, 66] on label "ACTIVITY PLAN" at bounding box center [902, 71] width 73 height 13
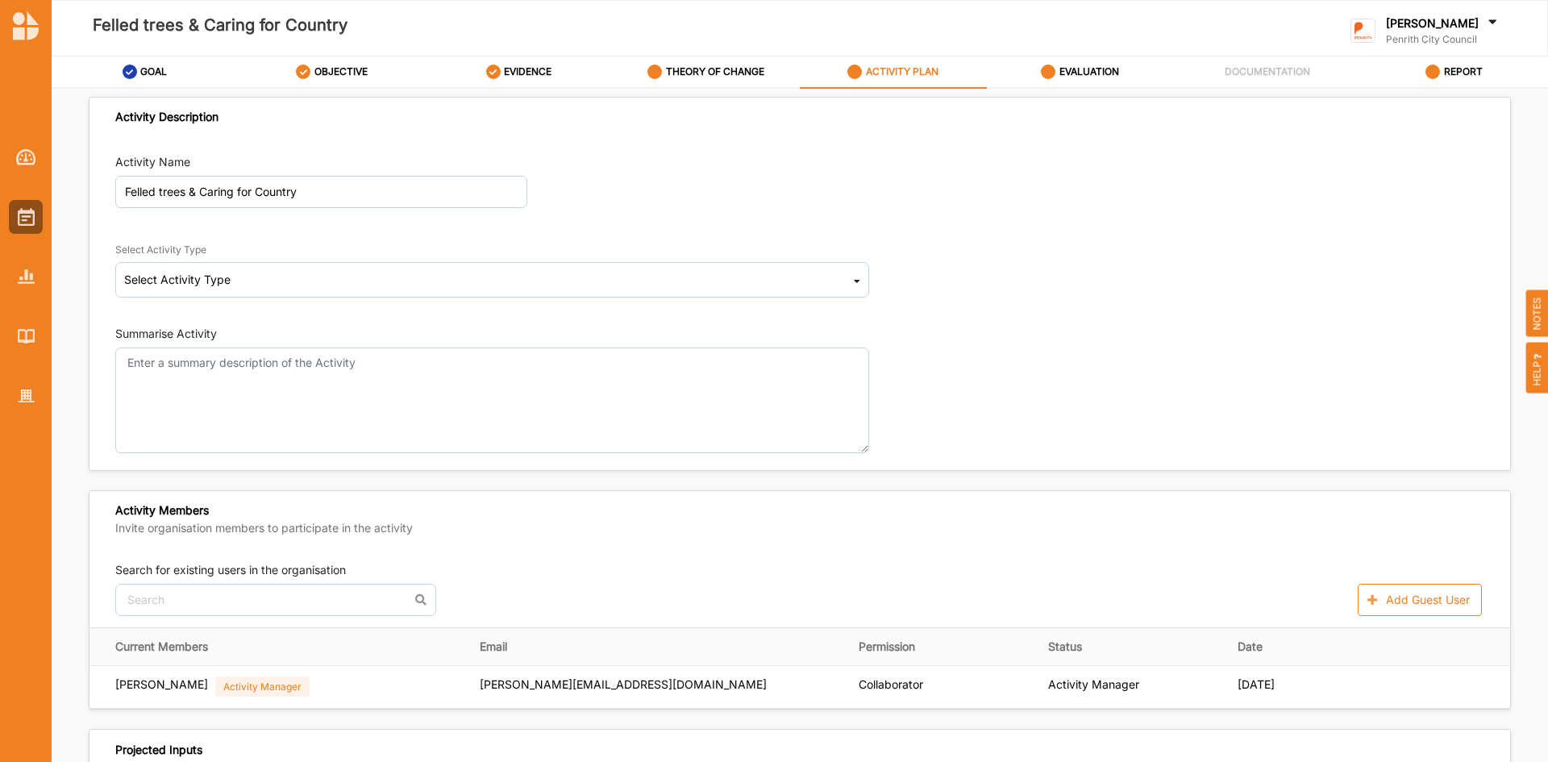
click at [865, 280] on div "Select Activity Type Select Activity Type Cultural infrastructure development A…" at bounding box center [500, 267] width 770 height 84
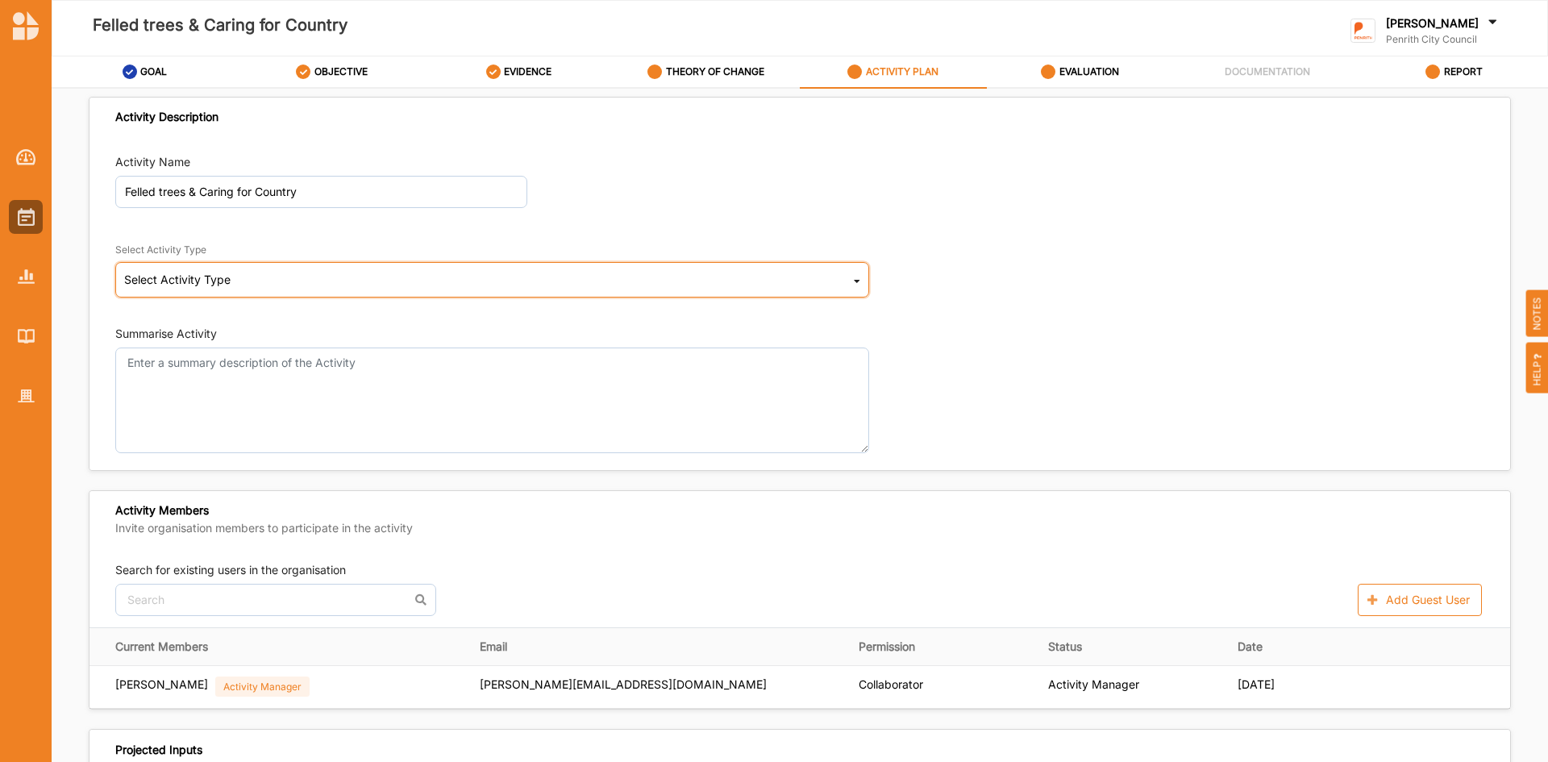
click at [854, 282] on icon at bounding box center [857, 284] width 6 height 32
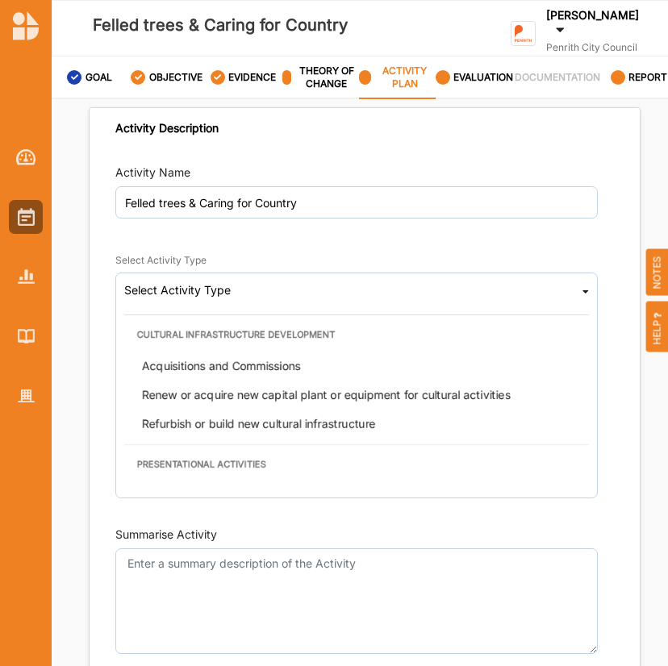
drag, startPoint x: 451, startPoint y: 177, endPoint x: 450, endPoint y: 168, distance: 8.9
click at [451, 177] on div "Activity Name Felled trees & Caring for Country" at bounding box center [356, 191] width 482 height 54
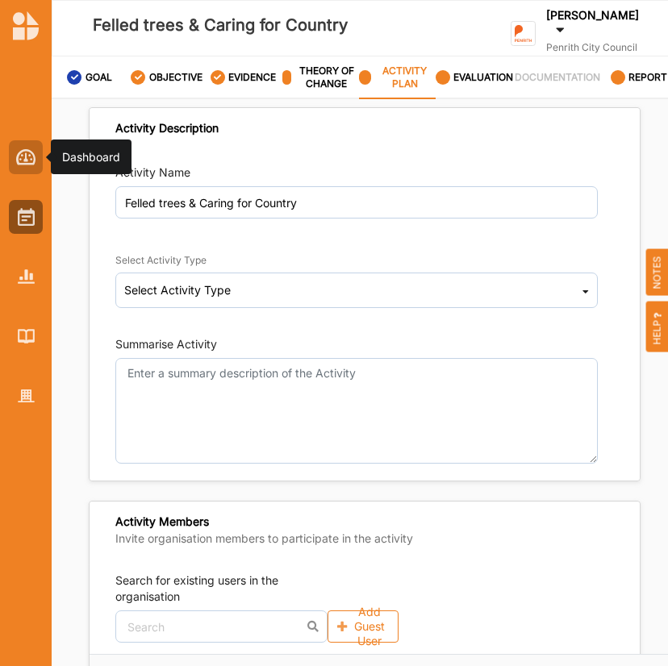
click at [35, 154] on img at bounding box center [26, 157] width 20 height 16
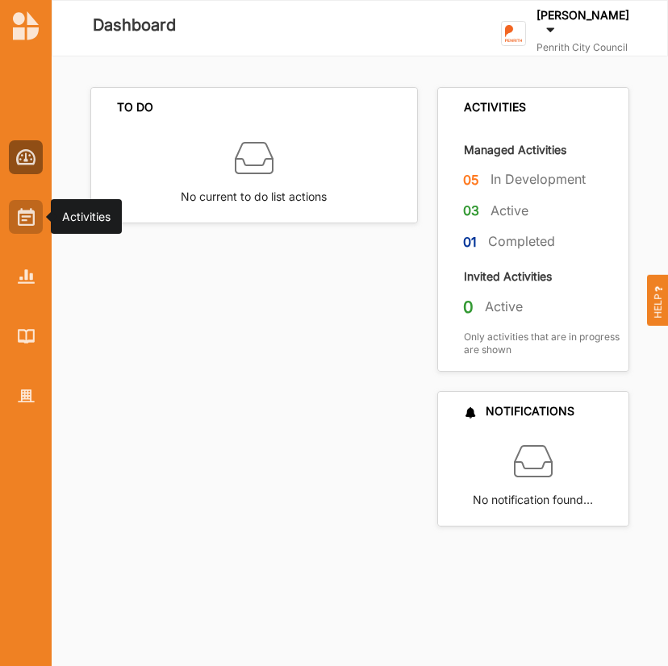
click at [31, 218] on img at bounding box center [26, 217] width 17 height 18
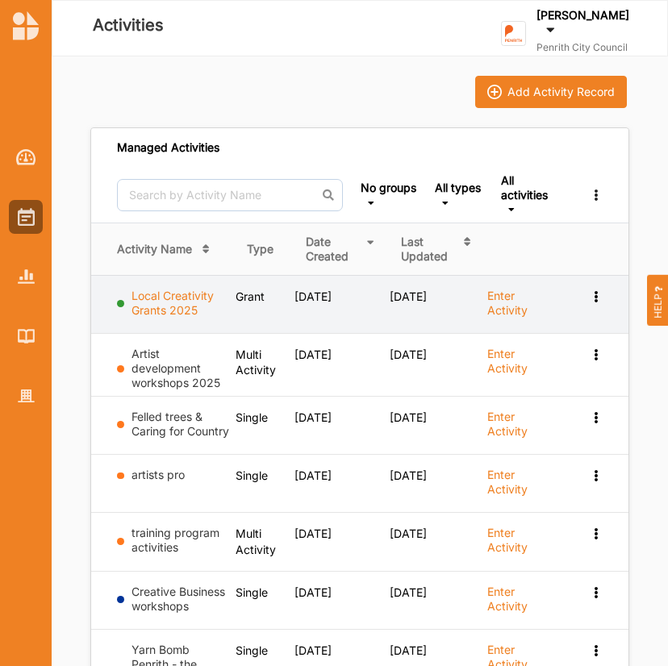
click at [164, 296] on link "Local Creativity Grants 2025" at bounding box center [172, 303] width 82 height 28
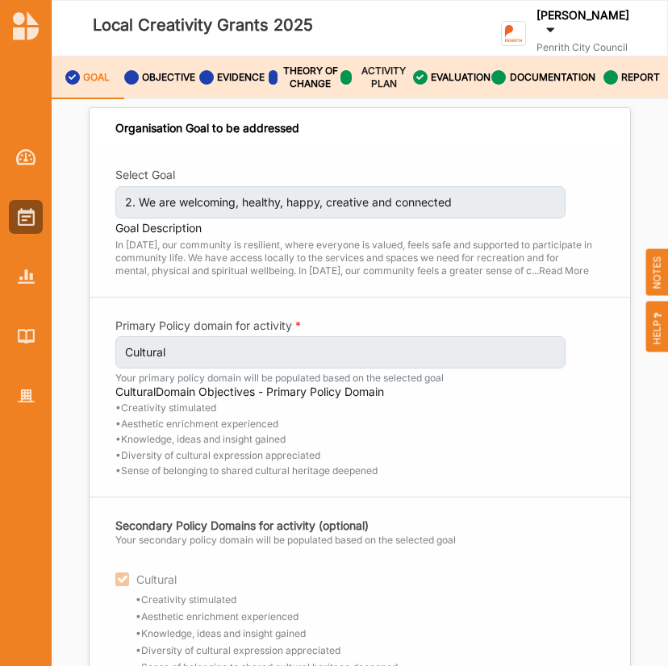
click at [381, 75] on label "ACTIVITY PLAN" at bounding box center [384, 77] width 56 height 26
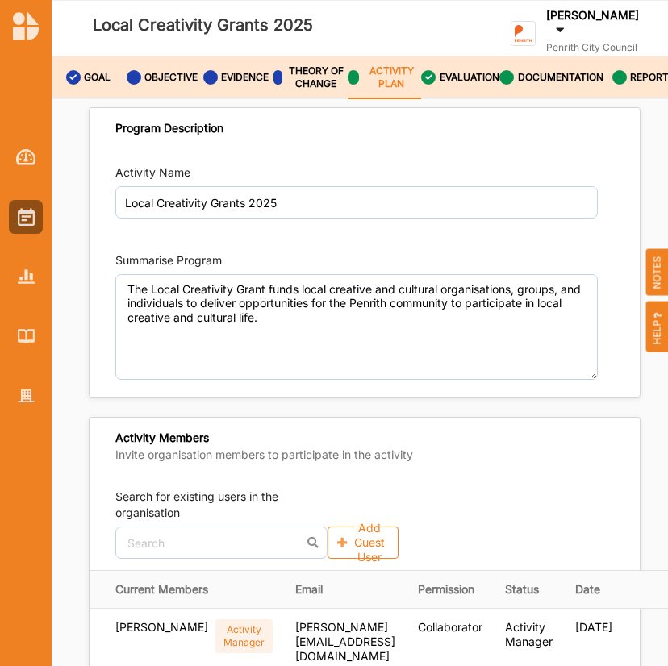
click at [613, 195] on div "Activity Name Local Creativity Grants 2025 Summarise Program The Local Creativi…" at bounding box center [364, 272] width 550 height 232
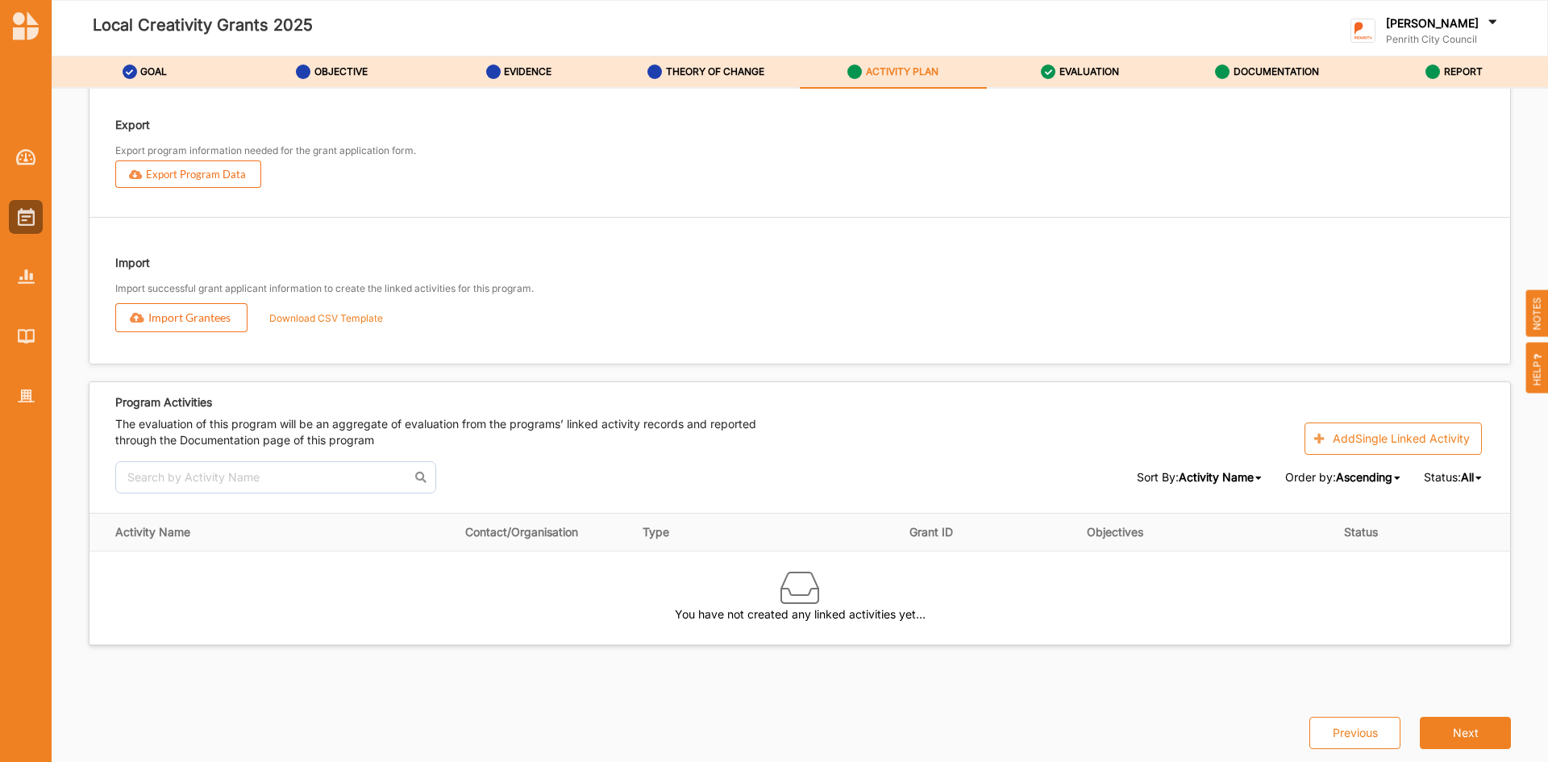
scroll to position [1811, 0]
click at [173, 322] on button "Import Grantees" at bounding box center [181, 317] width 132 height 29
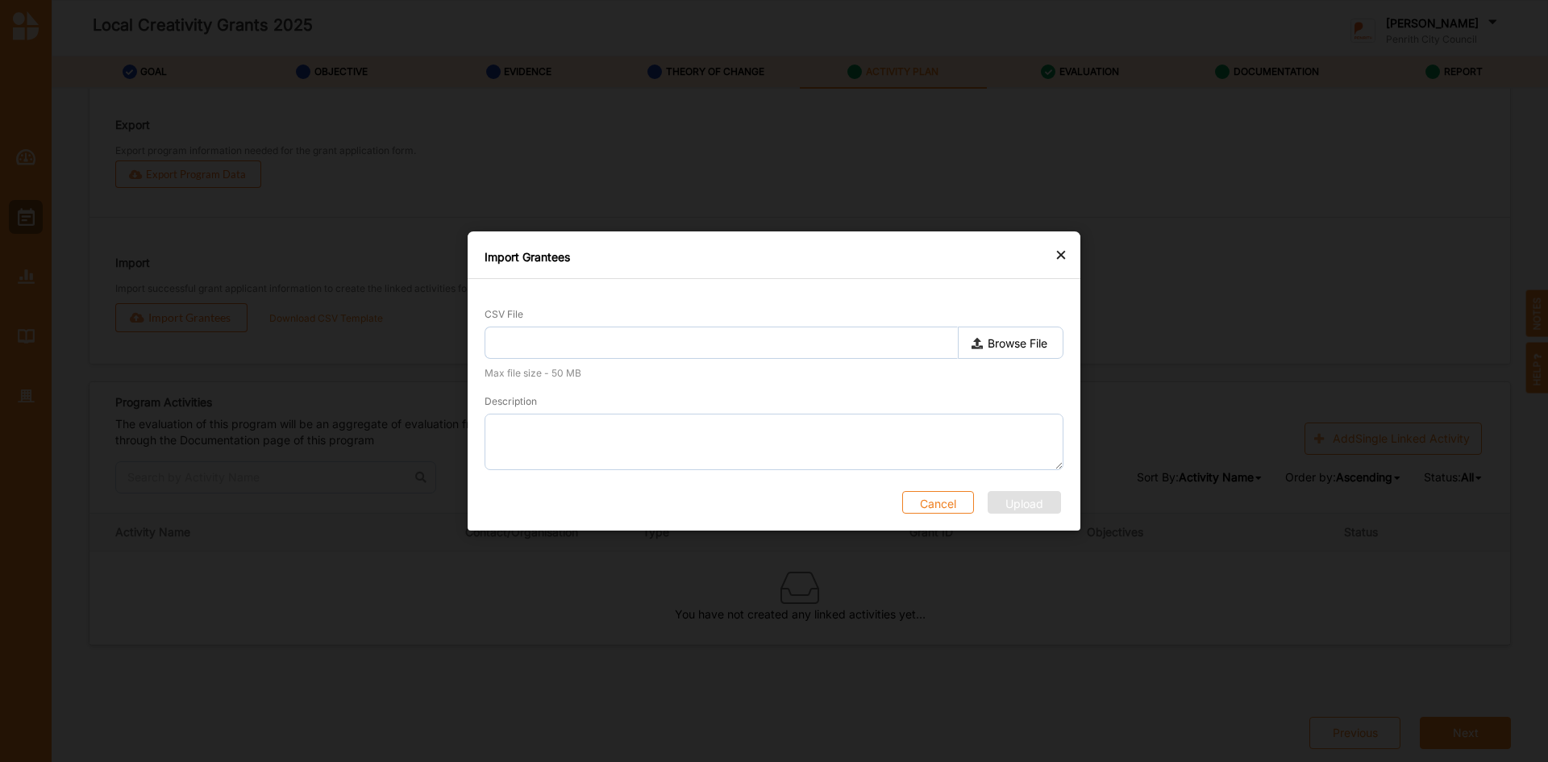
click at [1025, 339] on label "Browse File" at bounding box center [1011, 343] width 106 height 32
click at [0, 0] on input "Browse File" at bounding box center [0, 0] width 0 height 0
type input "grantees-template.csv"
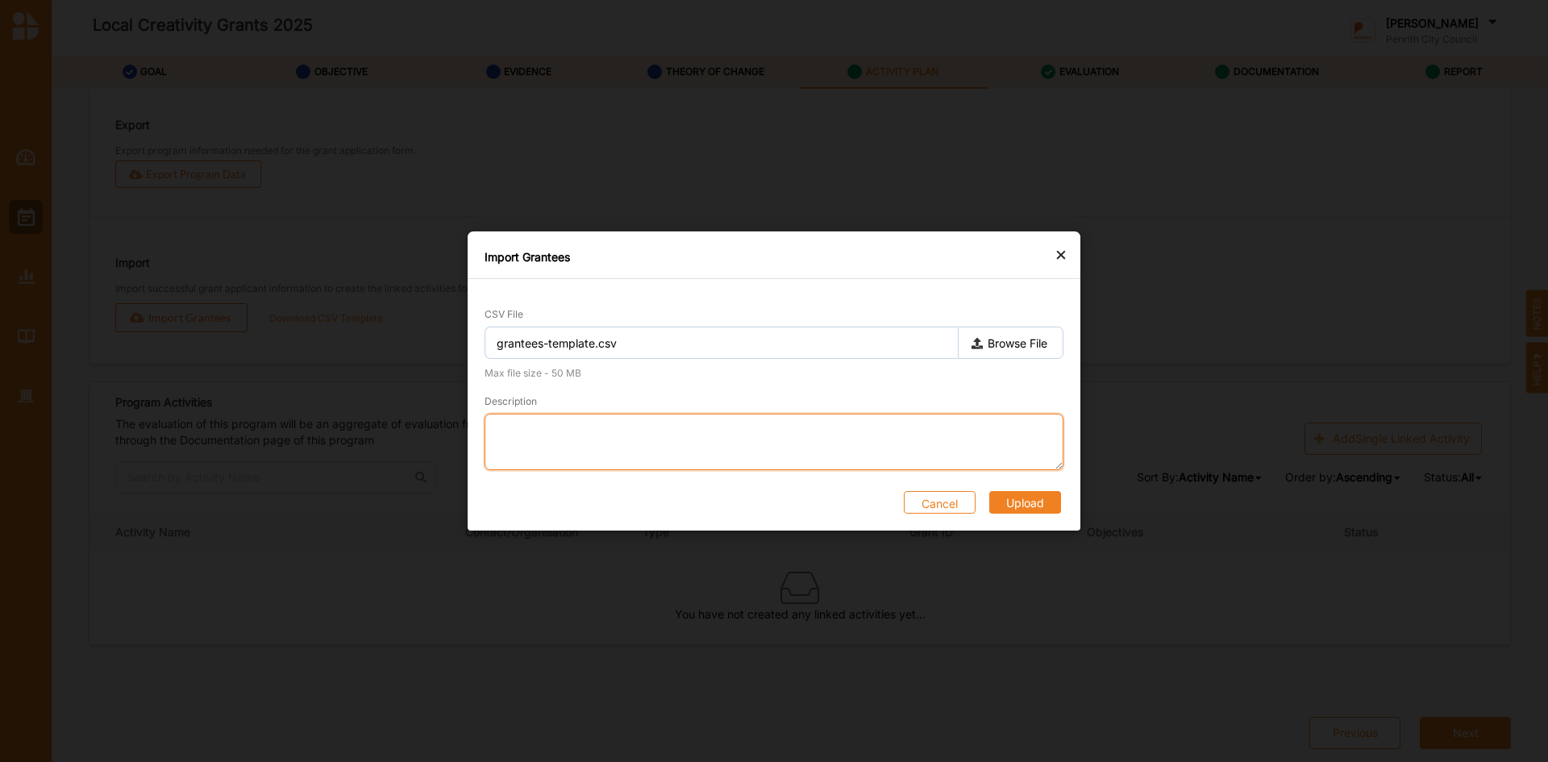
click at [529, 439] on textarea "Description" at bounding box center [774, 442] width 579 height 56
type textarea "grantees upload"
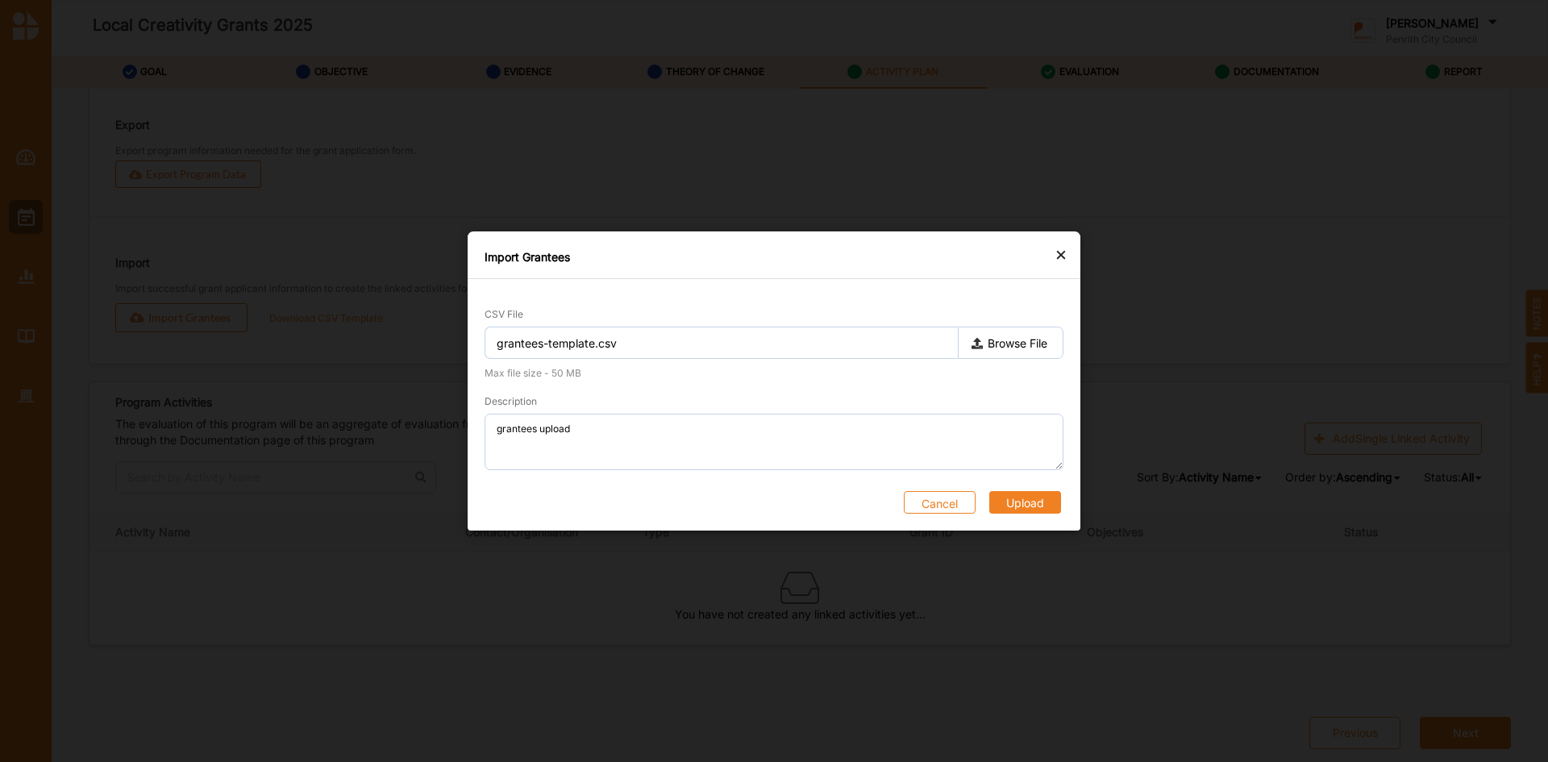
click at [1009, 500] on button "Upload" at bounding box center [1025, 502] width 72 height 23
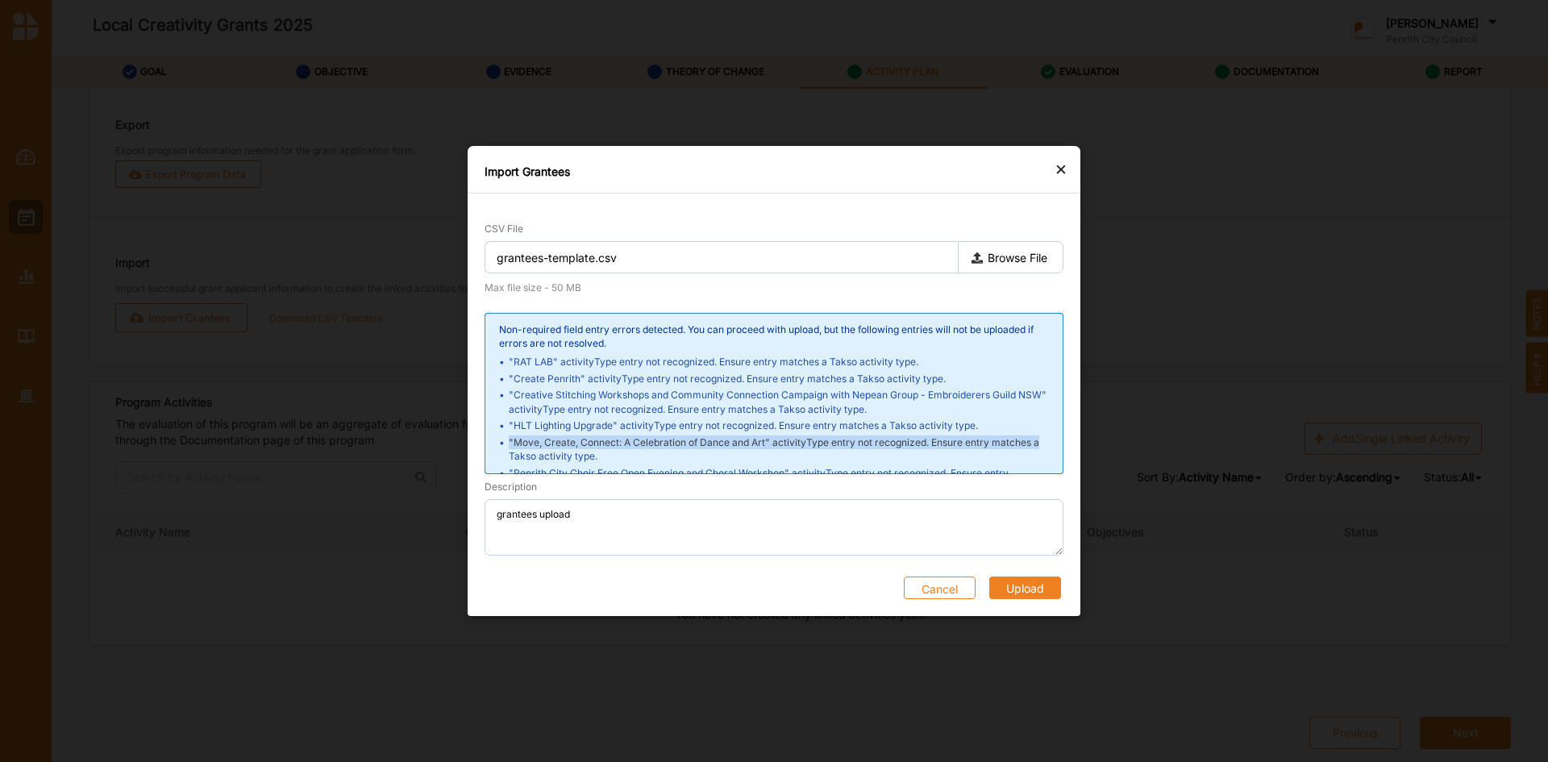
drag, startPoint x: 1055, startPoint y: 431, endPoint x: 1059, endPoint y: 441, distance: 11.2
click at [1059, 441] on div "Non-required field entry errors detected. You can proceed with upload, but the …" at bounding box center [774, 393] width 579 height 161
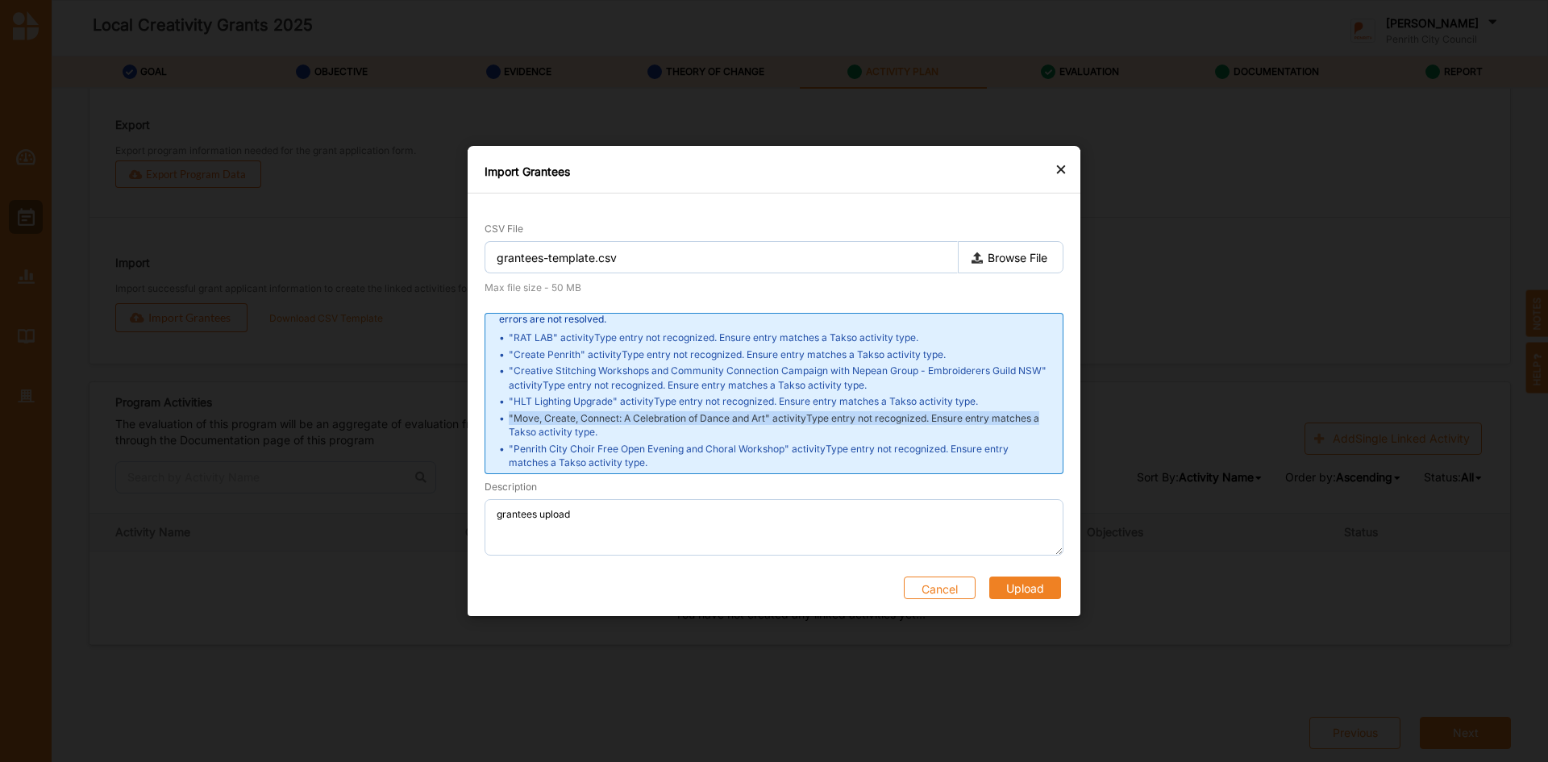
scroll to position [29, 0]
click at [1062, 168] on div "×" at bounding box center [1061, 168] width 13 height 19
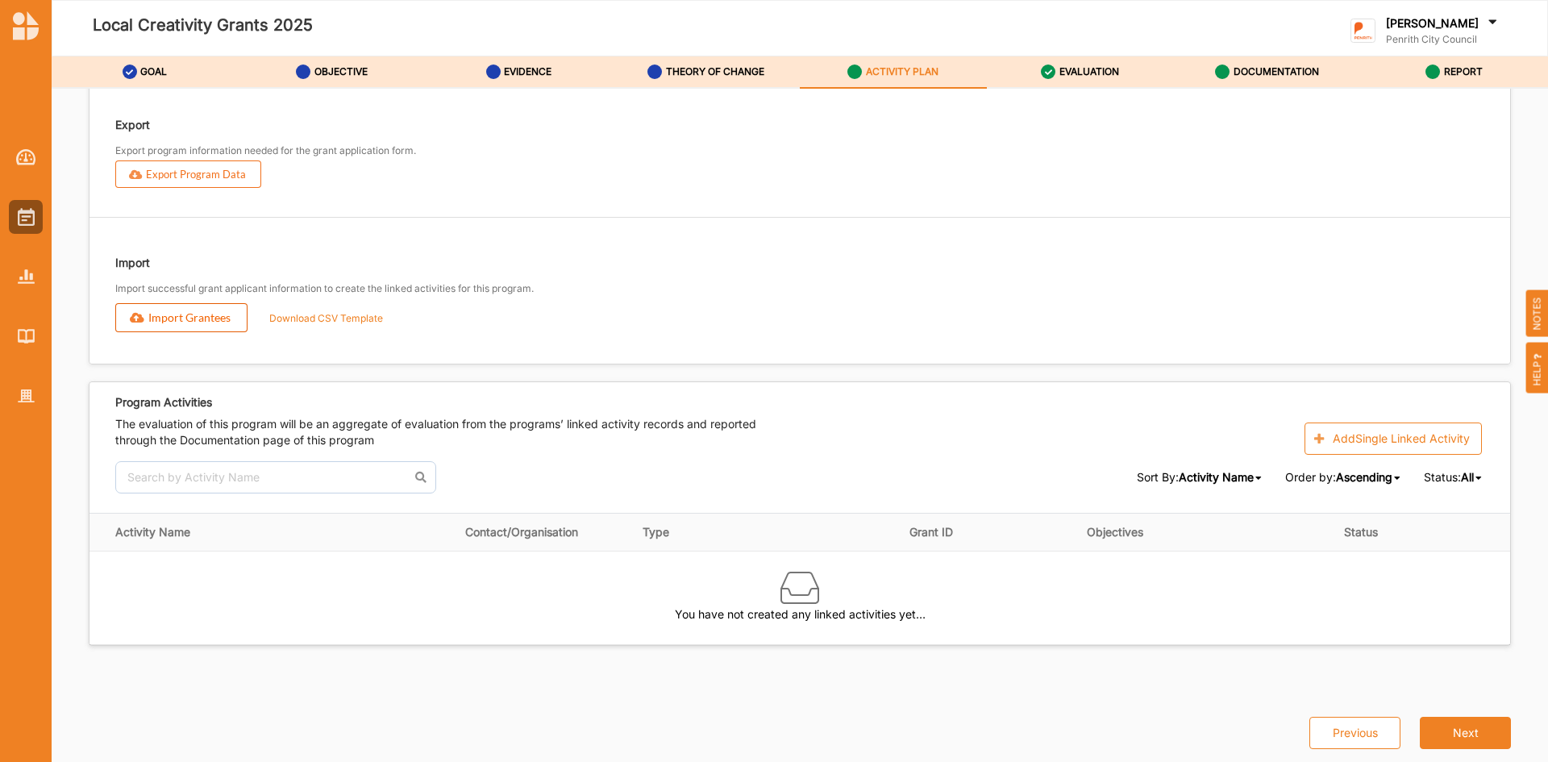
click at [169, 312] on button "Import Grantees" at bounding box center [181, 317] width 132 height 29
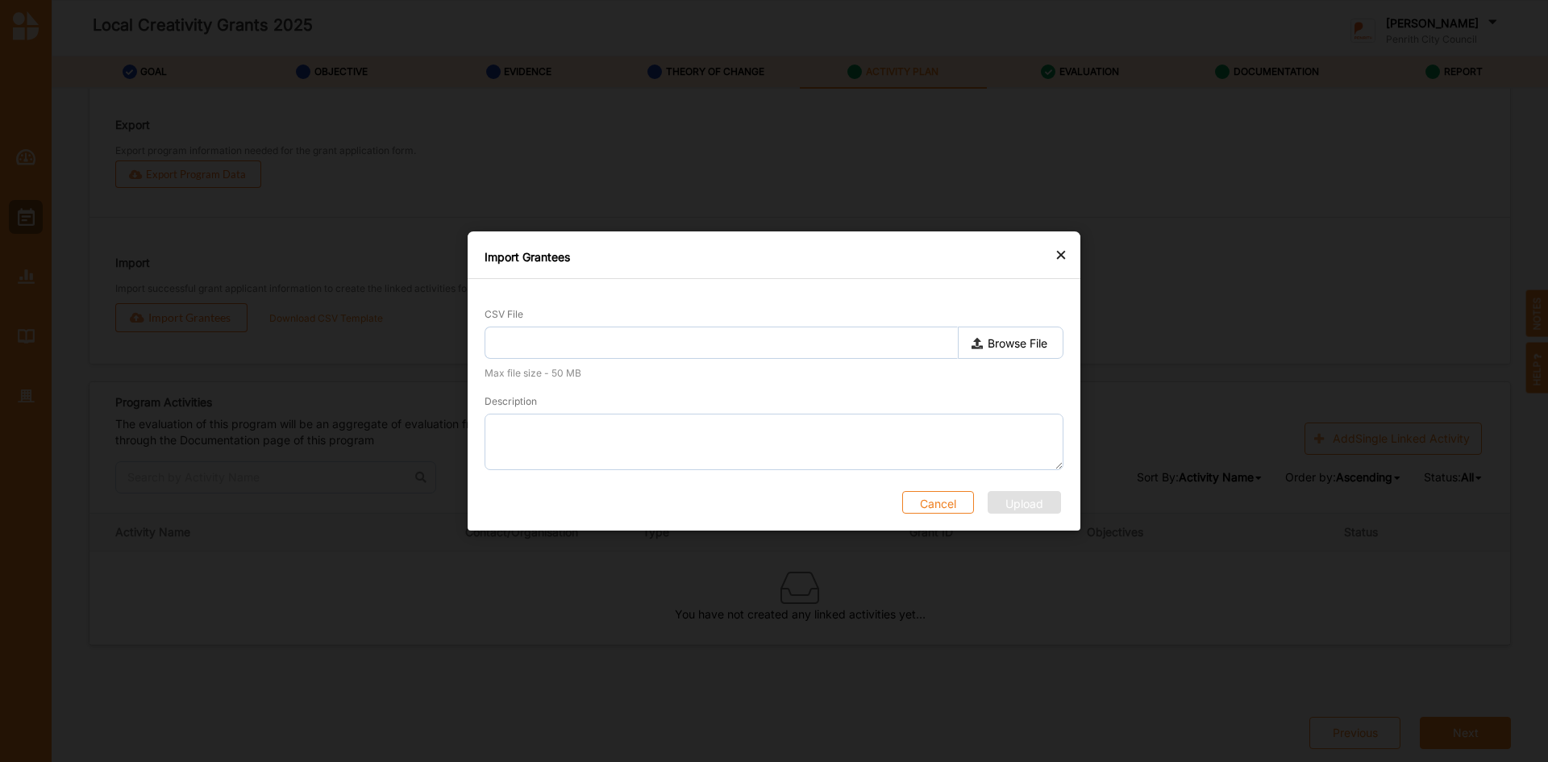
click at [1005, 347] on label "Browse File" at bounding box center [1011, 343] width 106 height 32
click at [0, 0] on input "Browse File" at bounding box center [0, 0] width 0 height 0
type input "grantees-template.csv"
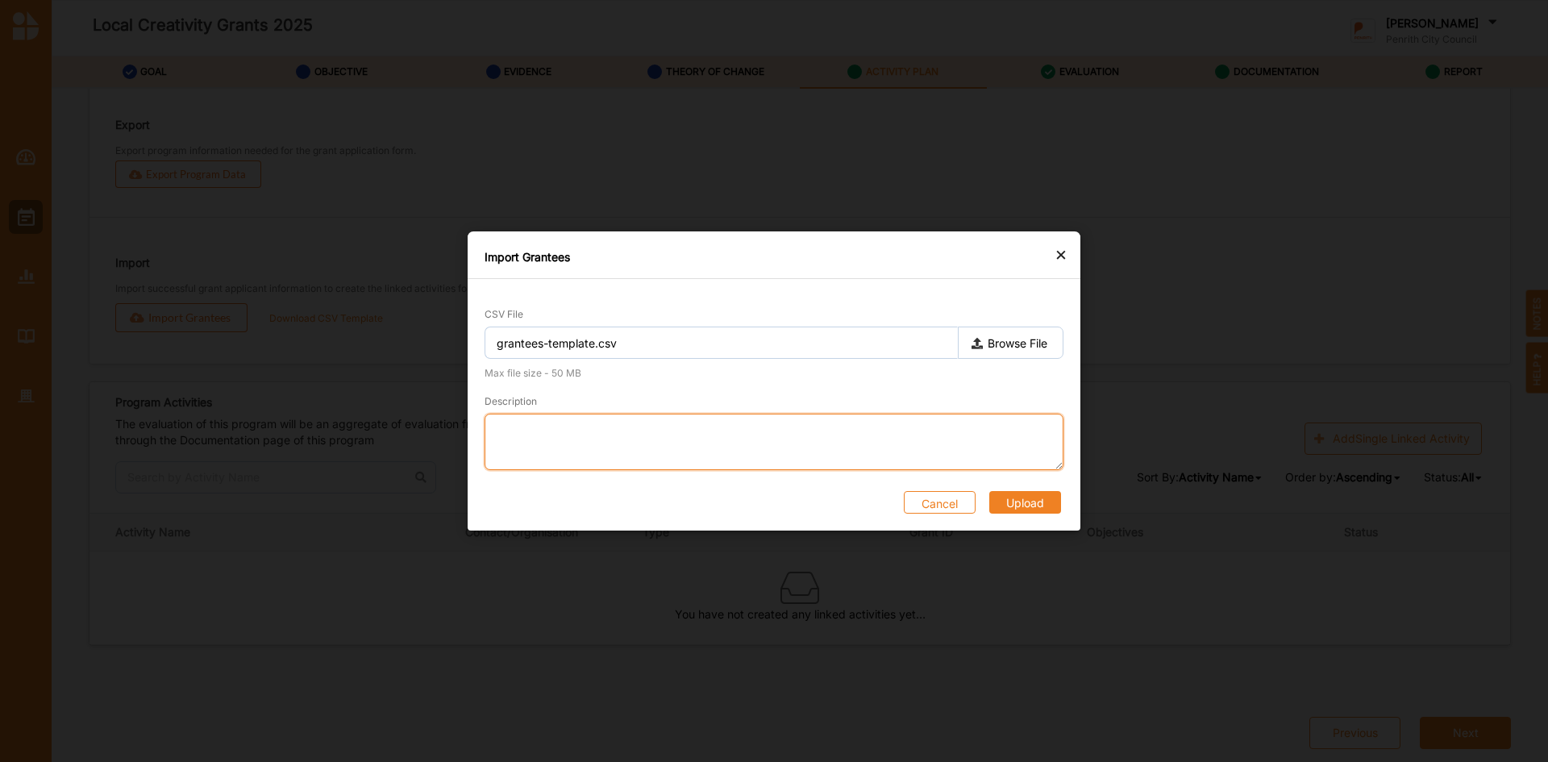
click at [545, 434] on textarea "Description" at bounding box center [774, 442] width 579 height 56
type textarea "grantees upload"
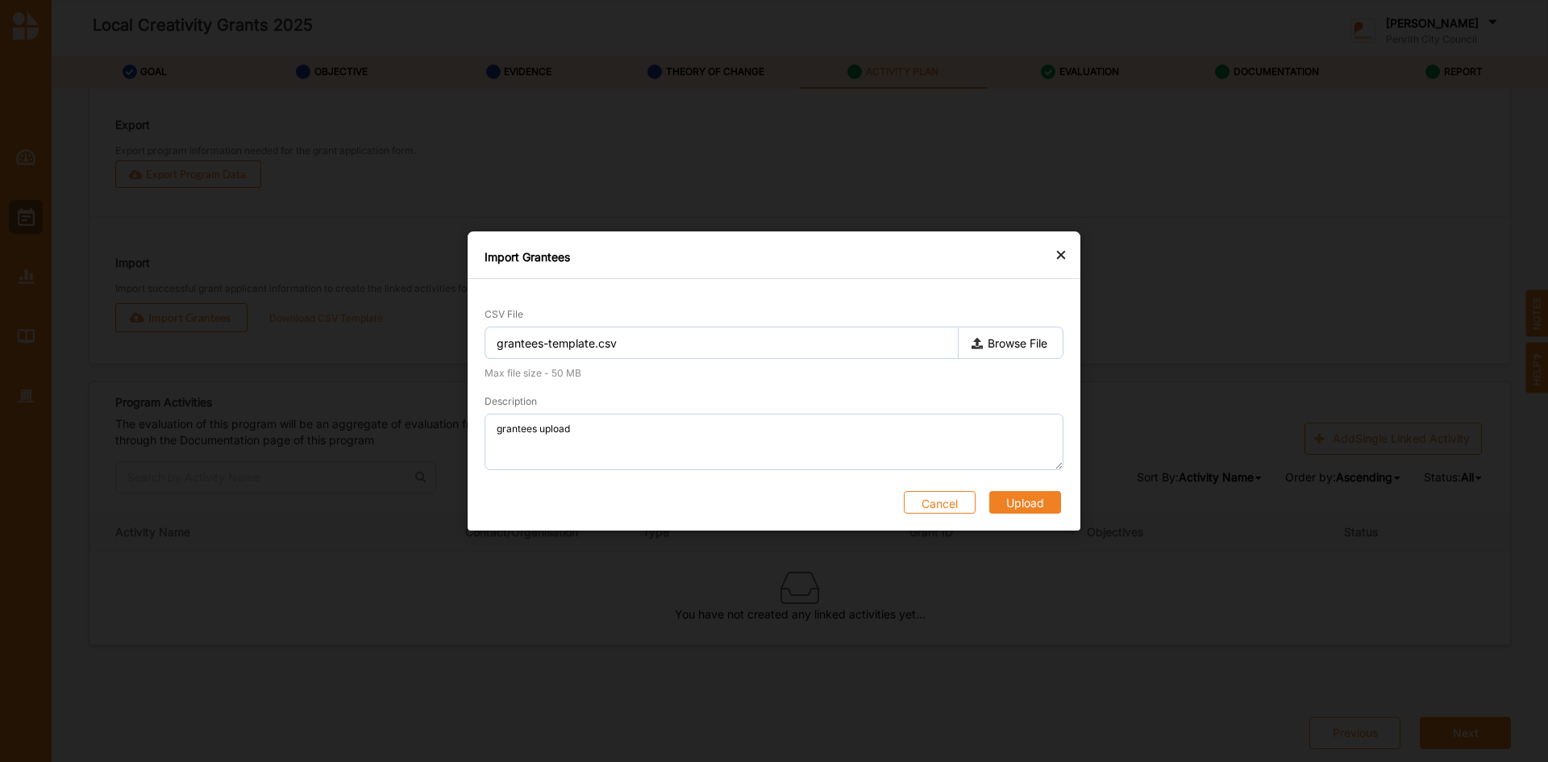
click at [1021, 499] on button "Upload" at bounding box center [1025, 502] width 72 height 23
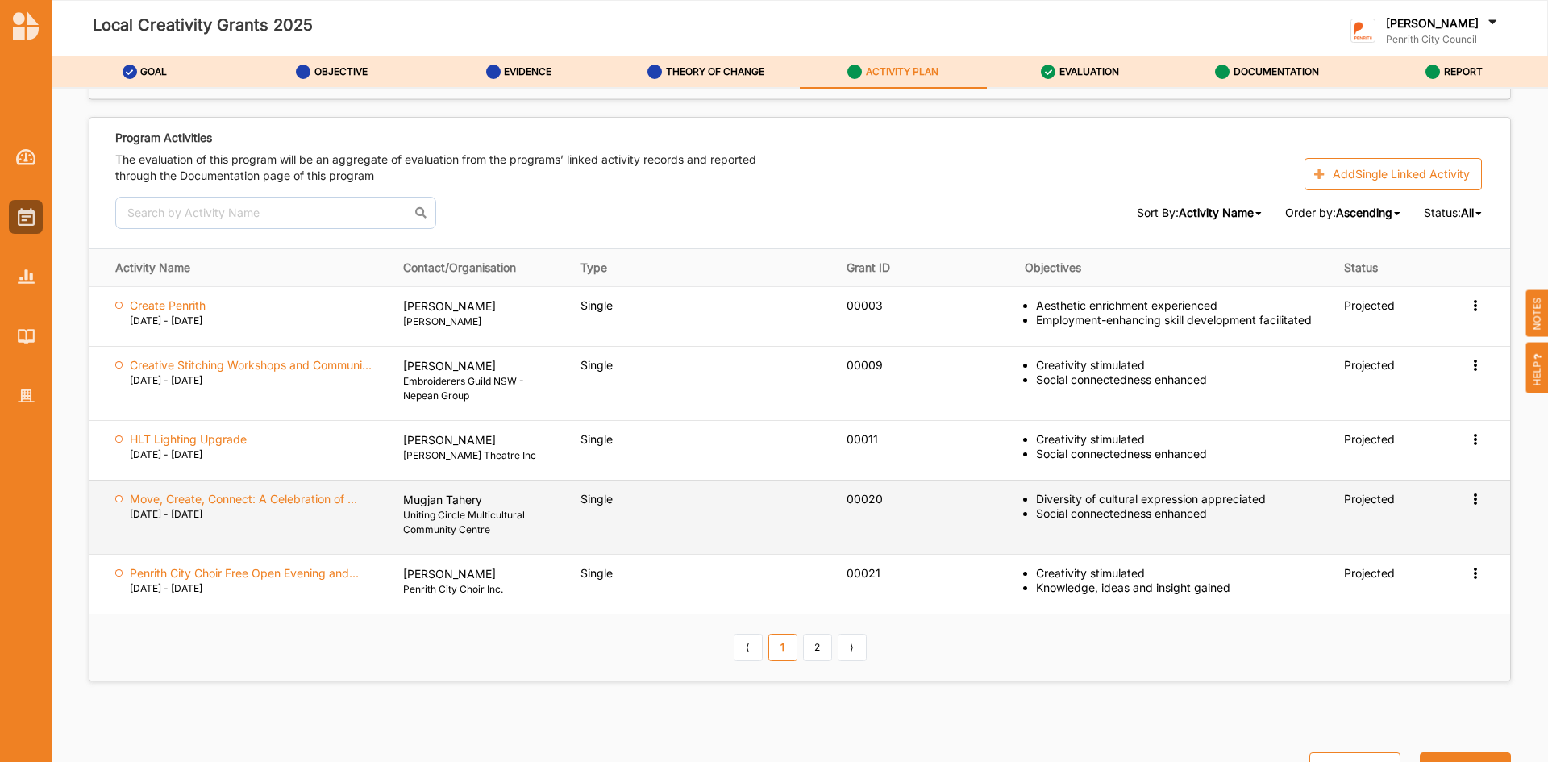
scroll to position [2202, 0]
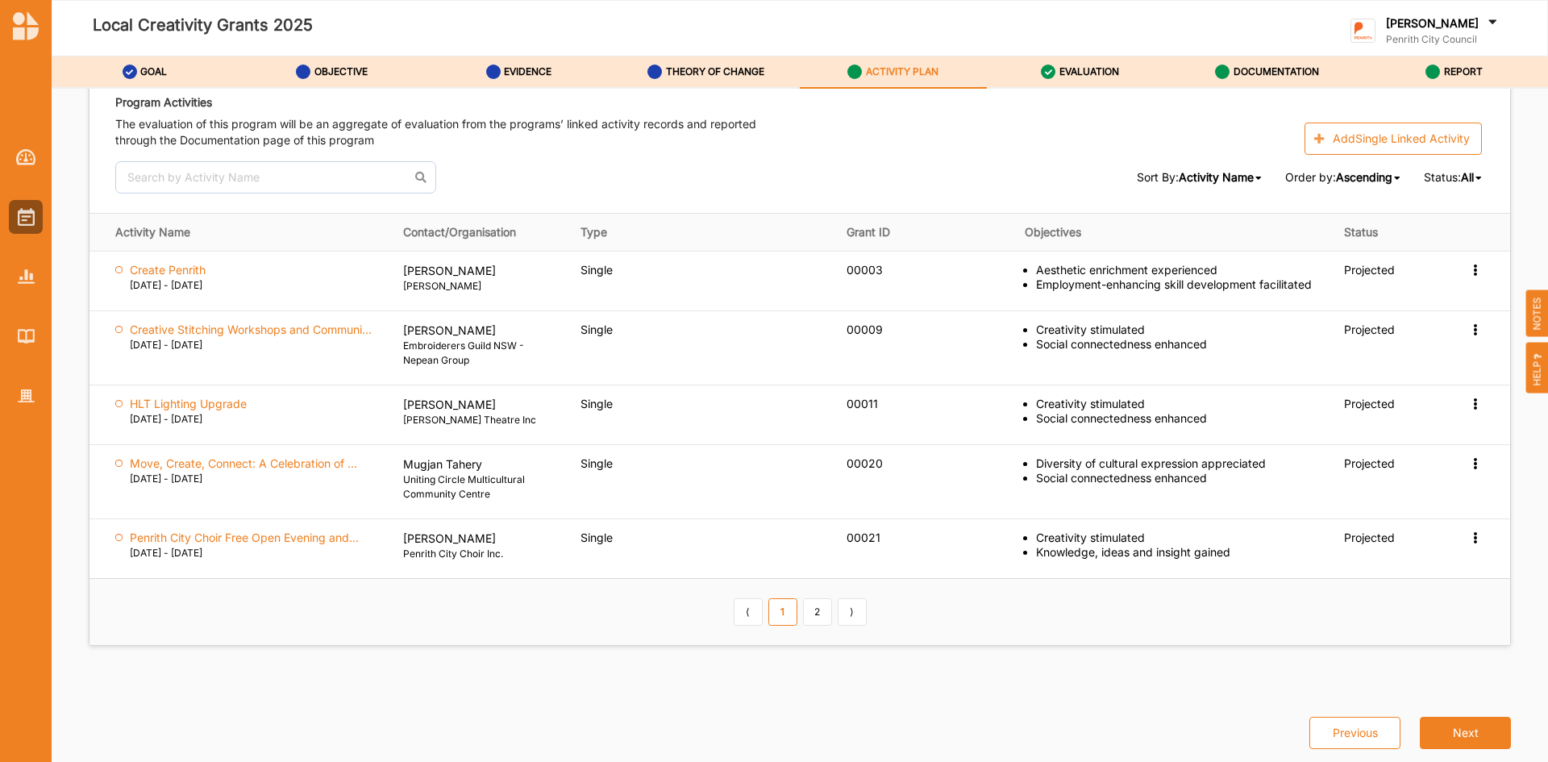
click at [783, 613] on link "1" at bounding box center [782, 611] width 29 height 27
click at [819, 610] on link "2" at bounding box center [817, 611] width 29 height 27
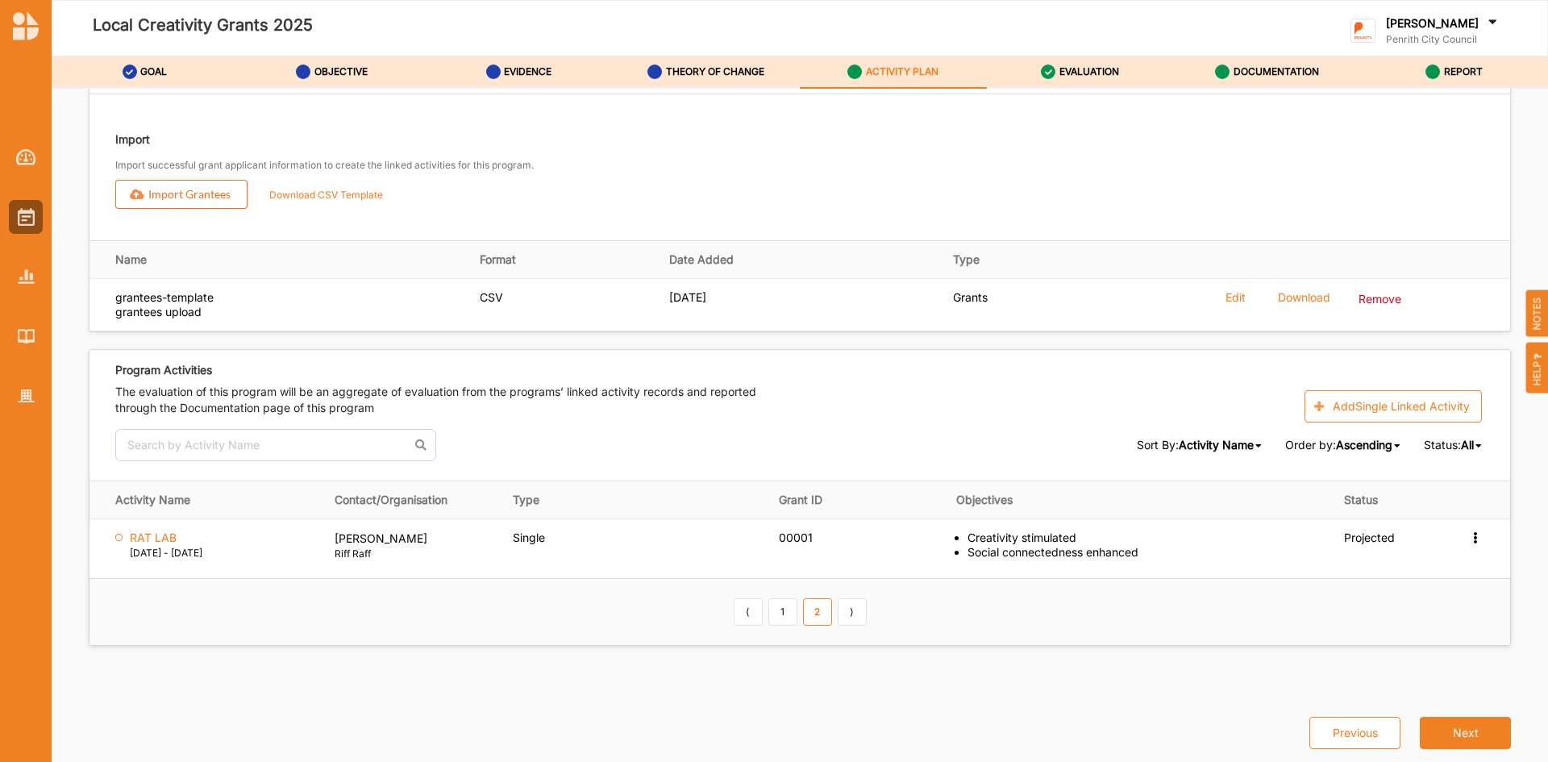
scroll to position [1934, 0]
click at [774, 613] on link "1" at bounding box center [782, 611] width 29 height 27
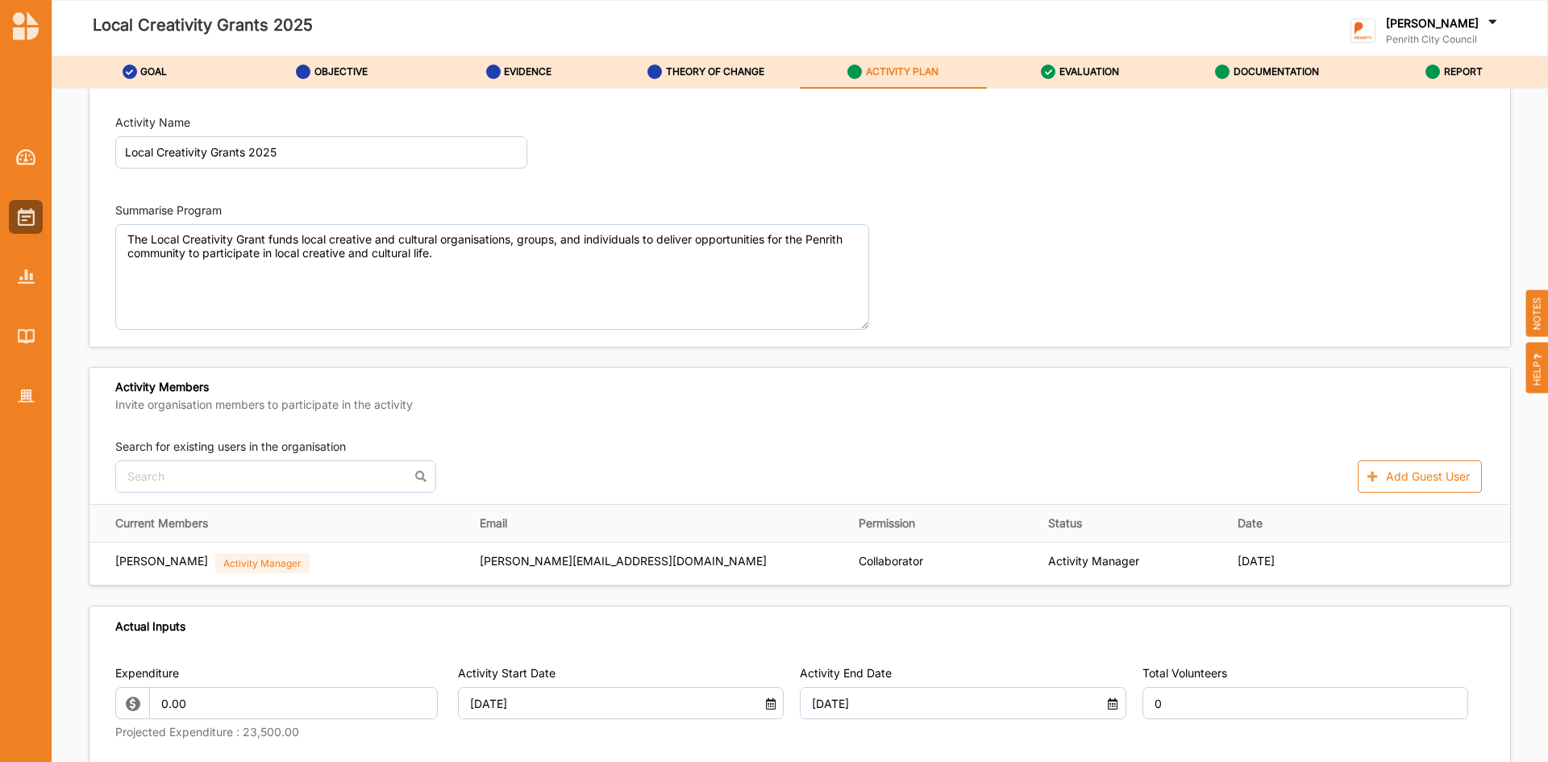
scroll to position [0, 0]
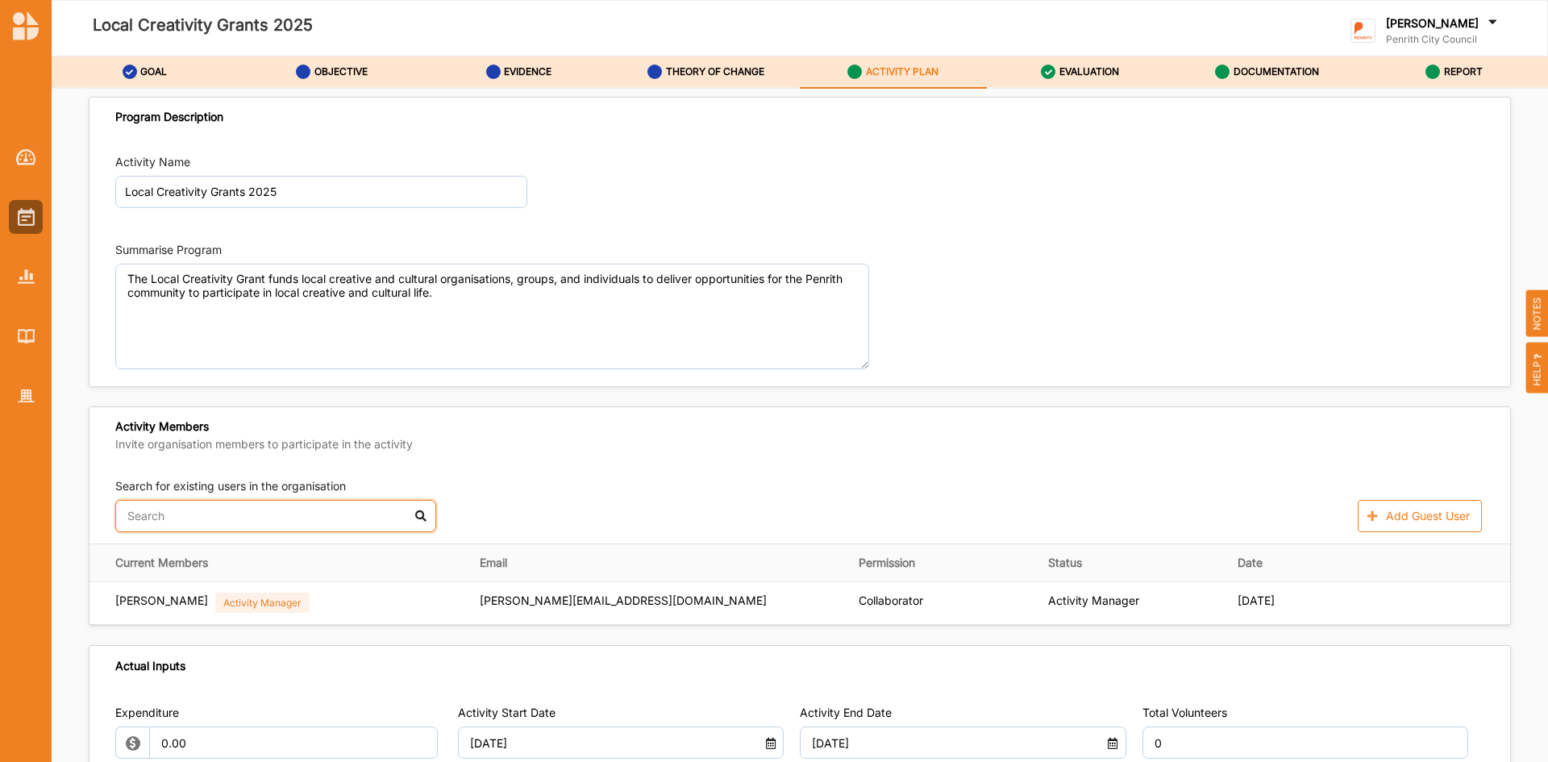
click at [253, 510] on input "text" at bounding box center [275, 516] width 321 height 32
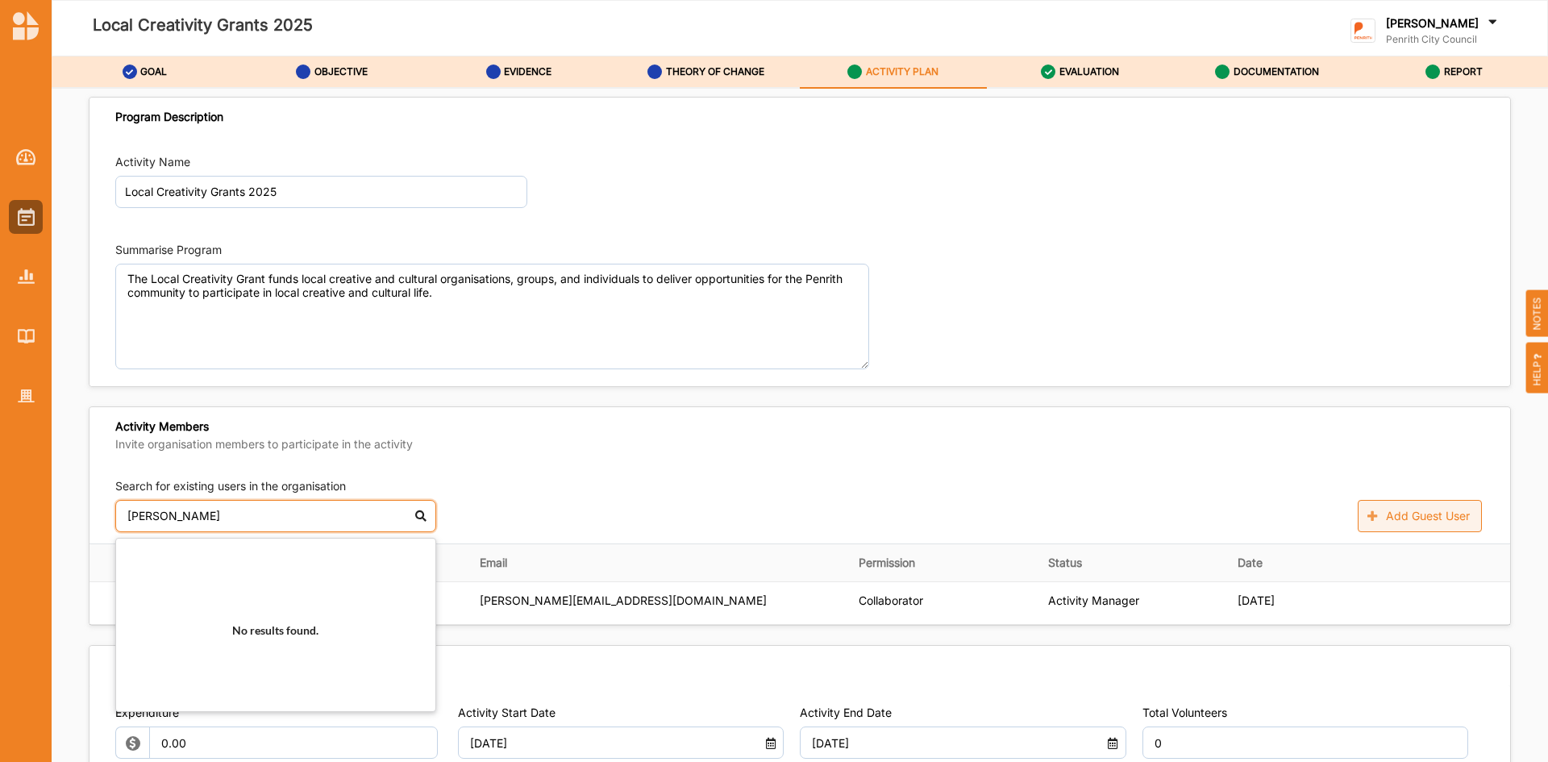
type input "[PERSON_NAME]"
click at [1438, 504] on button "Add Guest User" at bounding box center [1420, 516] width 124 height 32
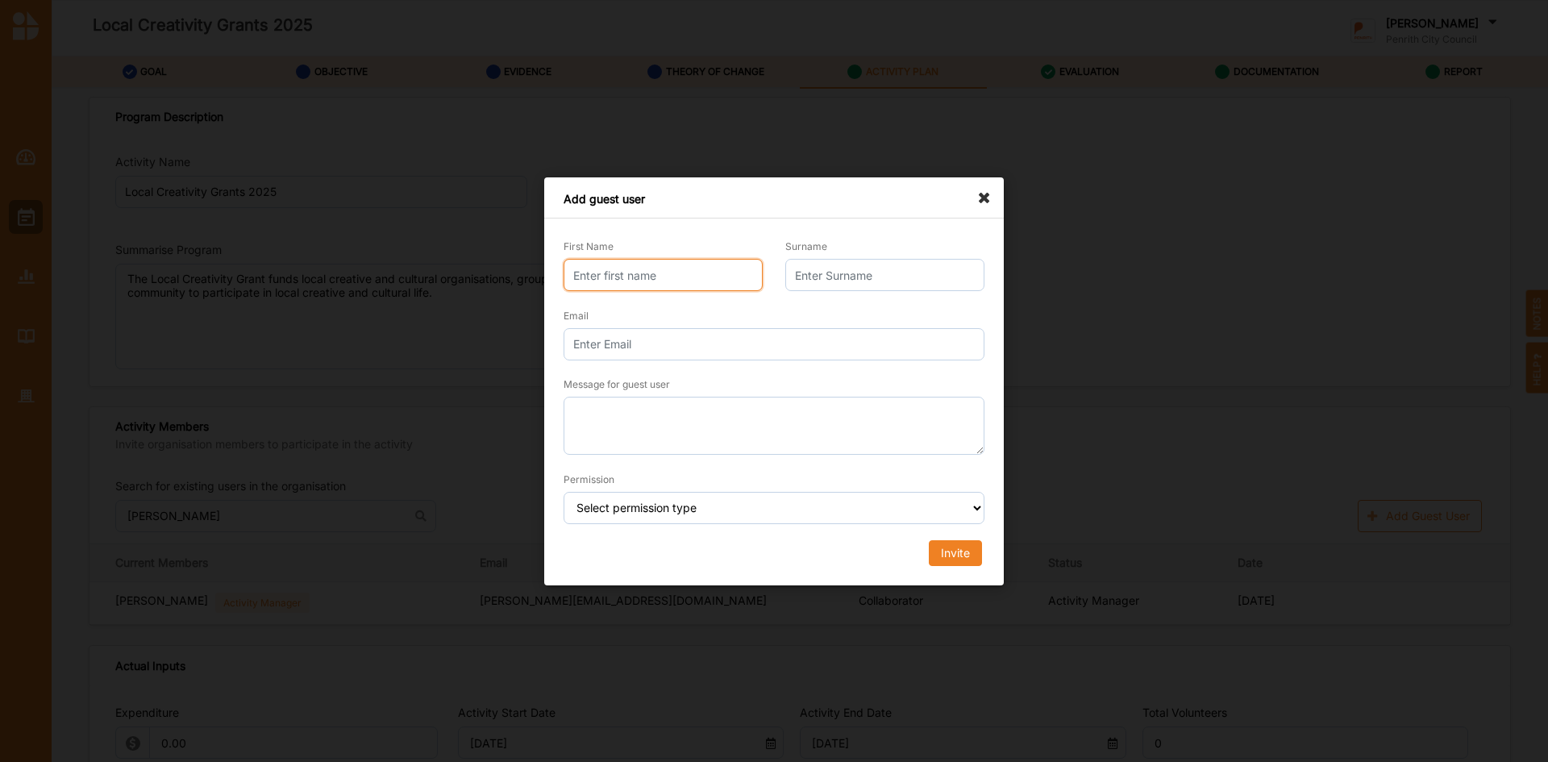
click at [597, 274] on input "First Name" at bounding box center [663, 275] width 199 height 32
type input "[PERSON_NAME]"
type input "Smithies"
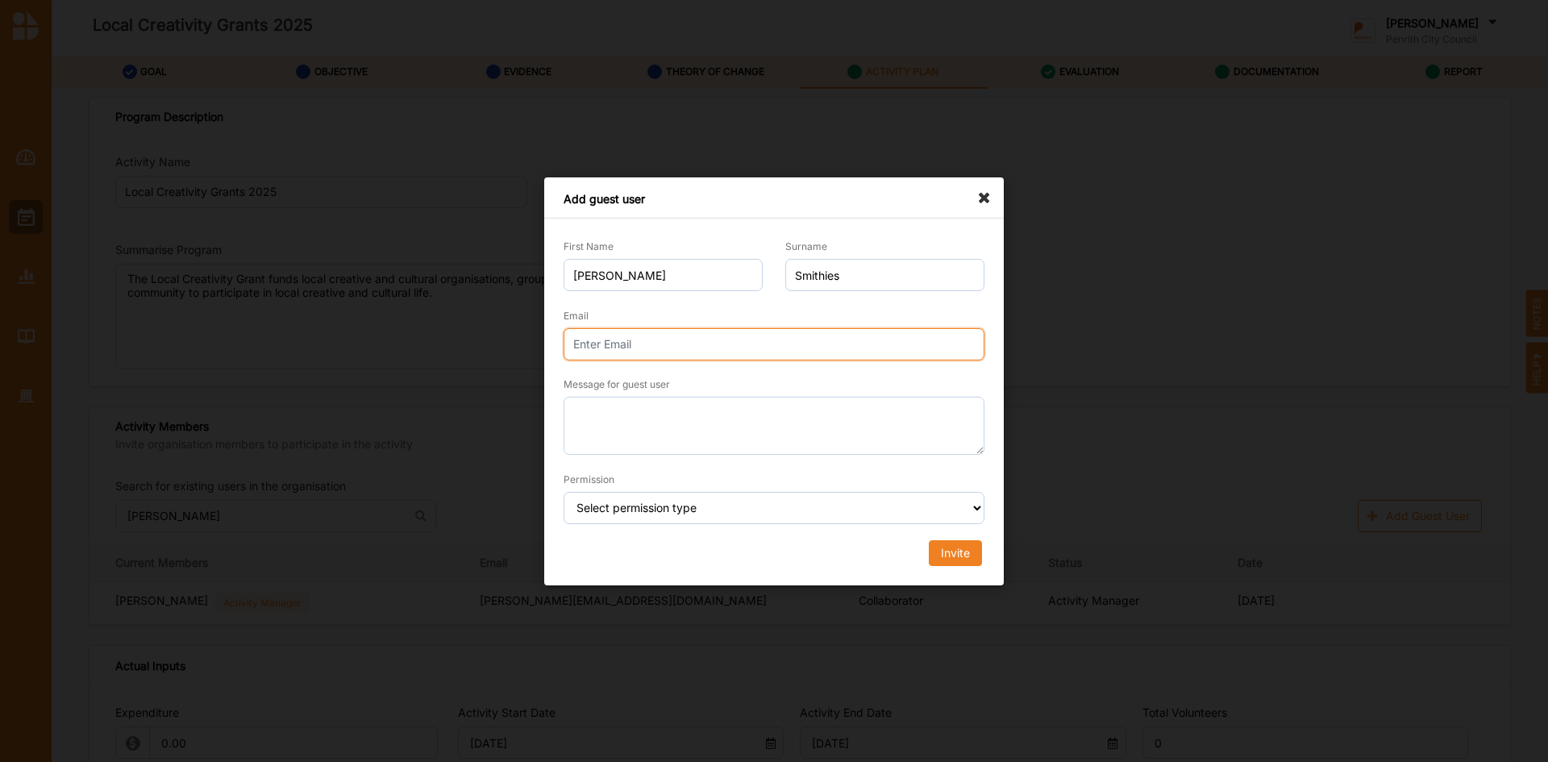
click at [940, 346] on input "Email" at bounding box center [774, 344] width 421 height 32
type input "[PERSON_NAME][EMAIL_ADDRESS][DOMAIN_NAME]"
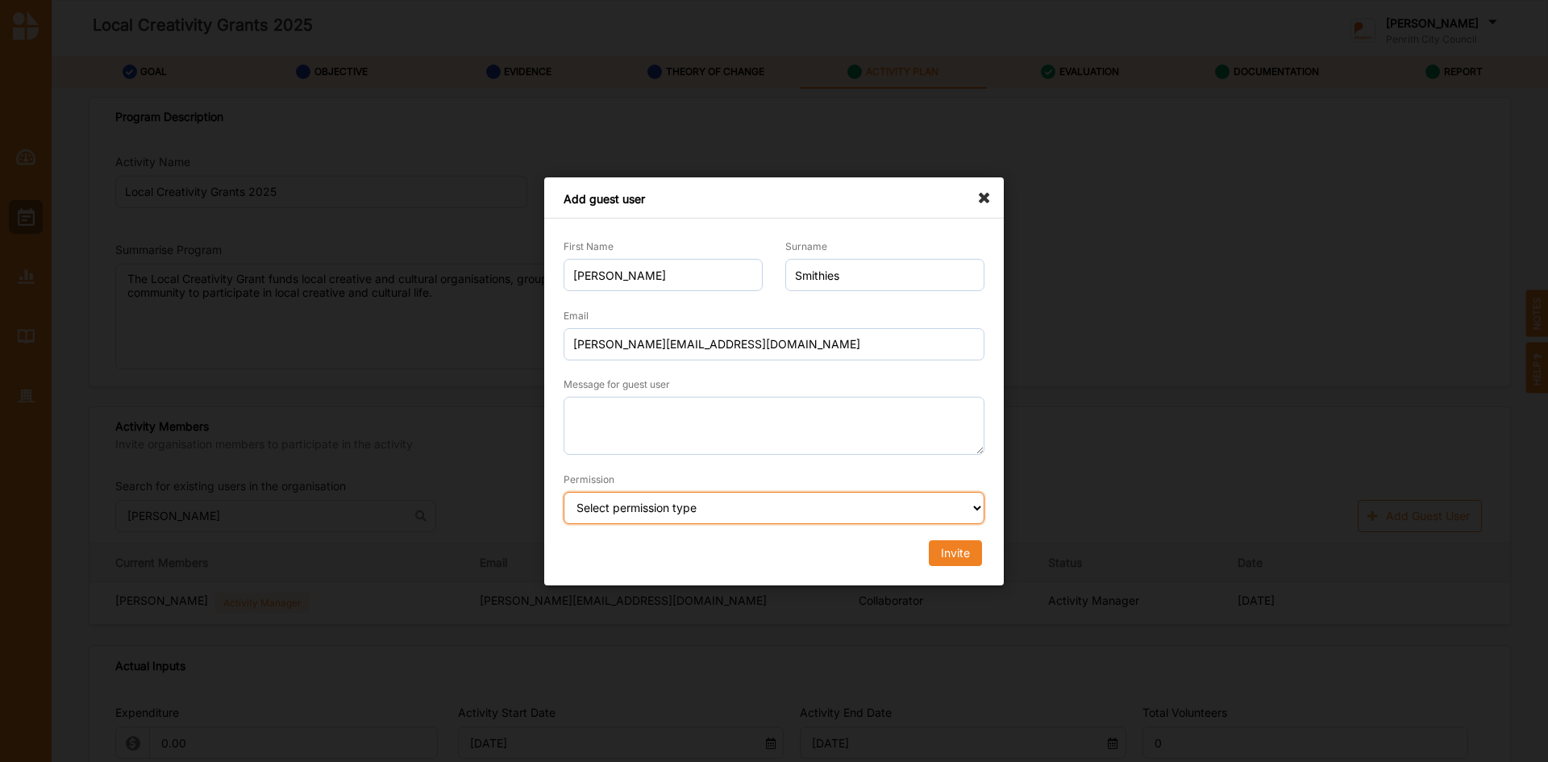
click at [972, 501] on select "Select permission type Collaborator Documentor Report Only Custom" at bounding box center [774, 508] width 421 height 32
select select "collaborator"
click at [564, 492] on select "Select permission type Collaborator Documentor Report Only Custom" at bounding box center [774, 508] width 421 height 32
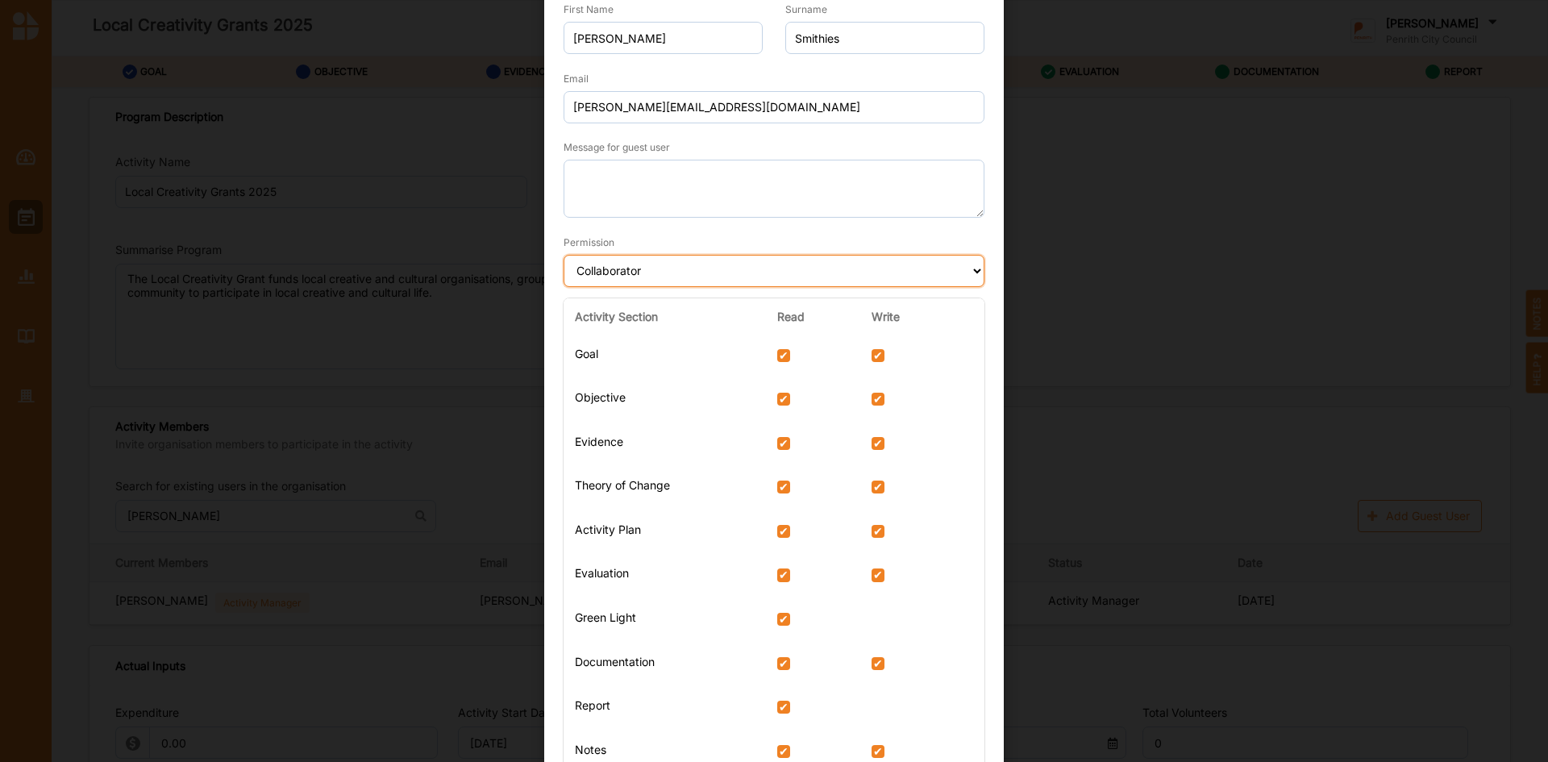
scroll to position [153, 0]
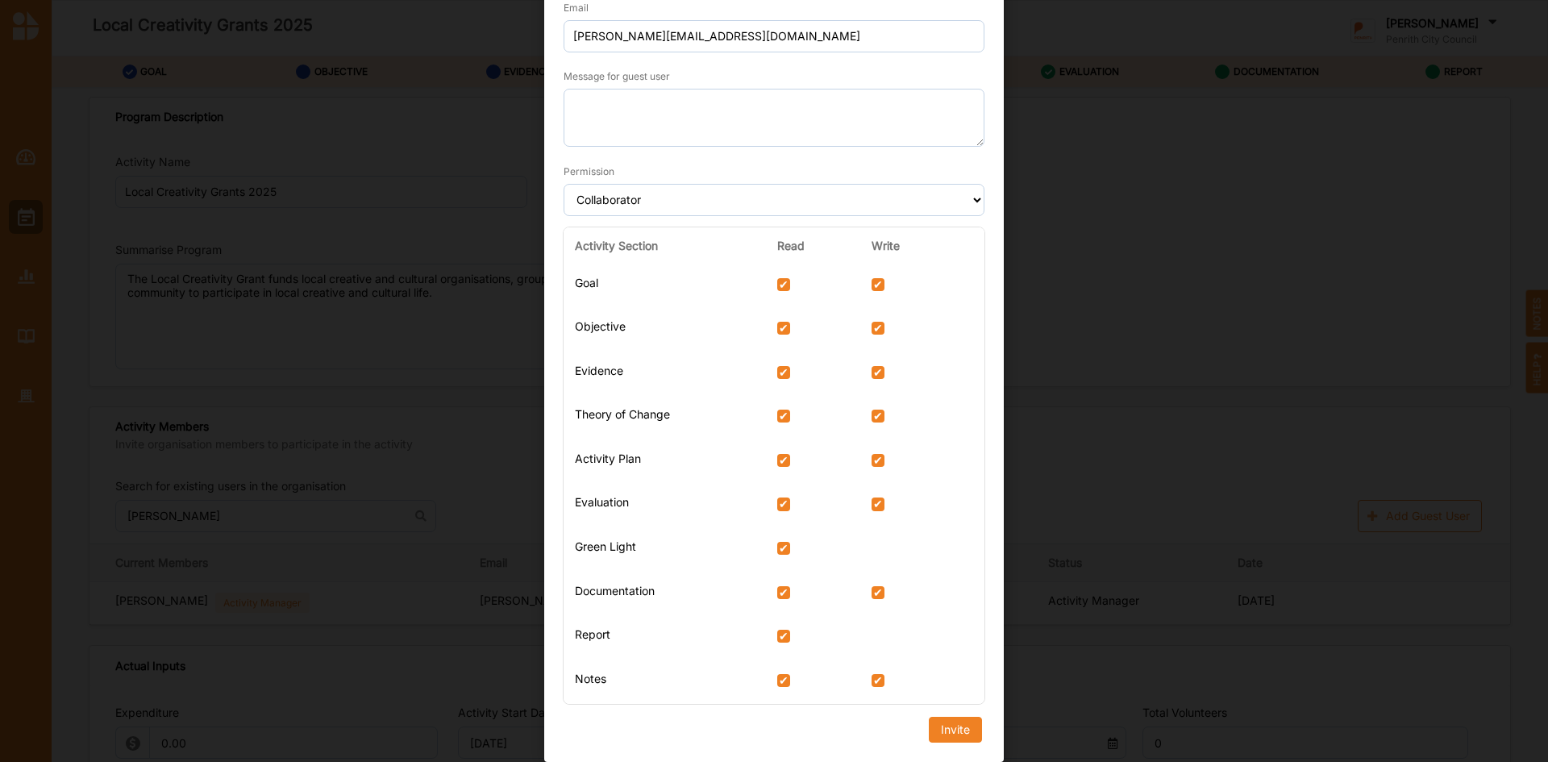
click at [950, 728] on div "Activity Section Read Write Goal Objective Evidence Theory of Change Activity P…" at bounding box center [773, 475] width 443 height 508
click at [941, 730] on div "Invite" at bounding box center [955, 729] width 29 height 15
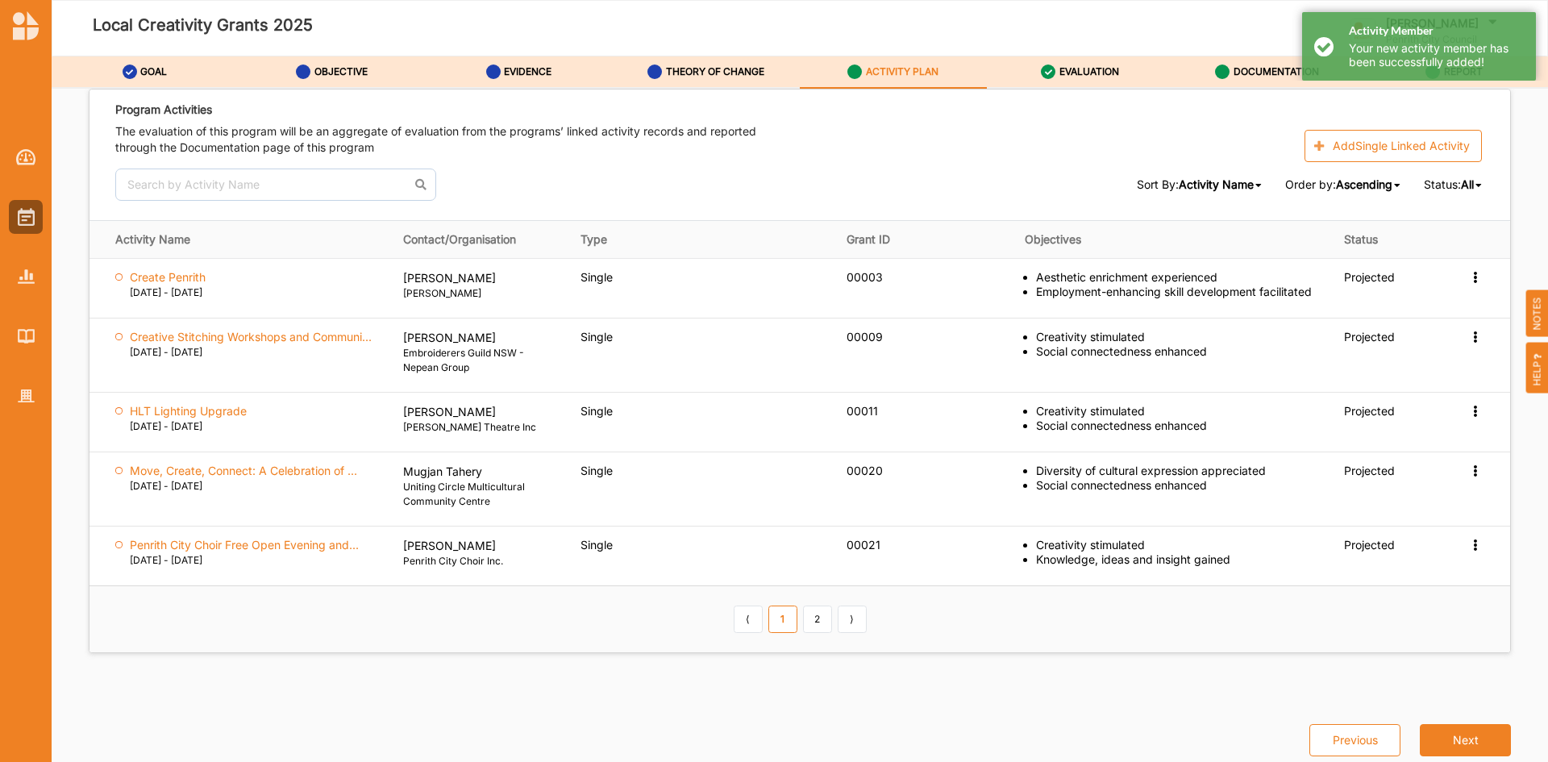
scroll to position [2240, 0]
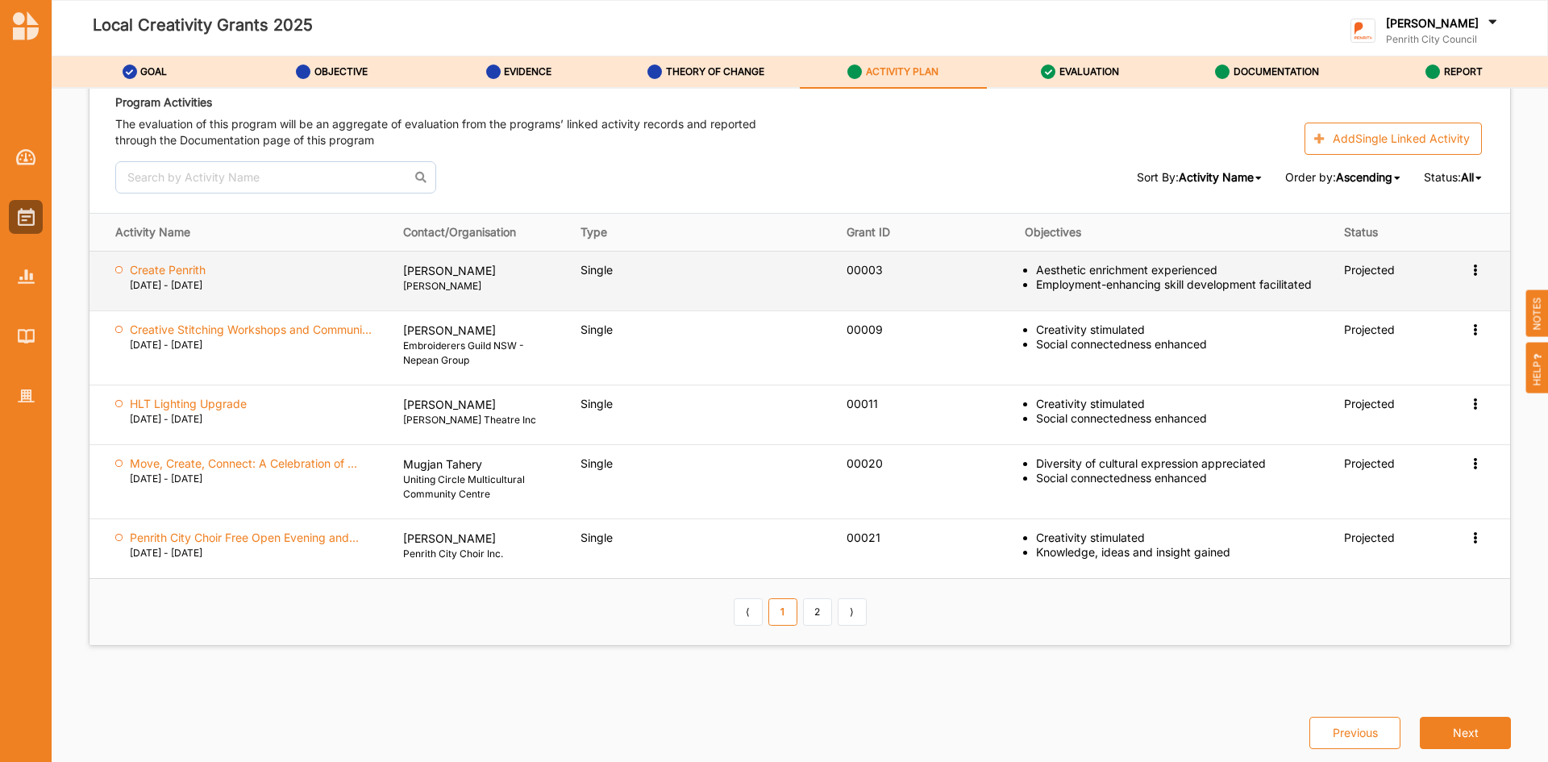
click at [1468, 268] on icon at bounding box center [1475, 268] width 14 height 11
click at [1325, 304] on label "View" at bounding box center [1335, 299] width 26 height 15
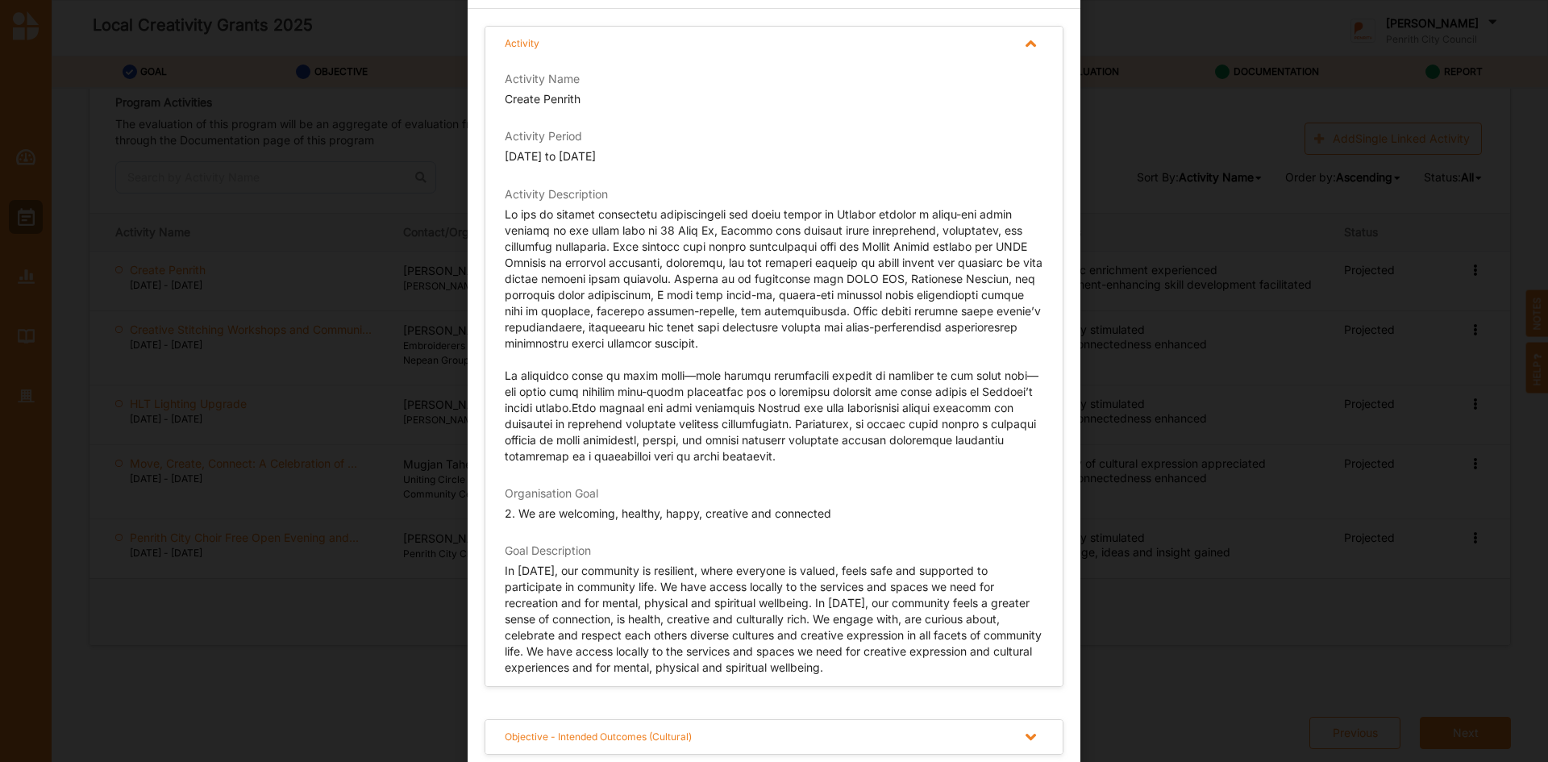
scroll to position [135, 0]
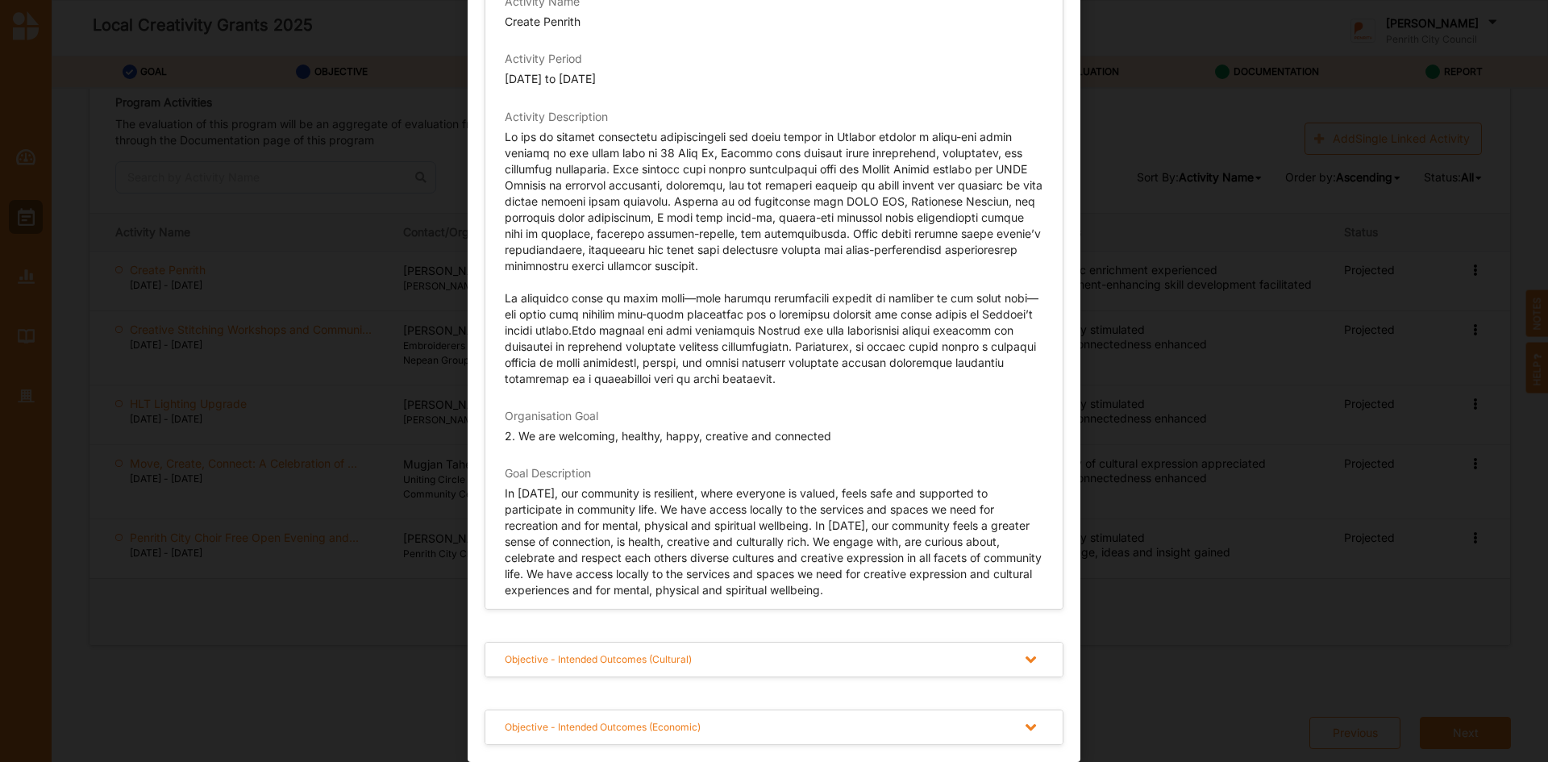
click at [1021, 660] on icon at bounding box center [1031, 659] width 20 height 17
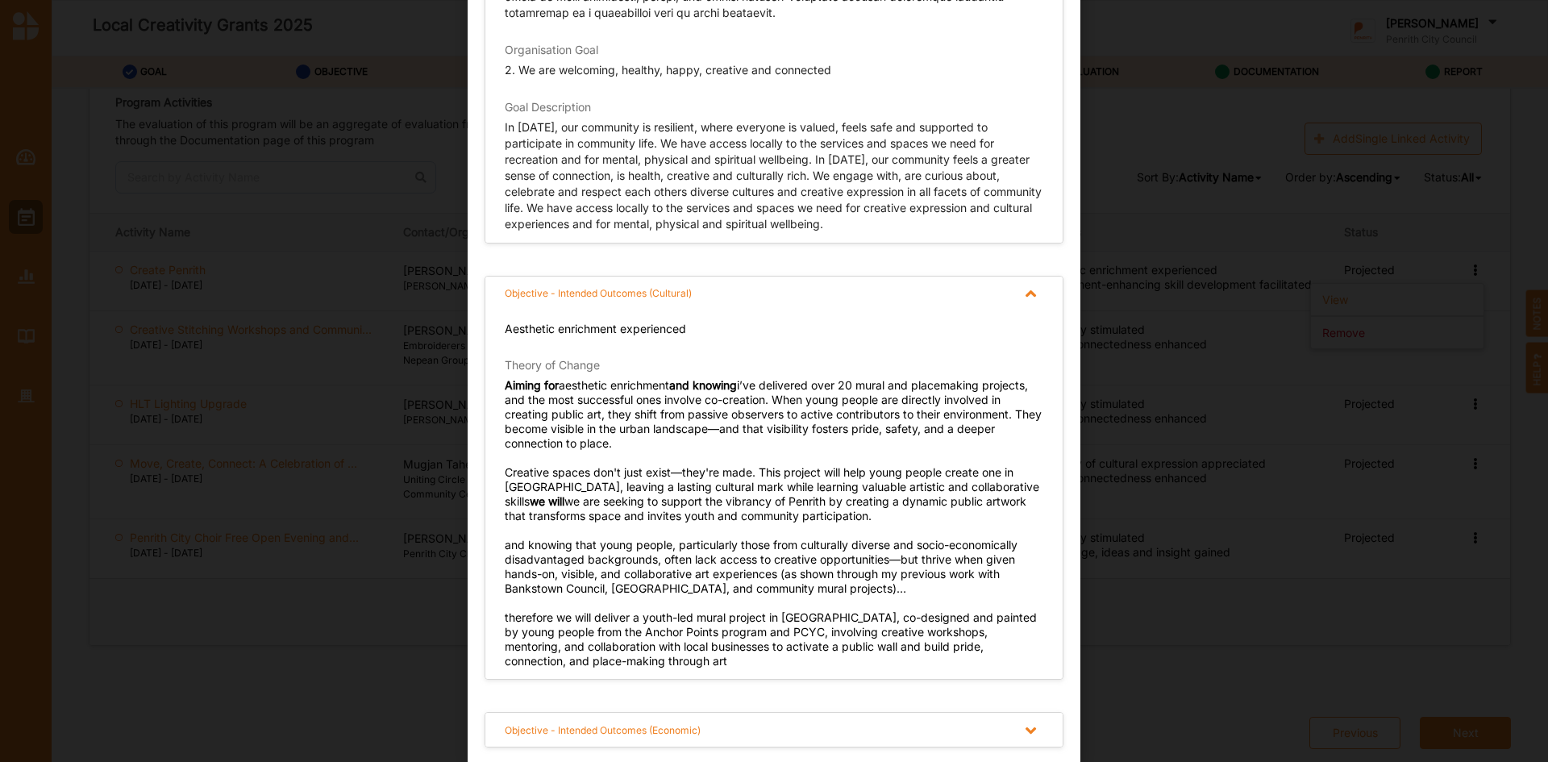
scroll to position [503, 0]
click at [1021, 724] on icon at bounding box center [1031, 728] width 20 height 17
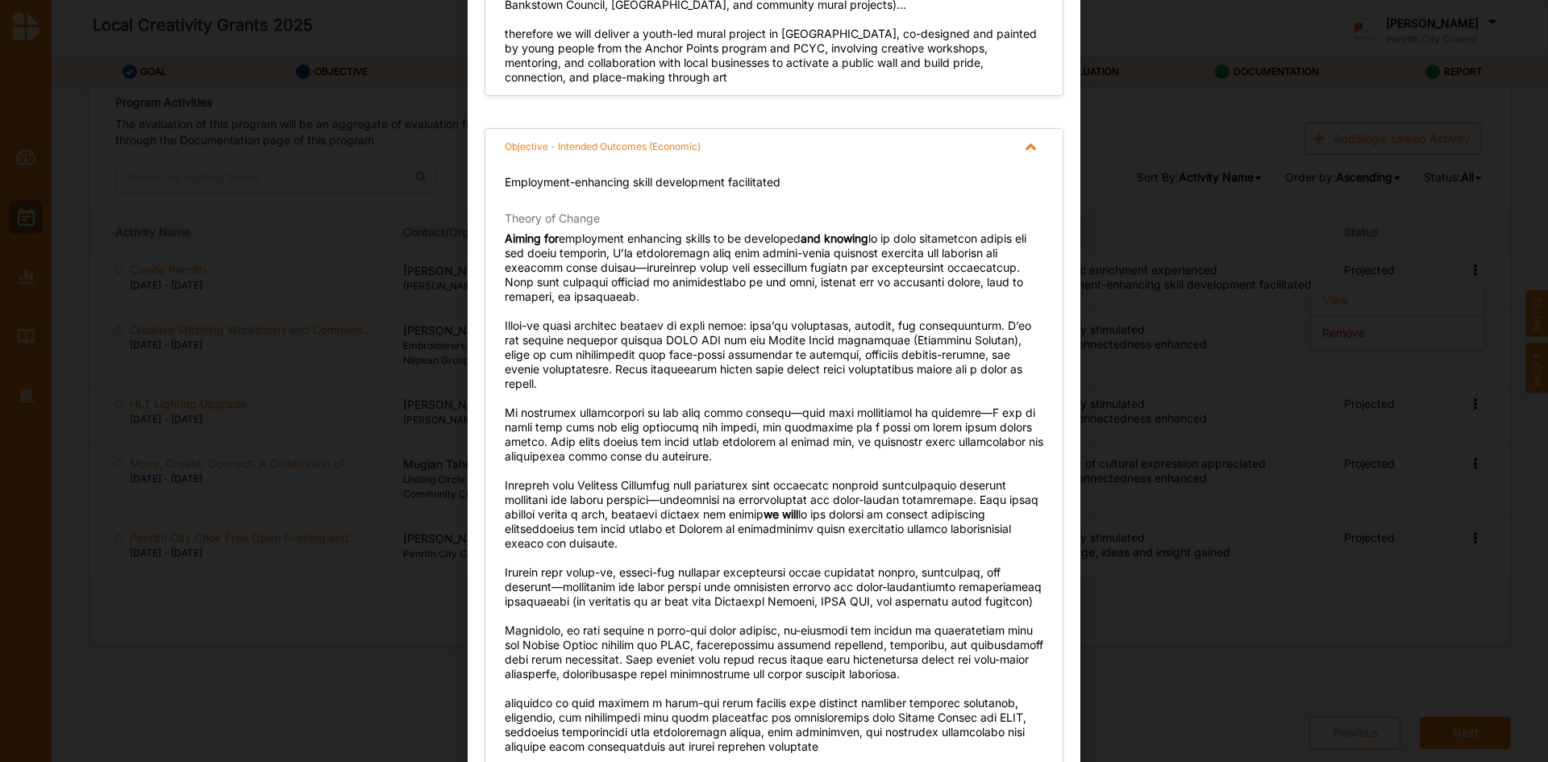
scroll to position [1105, 0]
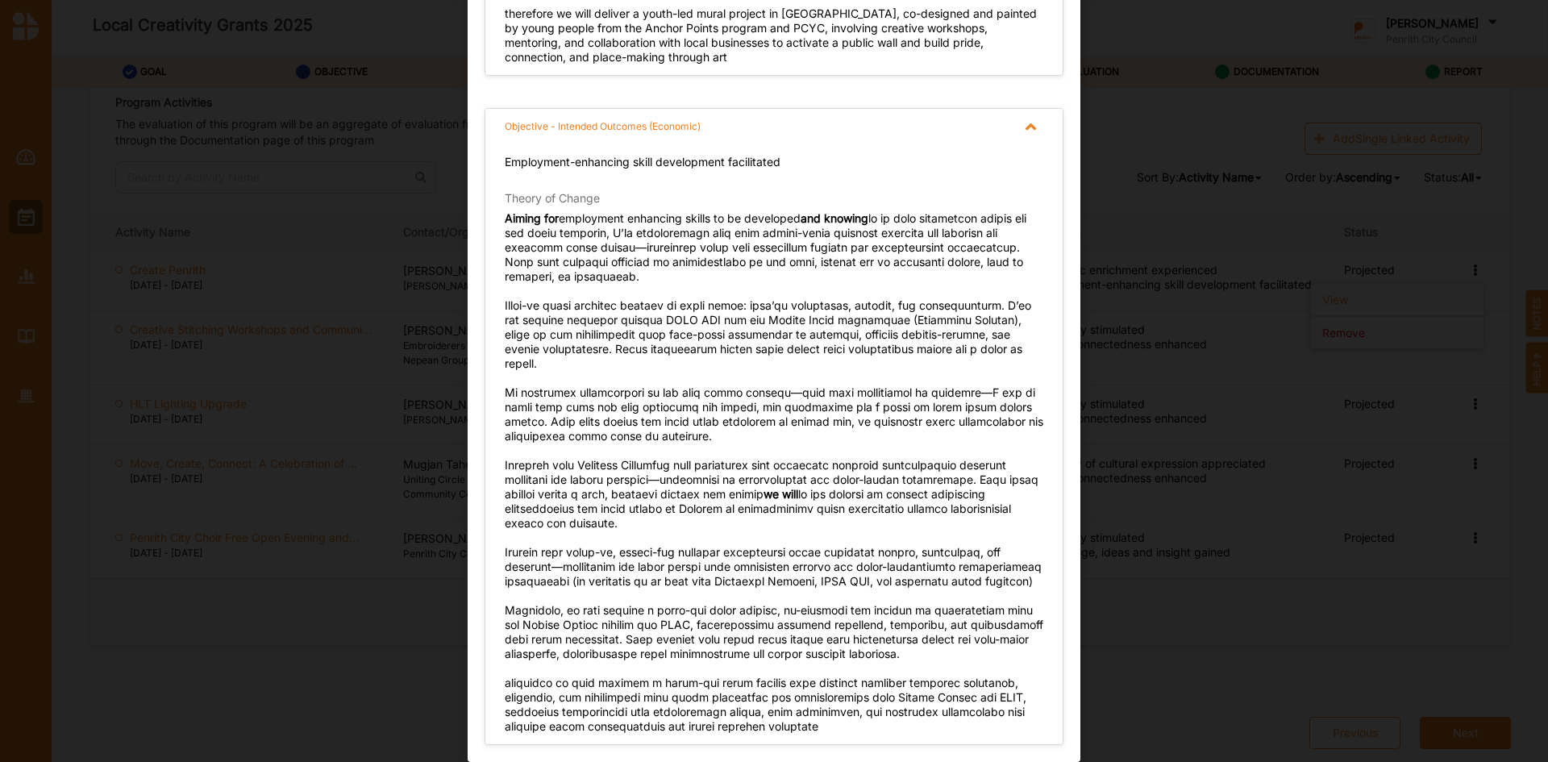
click at [1027, 127] on icon at bounding box center [1031, 127] width 20 height 17
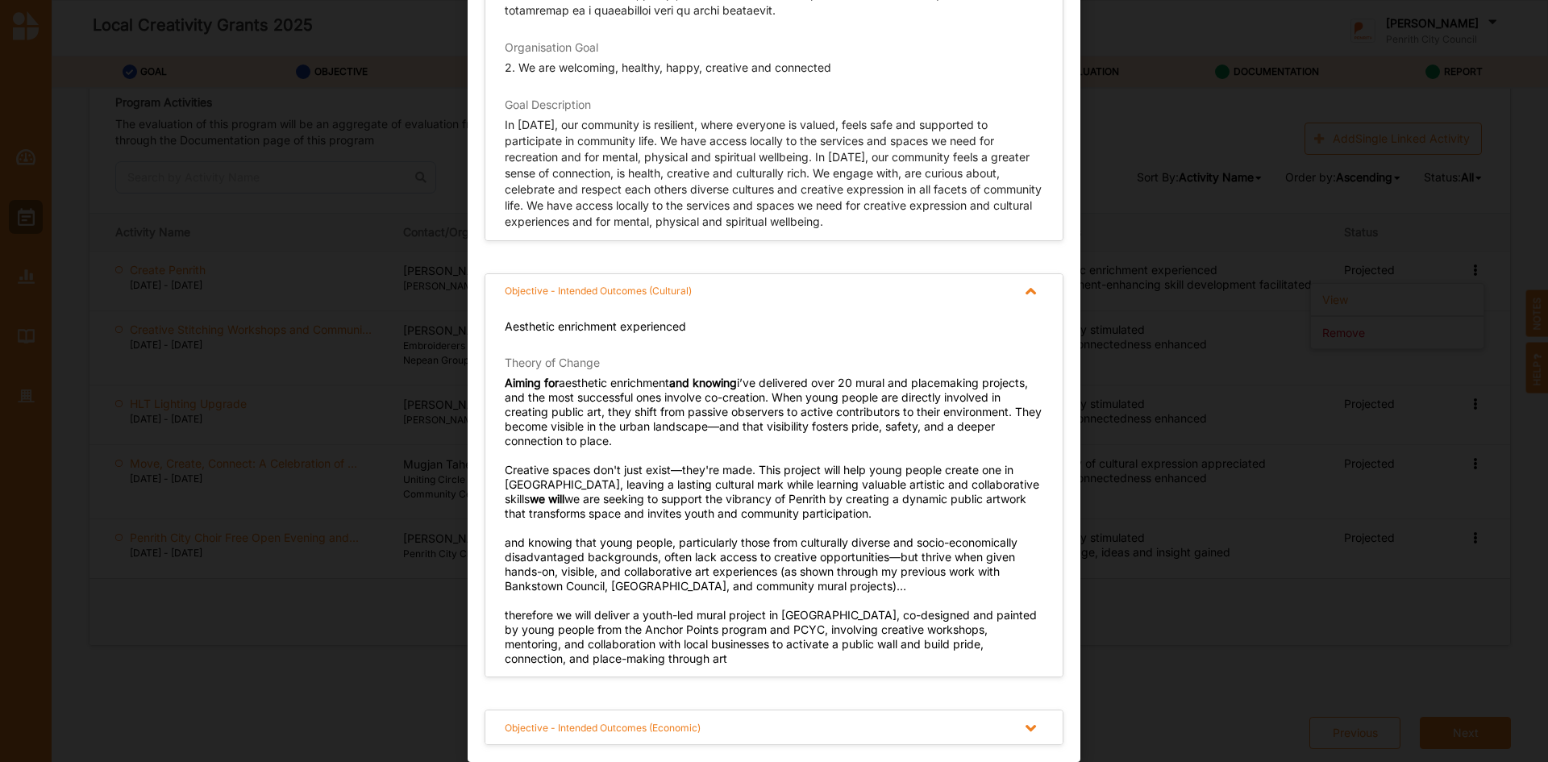
click at [1028, 289] on icon at bounding box center [1031, 291] width 20 height 17
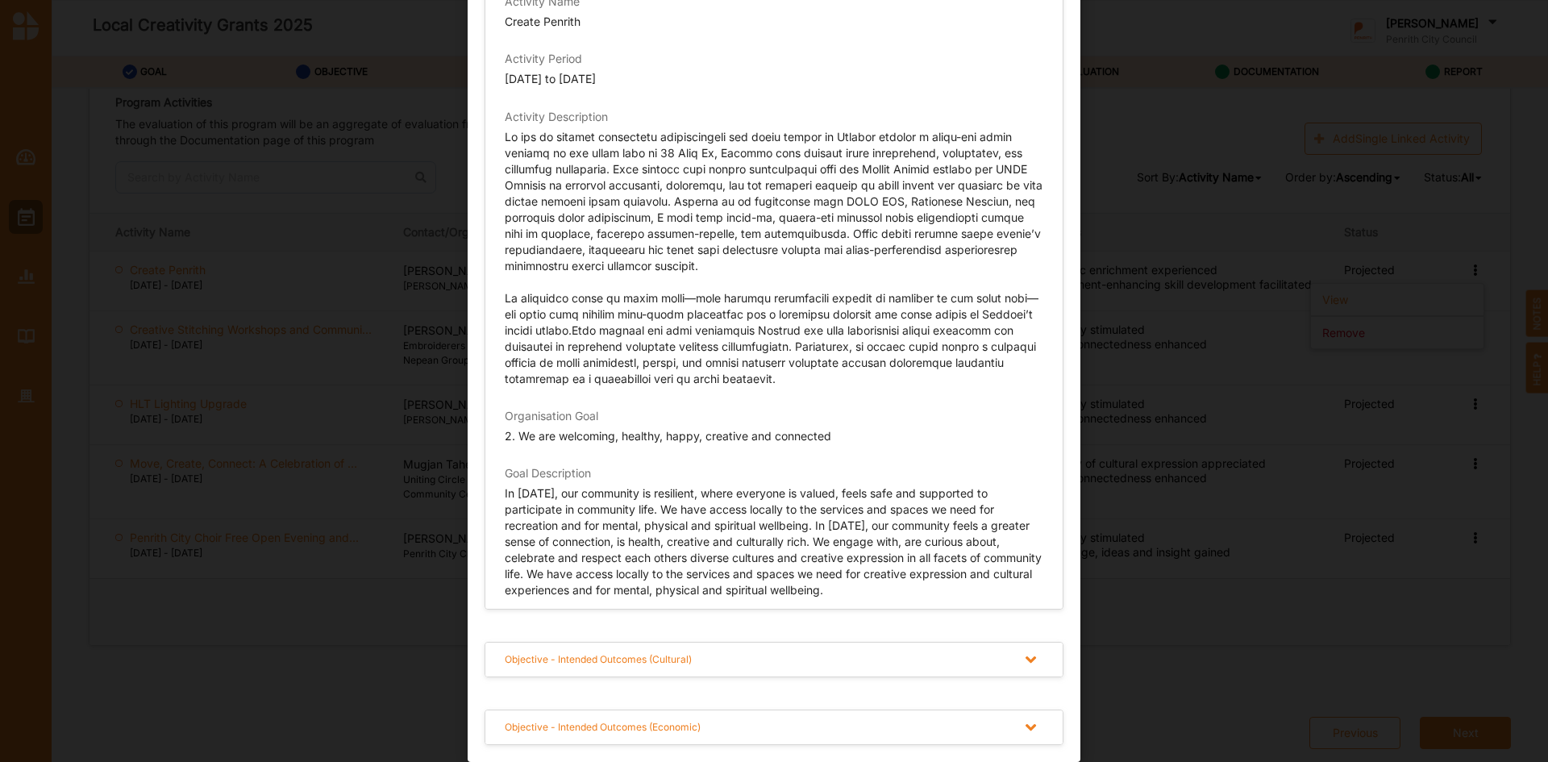
scroll to position [0, 0]
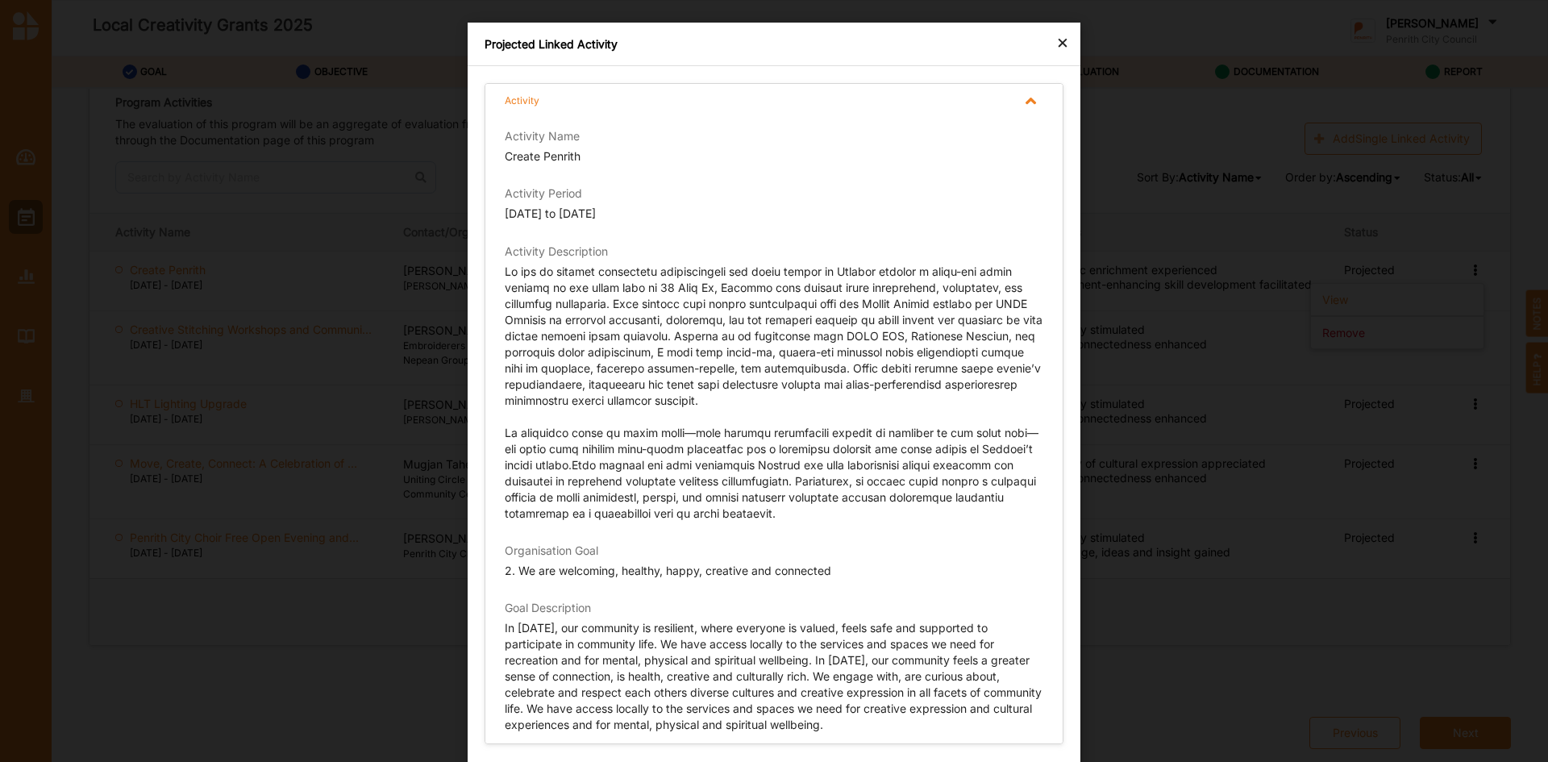
drag, startPoint x: 1067, startPoint y: 34, endPoint x: 1085, endPoint y: 64, distance: 35.1
click at [1067, 31] on div "Projected Linked Activity" at bounding box center [774, 45] width 613 height 44
click at [1057, 41] on div "×" at bounding box center [1062, 41] width 13 height 19
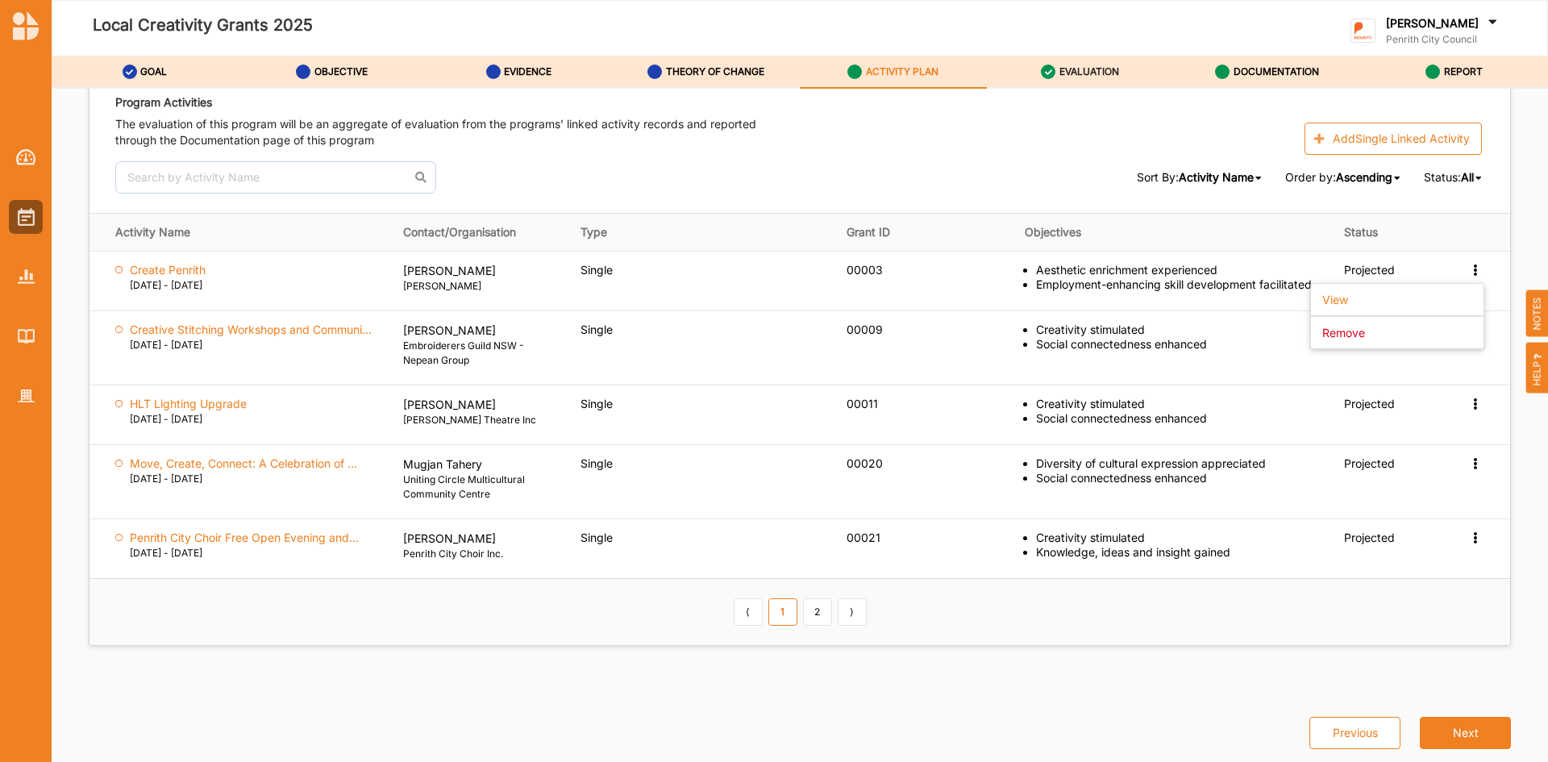
click at [1076, 70] on label "EVALUATION" at bounding box center [1089, 71] width 60 height 13
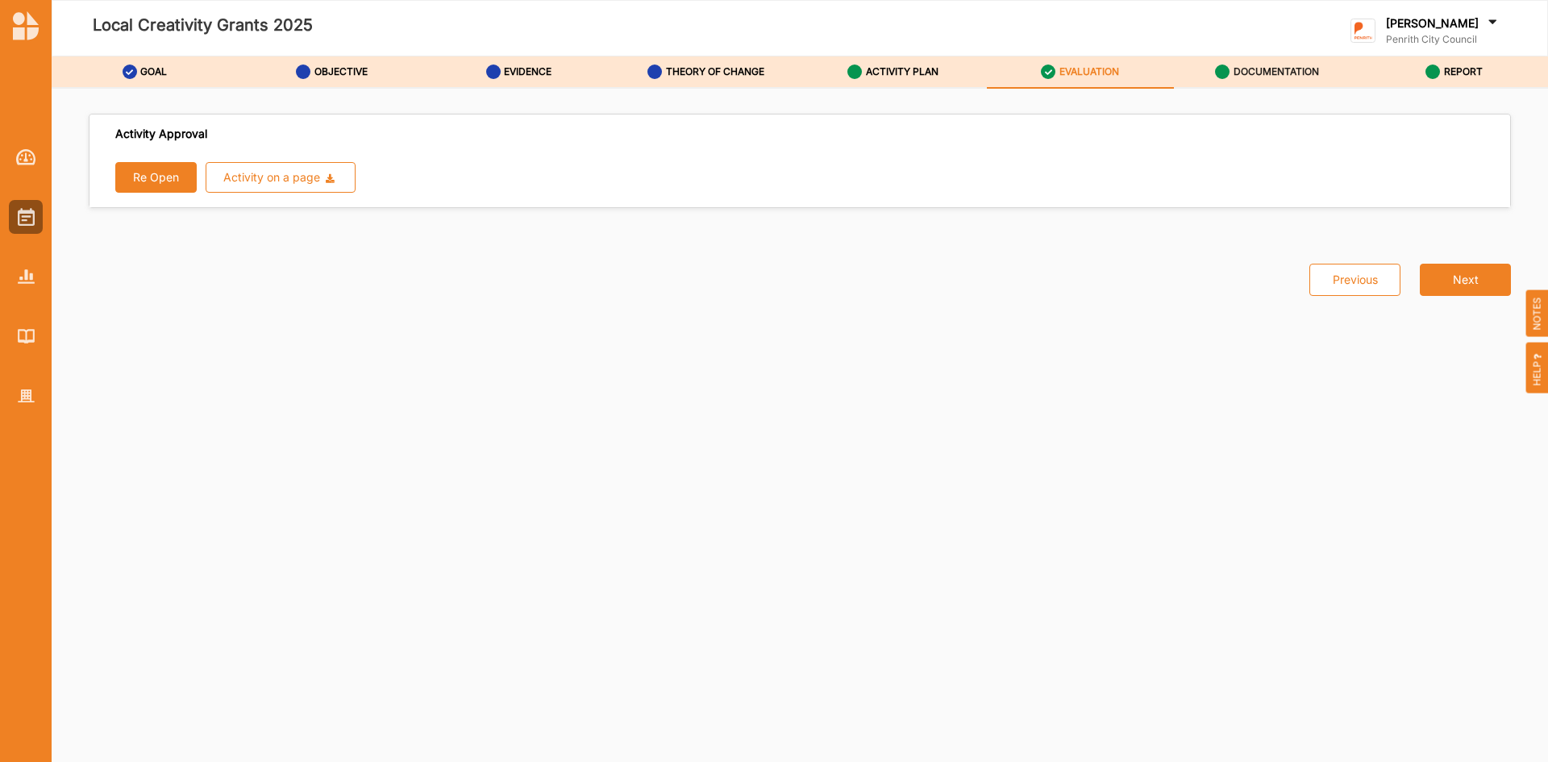
click at [1268, 76] on label "DOCUMENTATION" at bounding box center [1276, 71] width 85 height 13
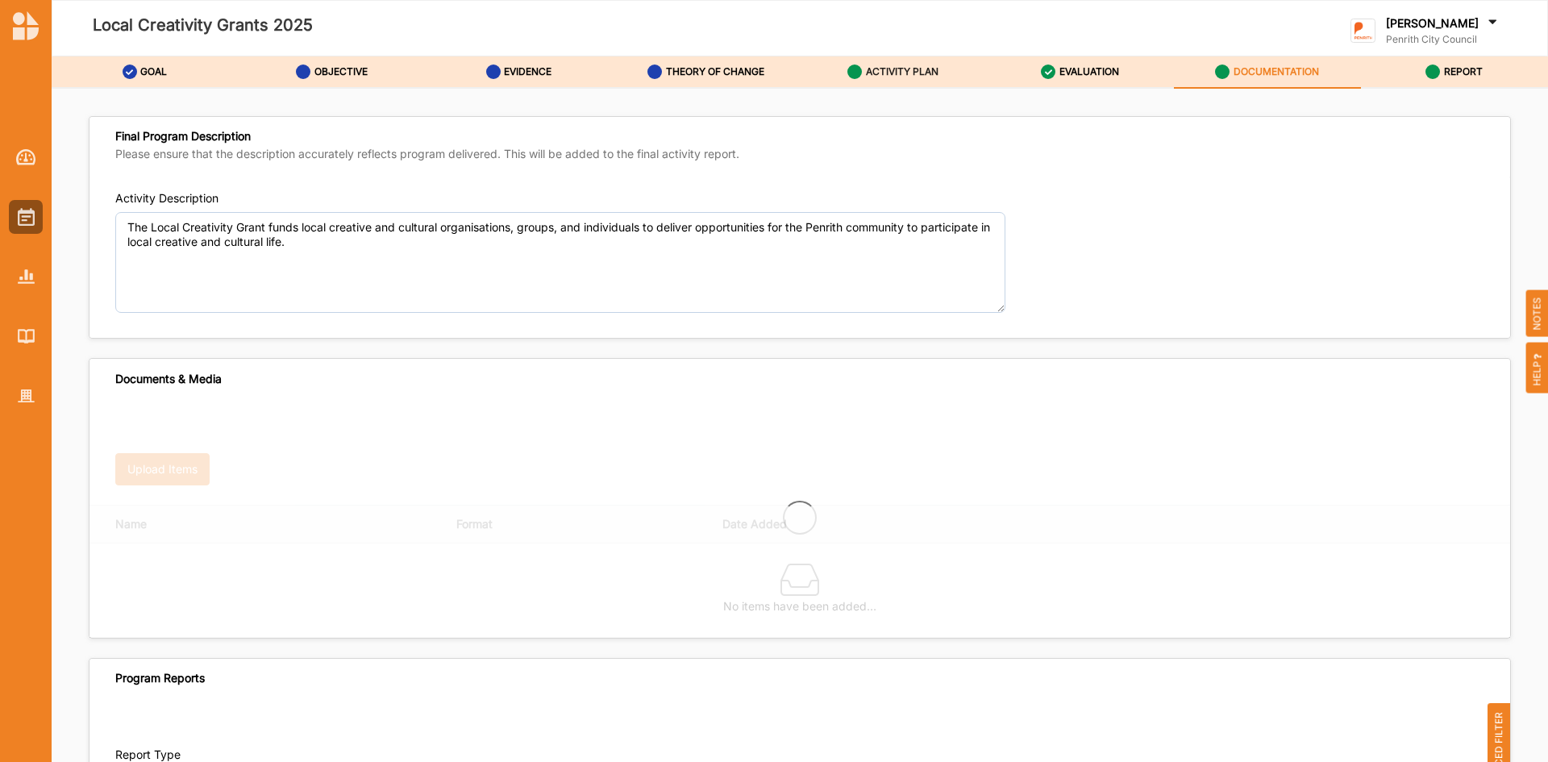
click at [893, 68] on label "ACTIVITY PLAN" at bounding box center [902, 71] width 73 height 13
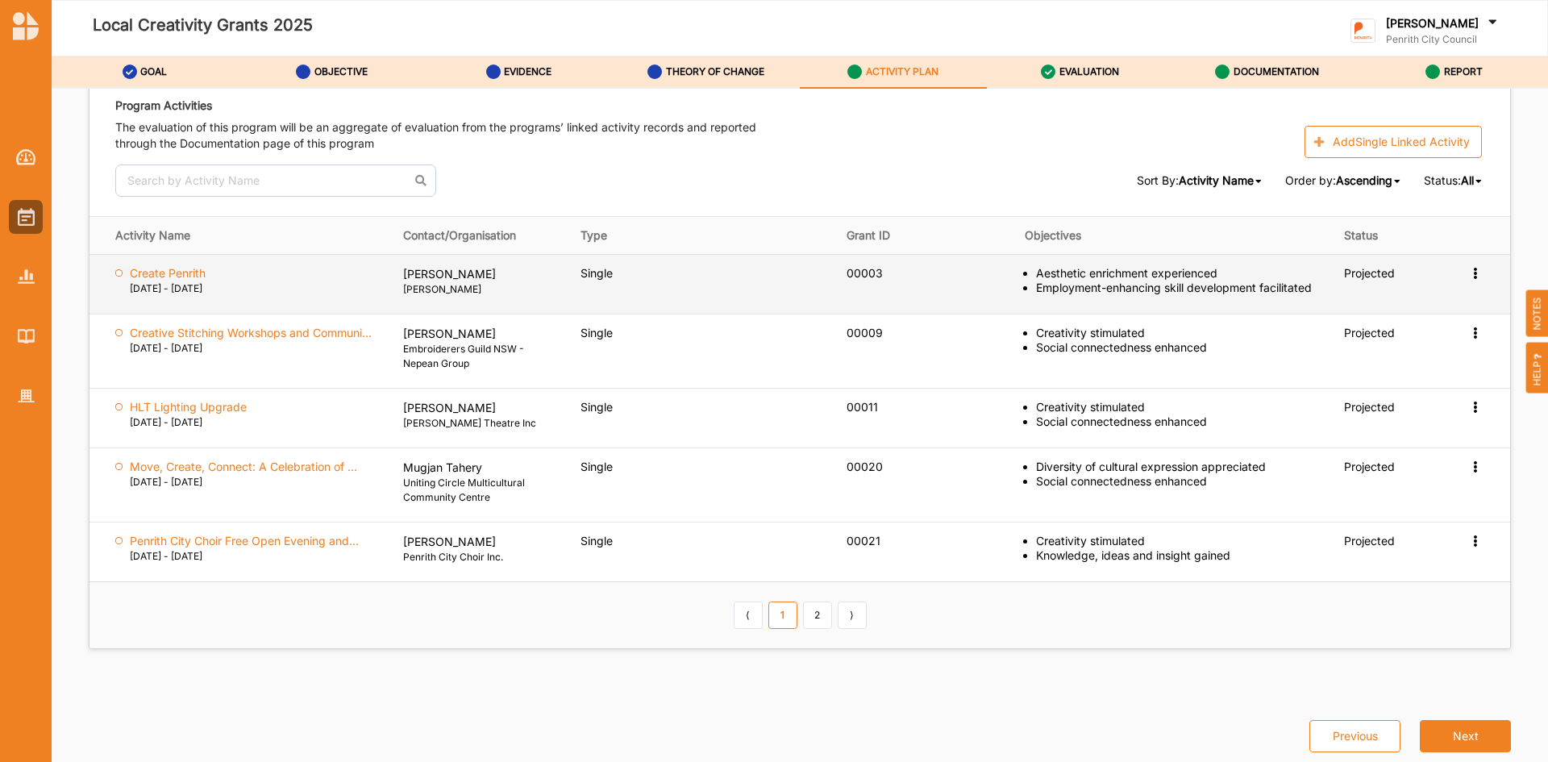
scroll to position [2240, 0]
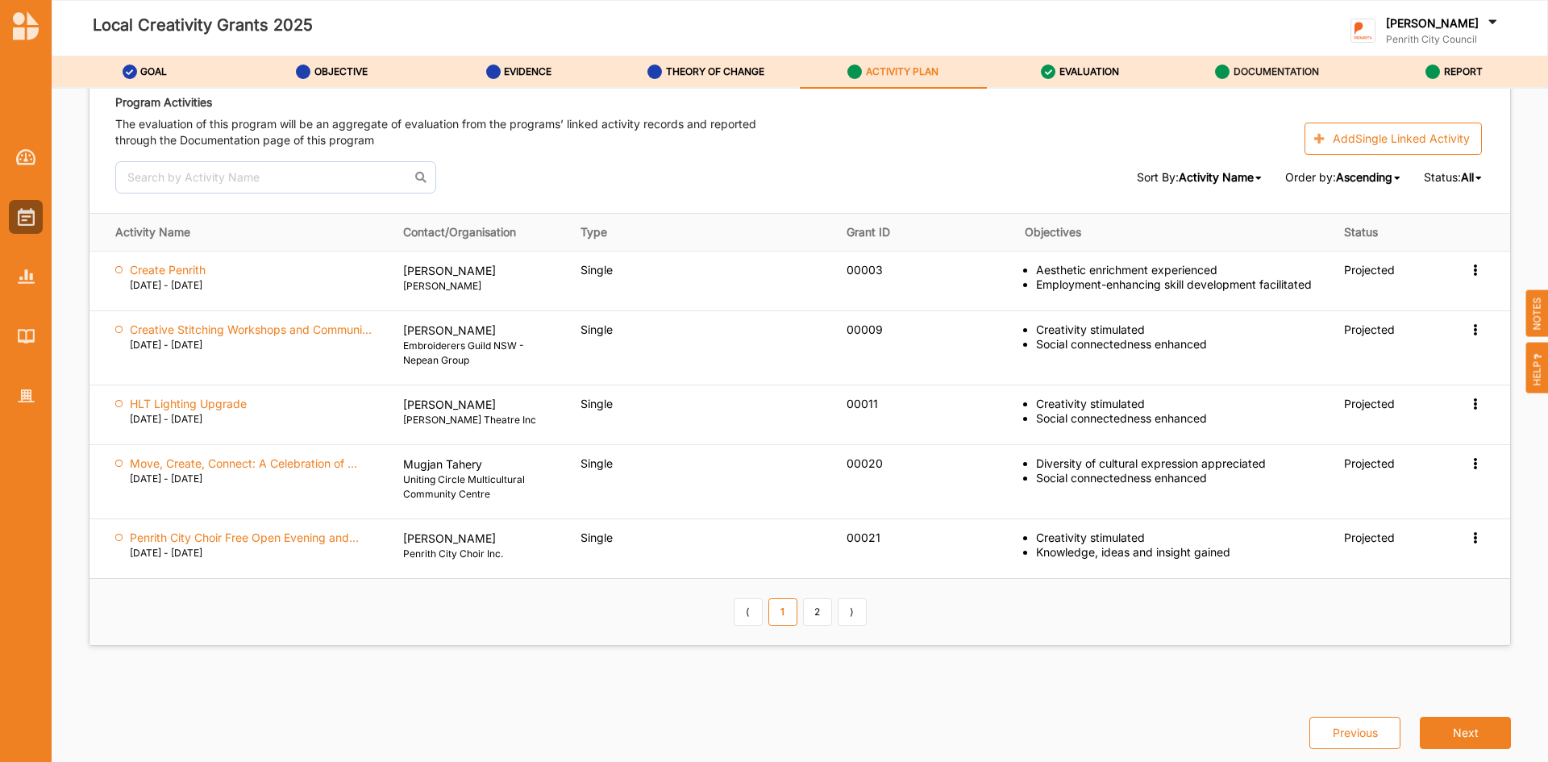
click at [1287, 61] on div "DOCUMENTATION" at bounding box center [1267, 71] width 104 height 29
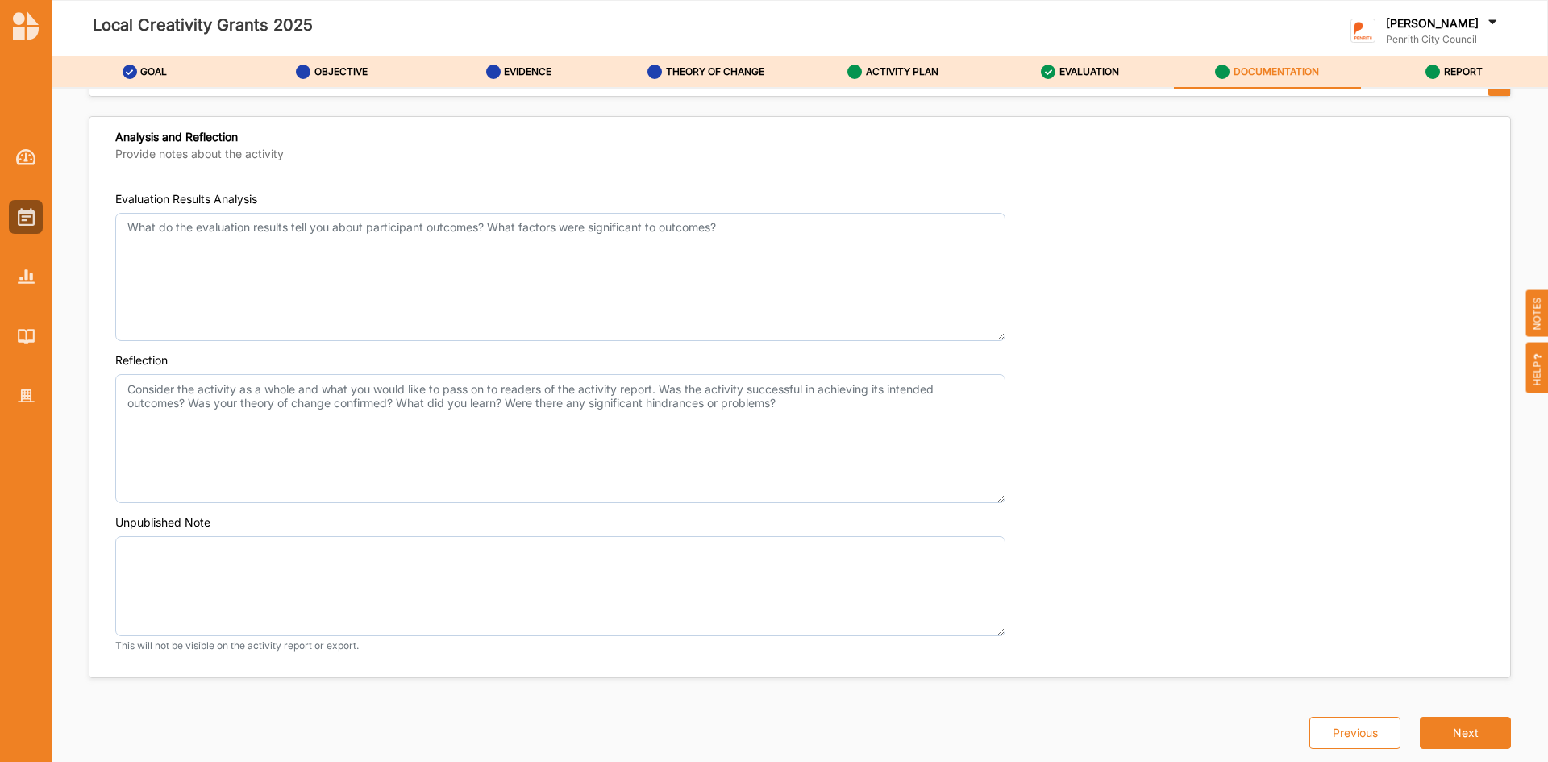
scroll to position [1798, 0]
click at [1460, 70] on label "REPORT" at bounding box center [1463, 71] width 39 height 13
